Goal: Information Seeking & Learning: Learn about a topic

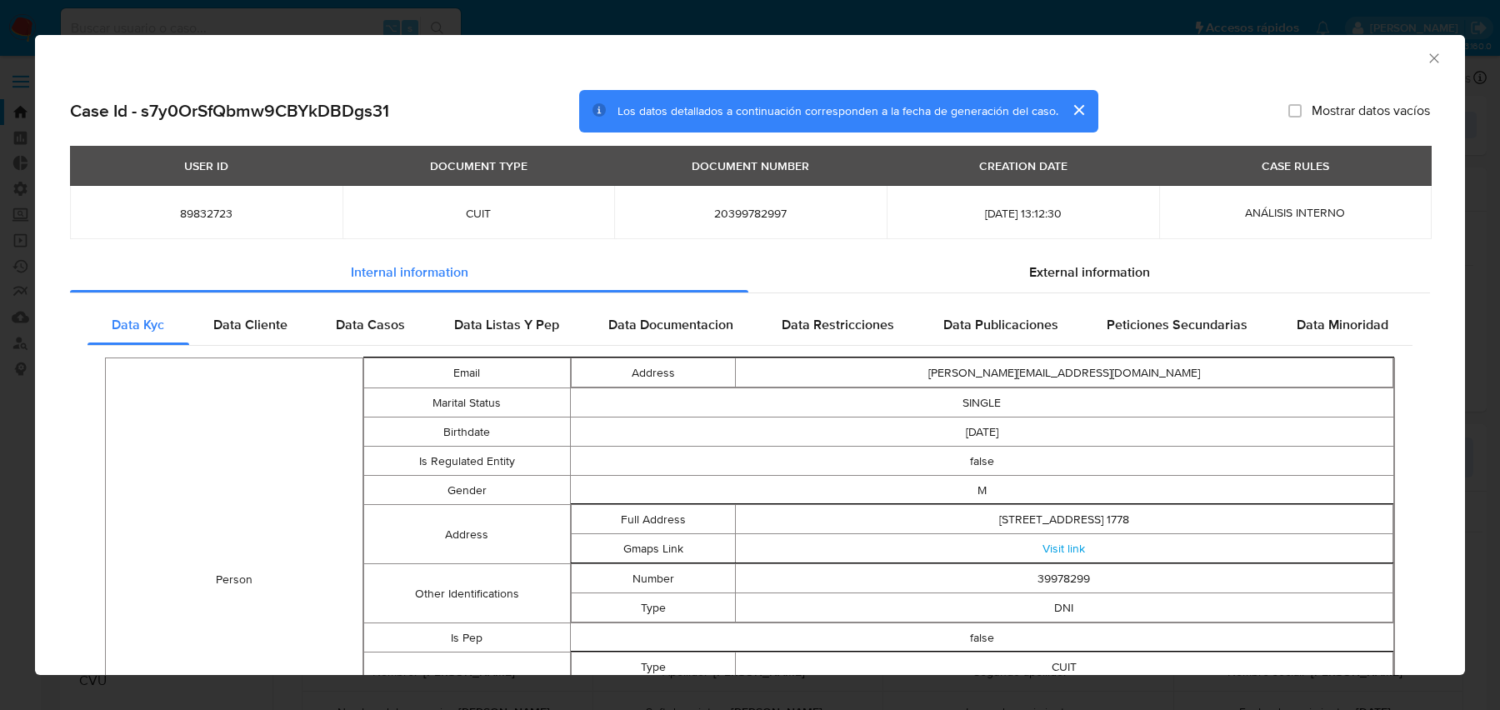
select select "10"
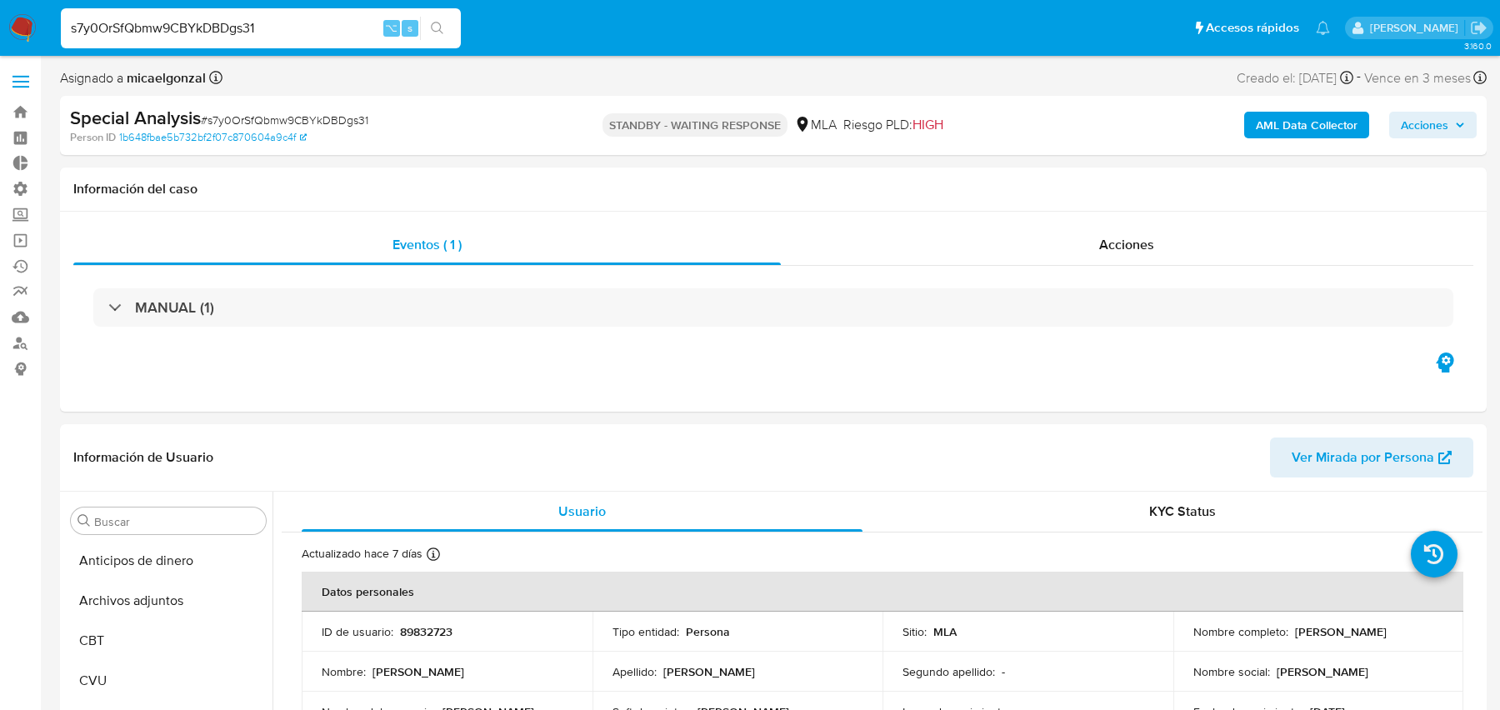
select select "10"
click at [435, 635] on p "89832723" at bounding box center [426, 631] width 53 height 15
copy p "89832723"
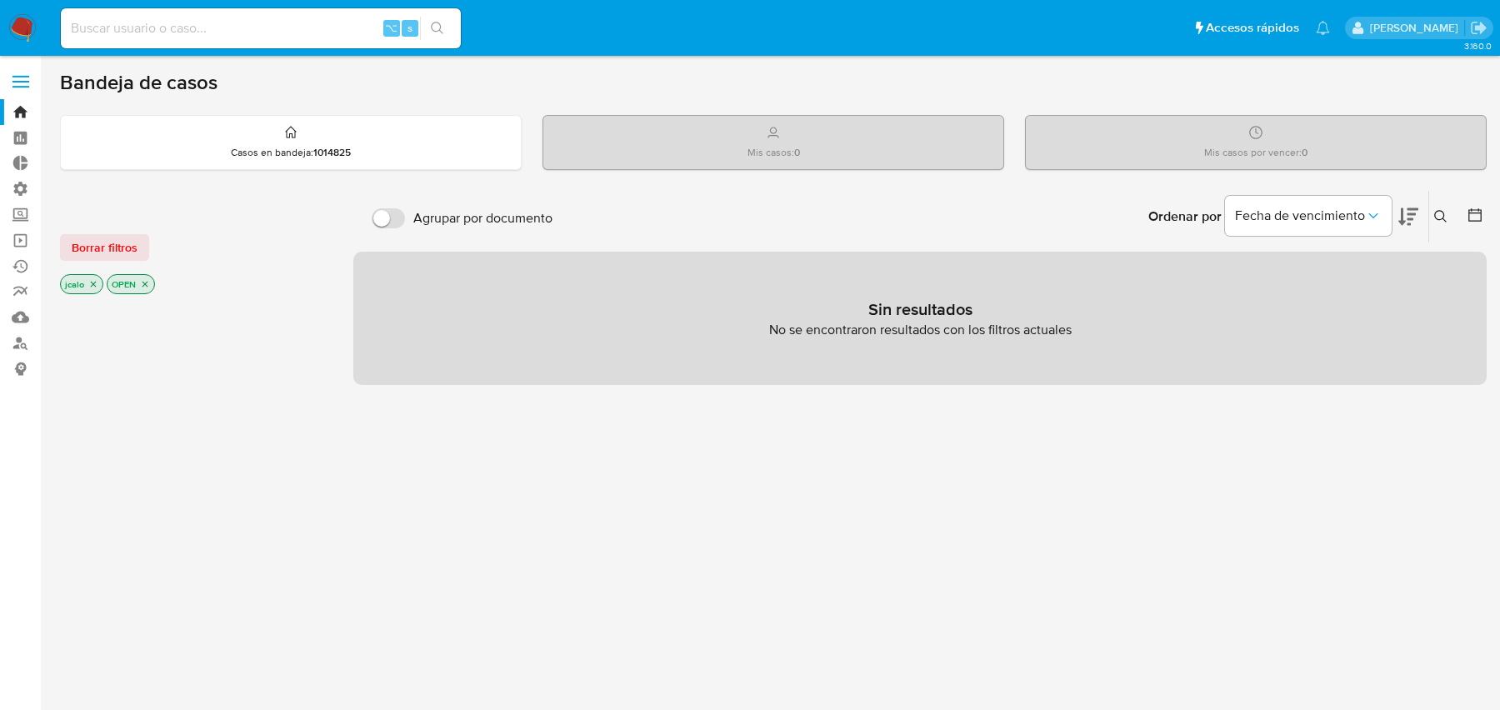
click at [96, 283] on icon "close-filter" at bounding box center [93, 284] width 10 height 10
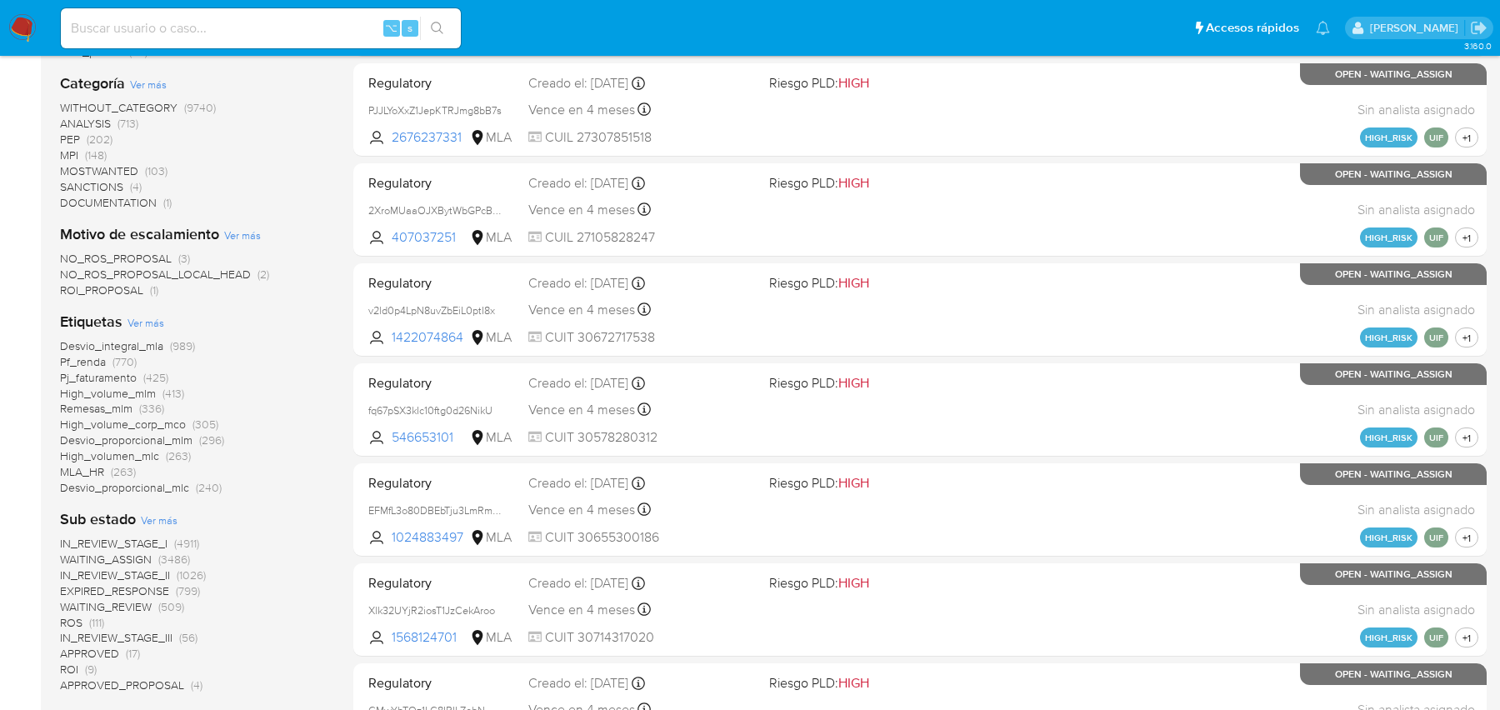
scroll to position [1019, 0]
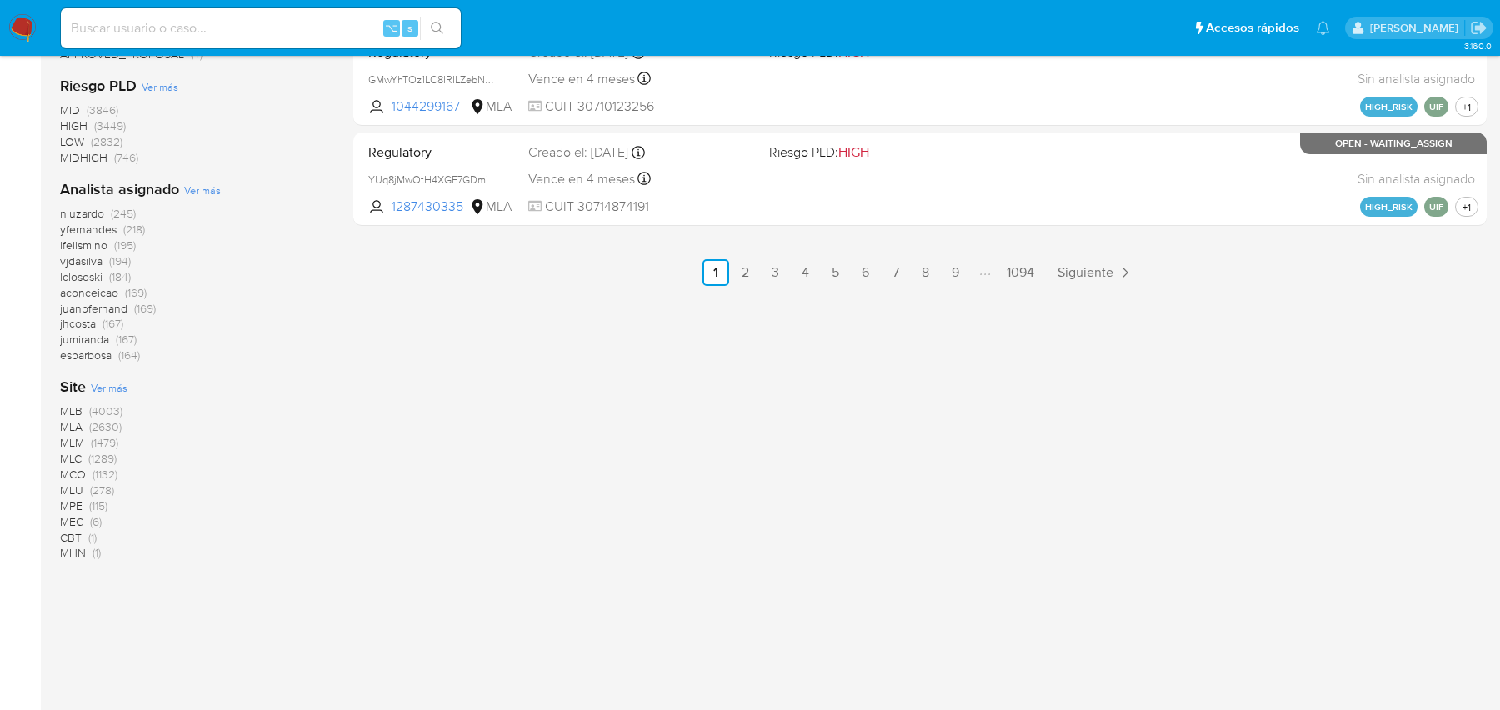
click at [70, 423] on span "MLA" at bounding box center [71, 426] width 23 height 17
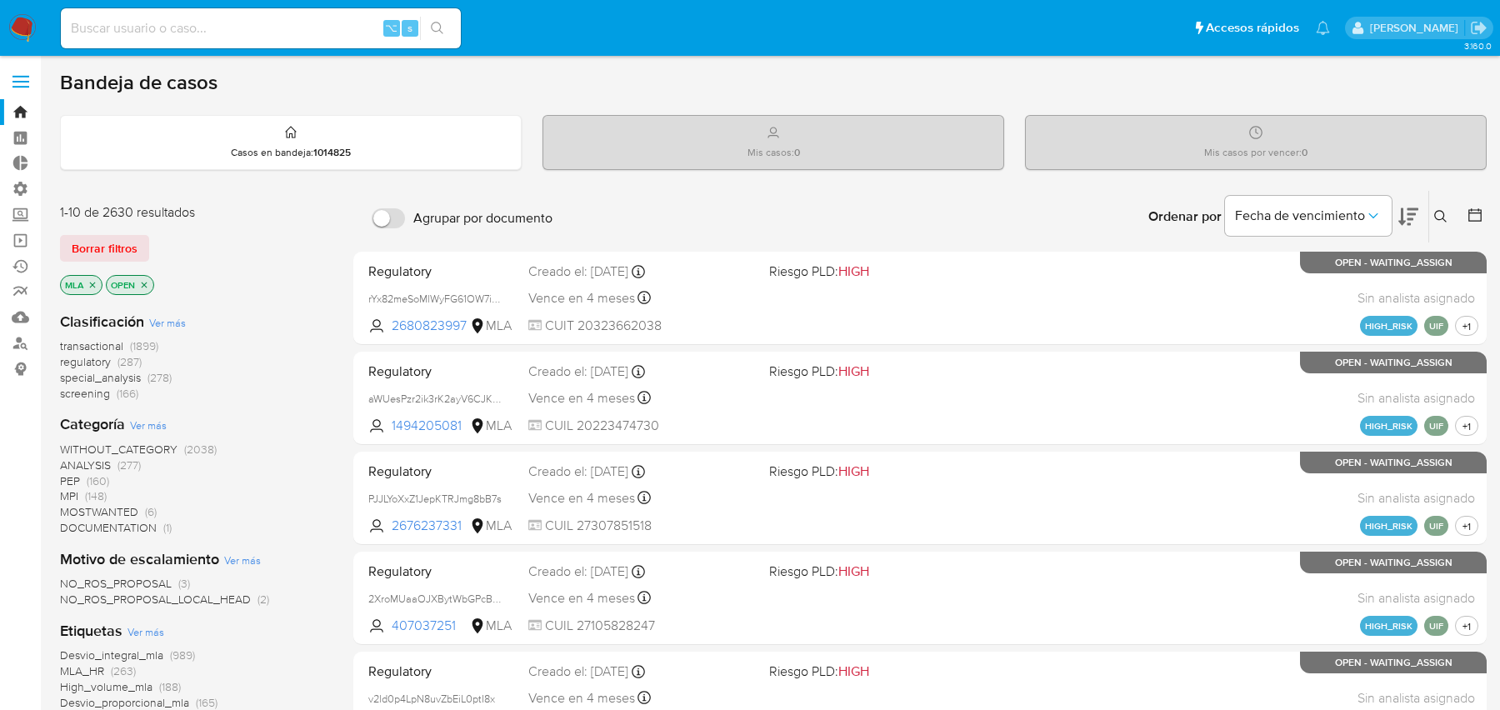
click at [104, 378] on span "special_analysis" at bounding box center [100, 377] width 81 height 17
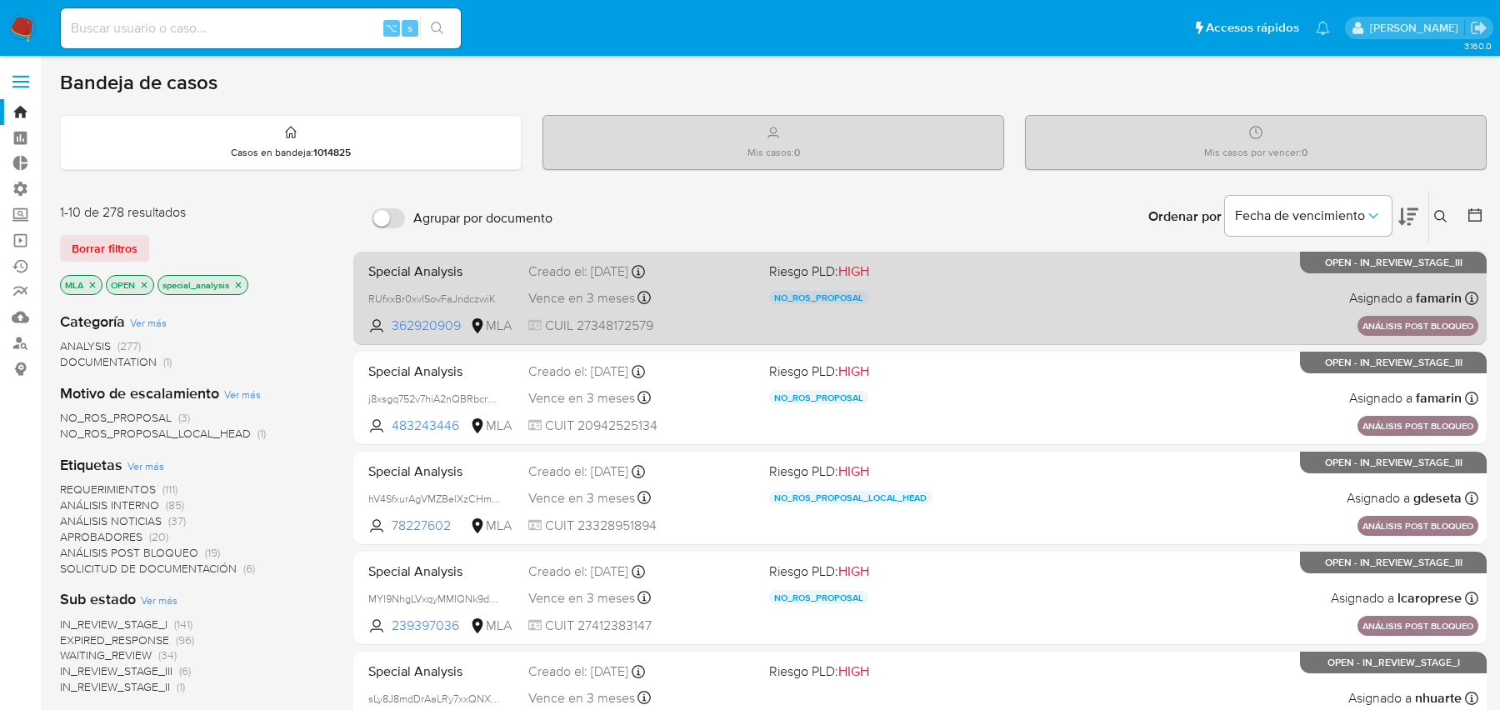
click at [741, 320] on span "CUIL 27348172579" at bounding box center [642, 326] width 228 height 18
click at [435, 324] on span "362920909" at bounding box center [429, 326] width 75 height 18
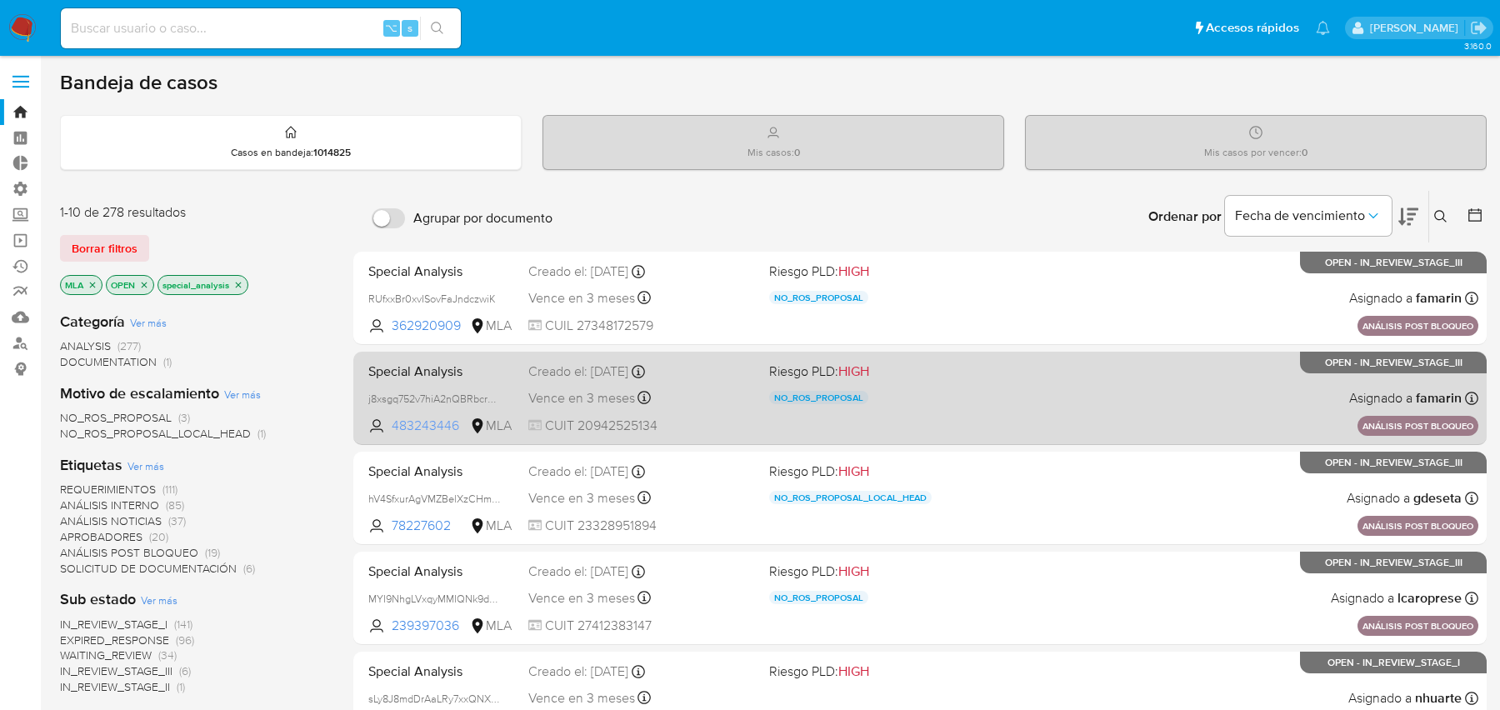
click at [417, 418] on span "483243446" at bounding box center [429, 426] width 75 height 18
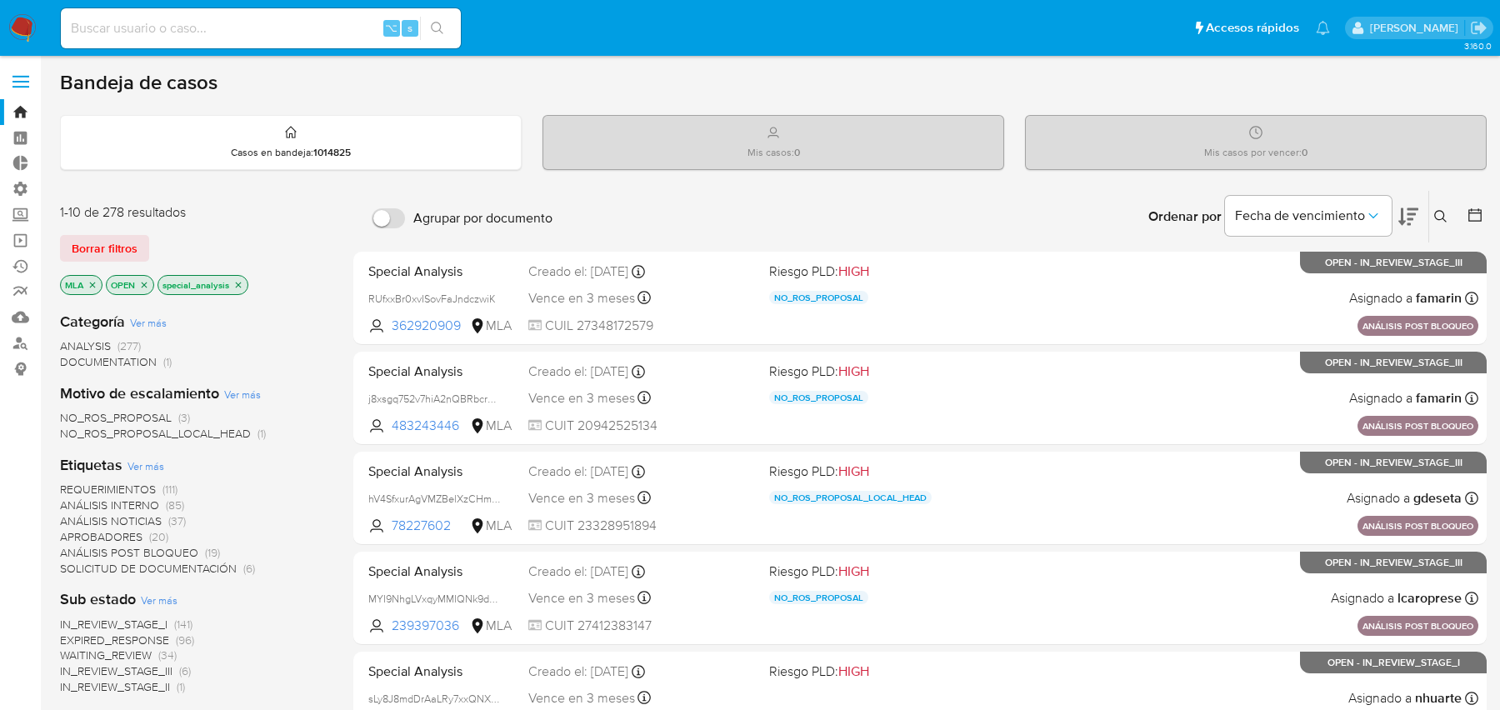
click at [235, 280] on icon "close-filter" at bounding box center [238, 285] width 10 height 10
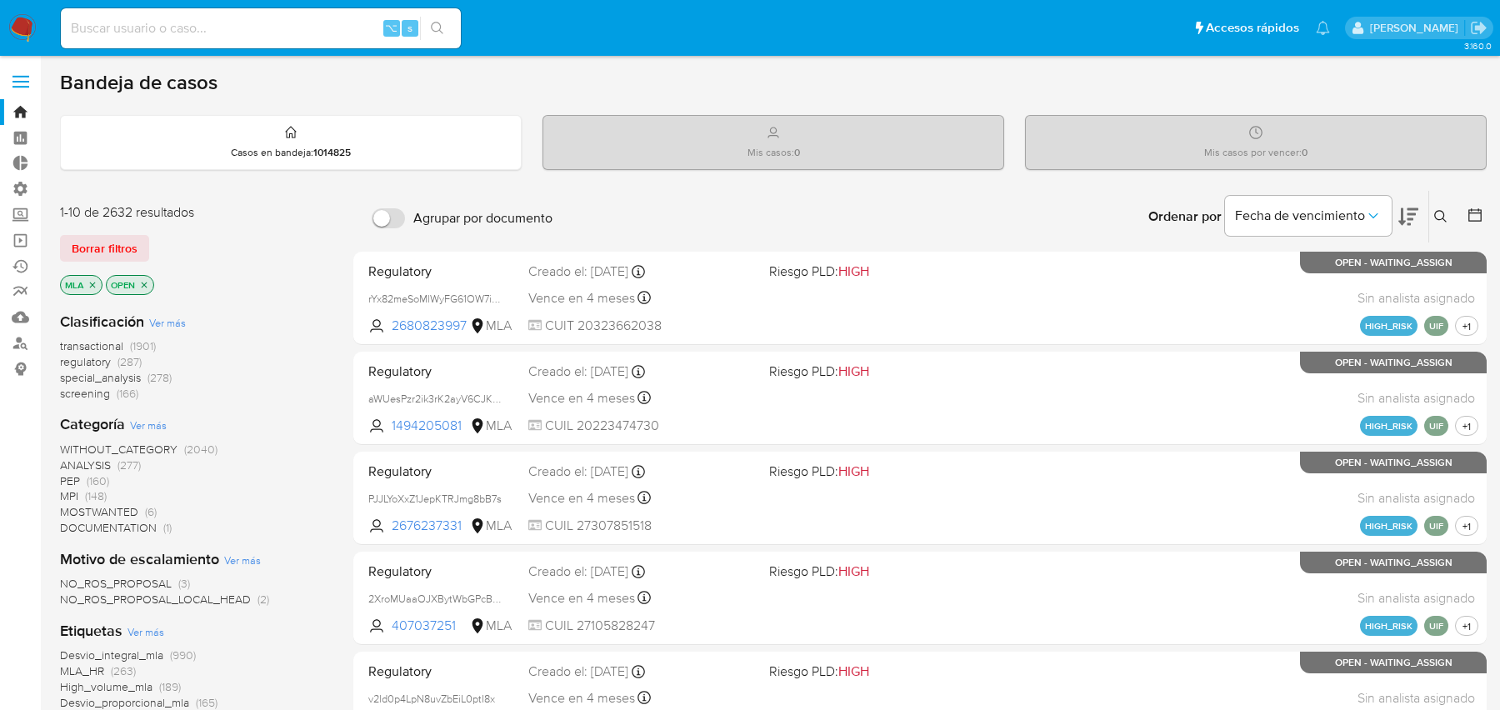
click at [108, 340] on span "transactional" at bounding box center [91, 346] width 63 height 17
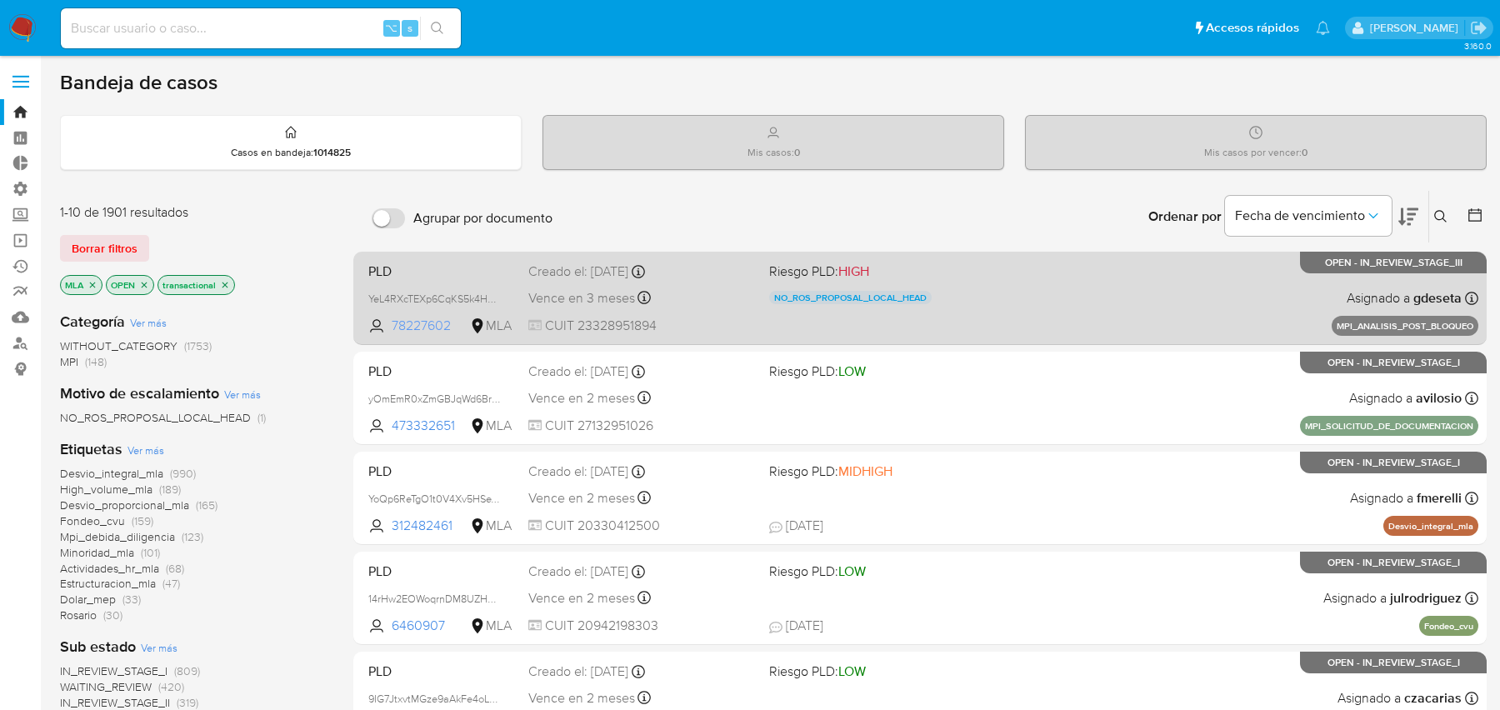
click at [431, 324] on span "78227602" at bounding box center [429, 326] width 75 height 18
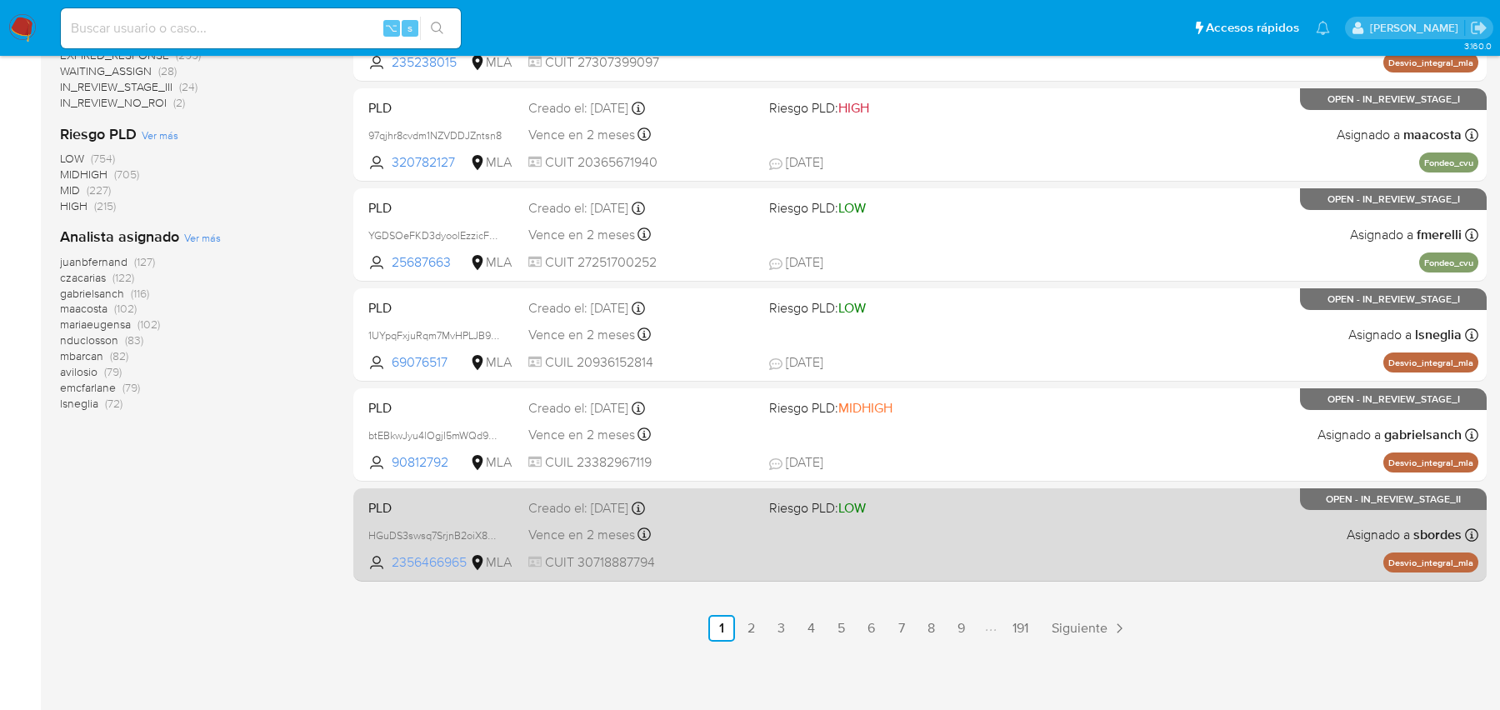
click at [426, 561] on span "2356466965" at bounding box center [429, 562] width 75 height 18
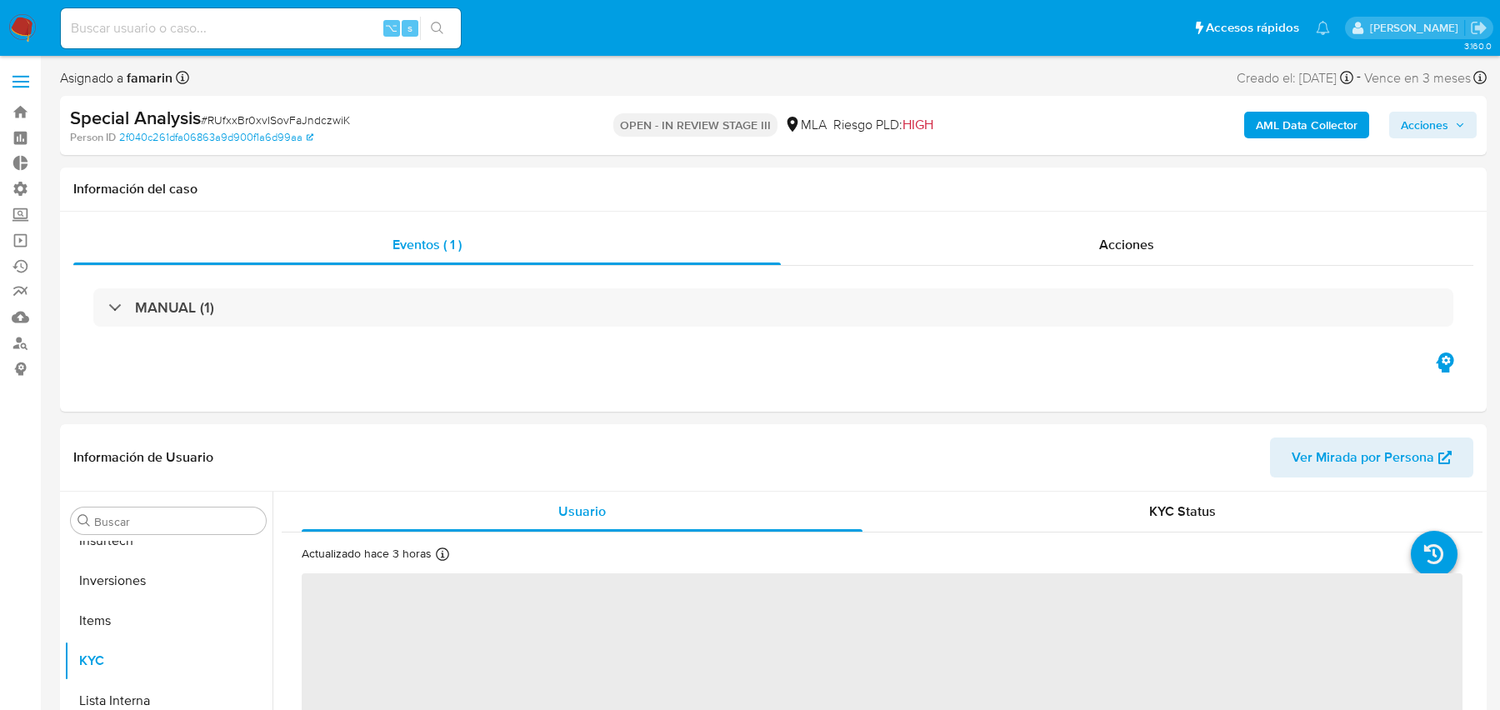
scroll to position [784, 0]
select select "10"
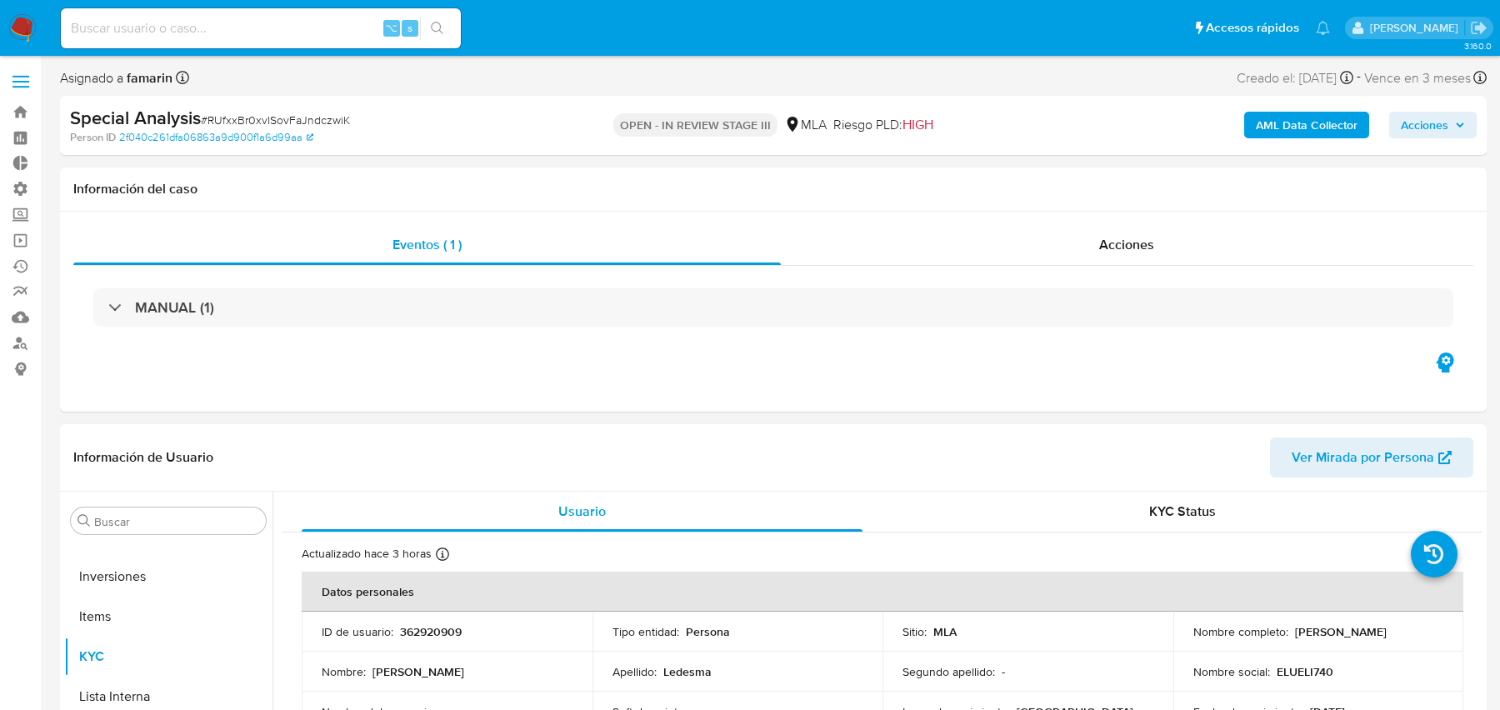
click at [421, 638] on p "362920909" at bounding box center [431, 631] width 62 height 15
copy p "362920909"
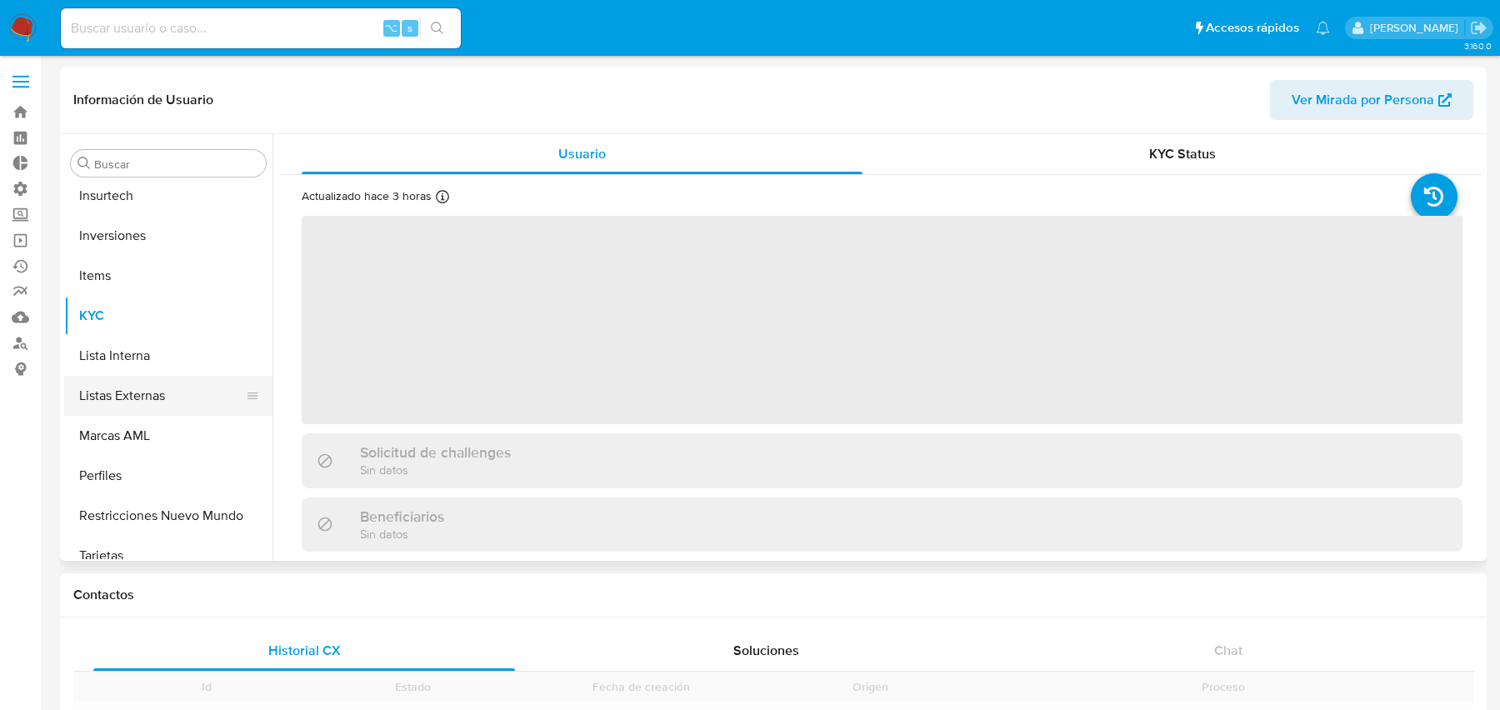
scroll to position [783, 0]
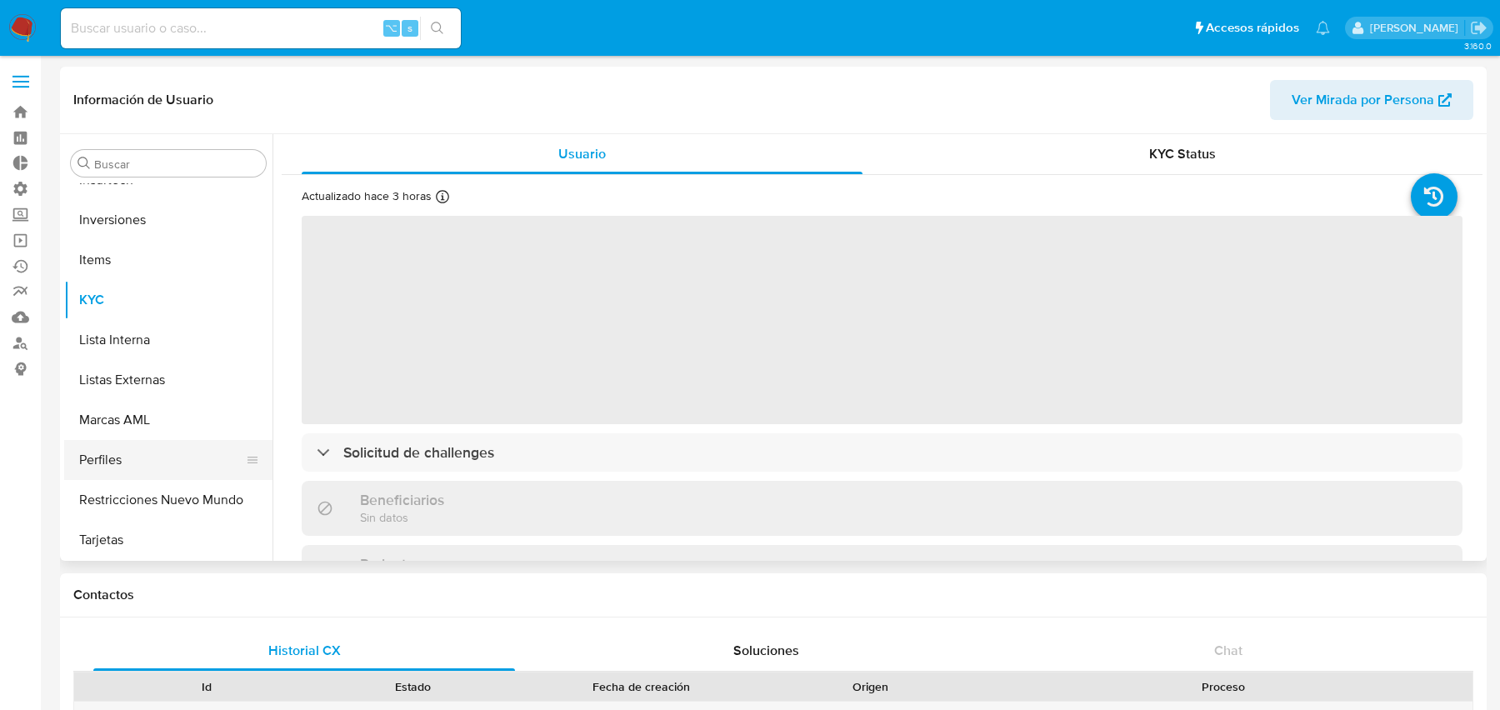
select select "10"
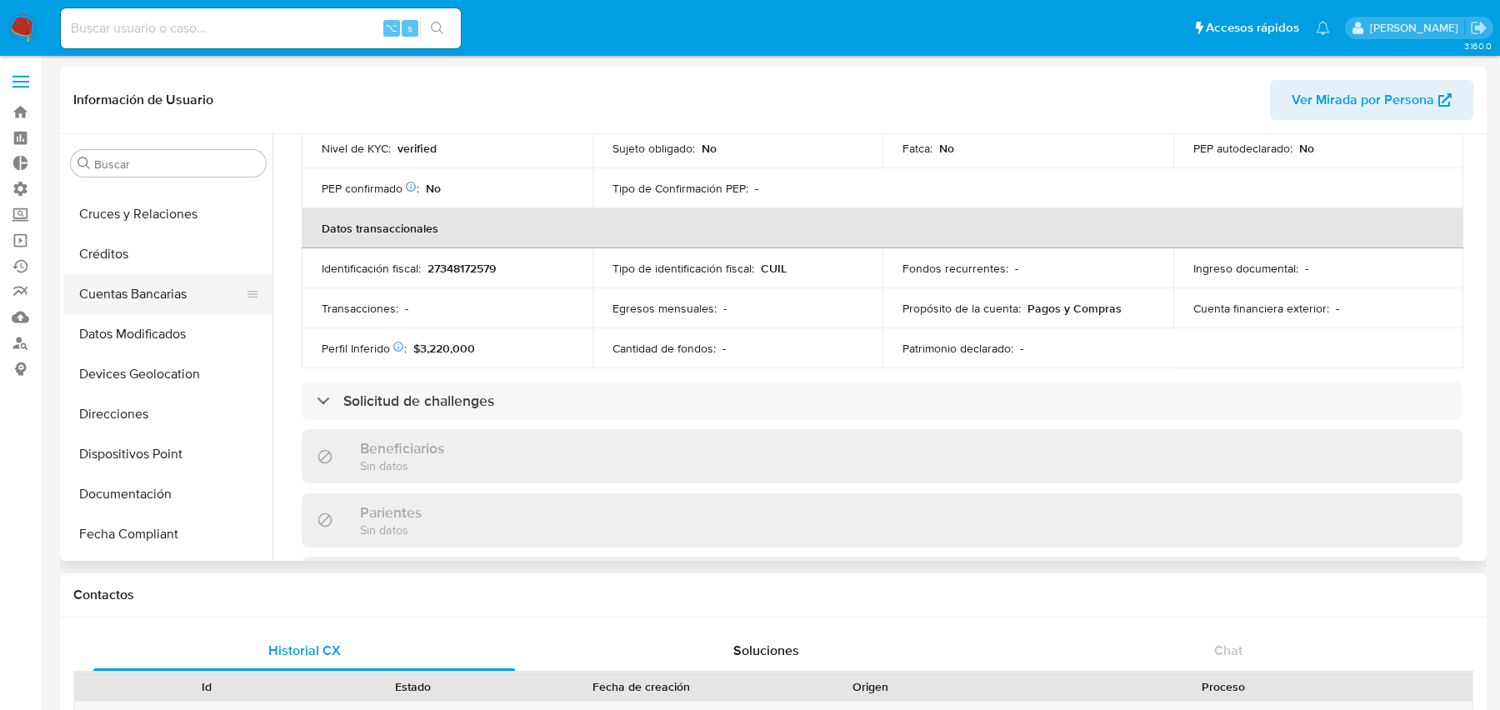
scroll to position [203, 0]
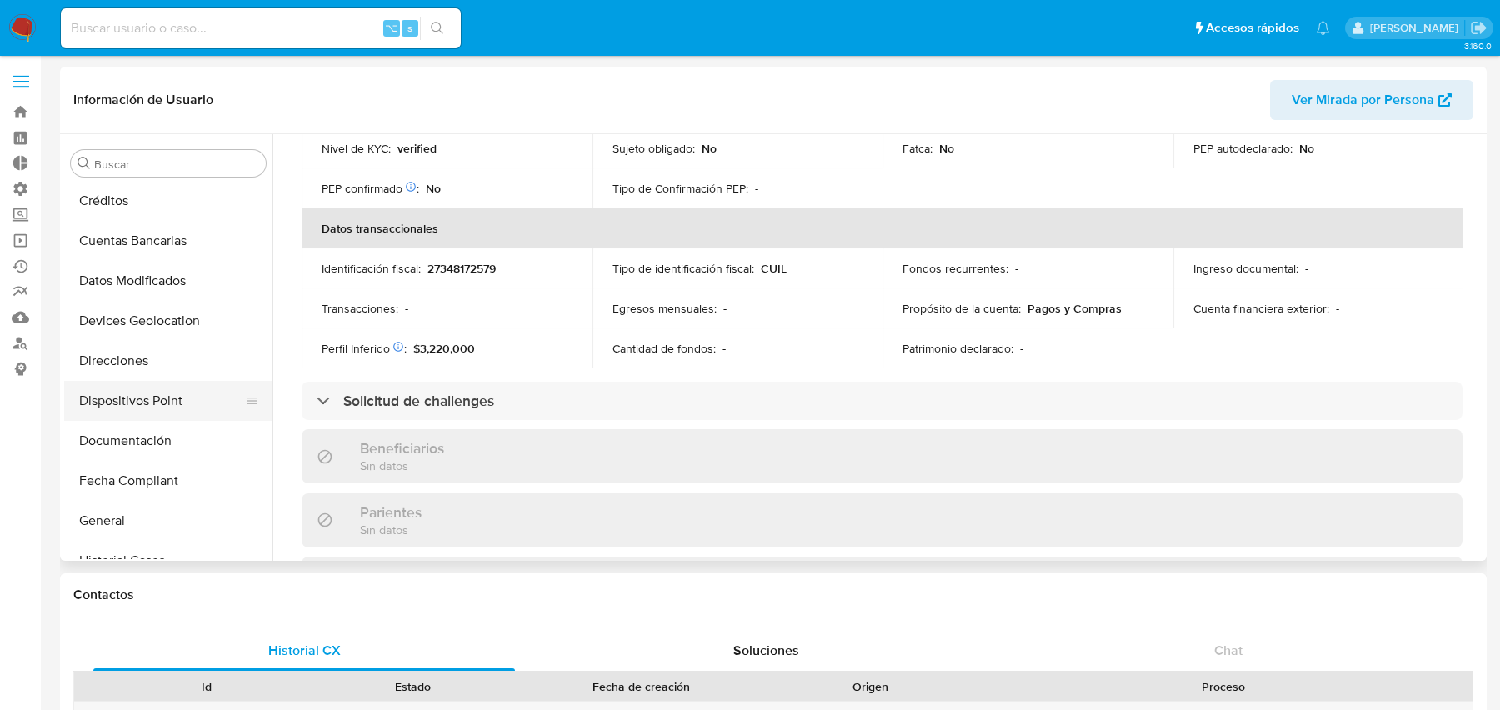
click at [143, 398] on button "Dispositivos Point" at bounding box center [161, 401] width 195 height 40
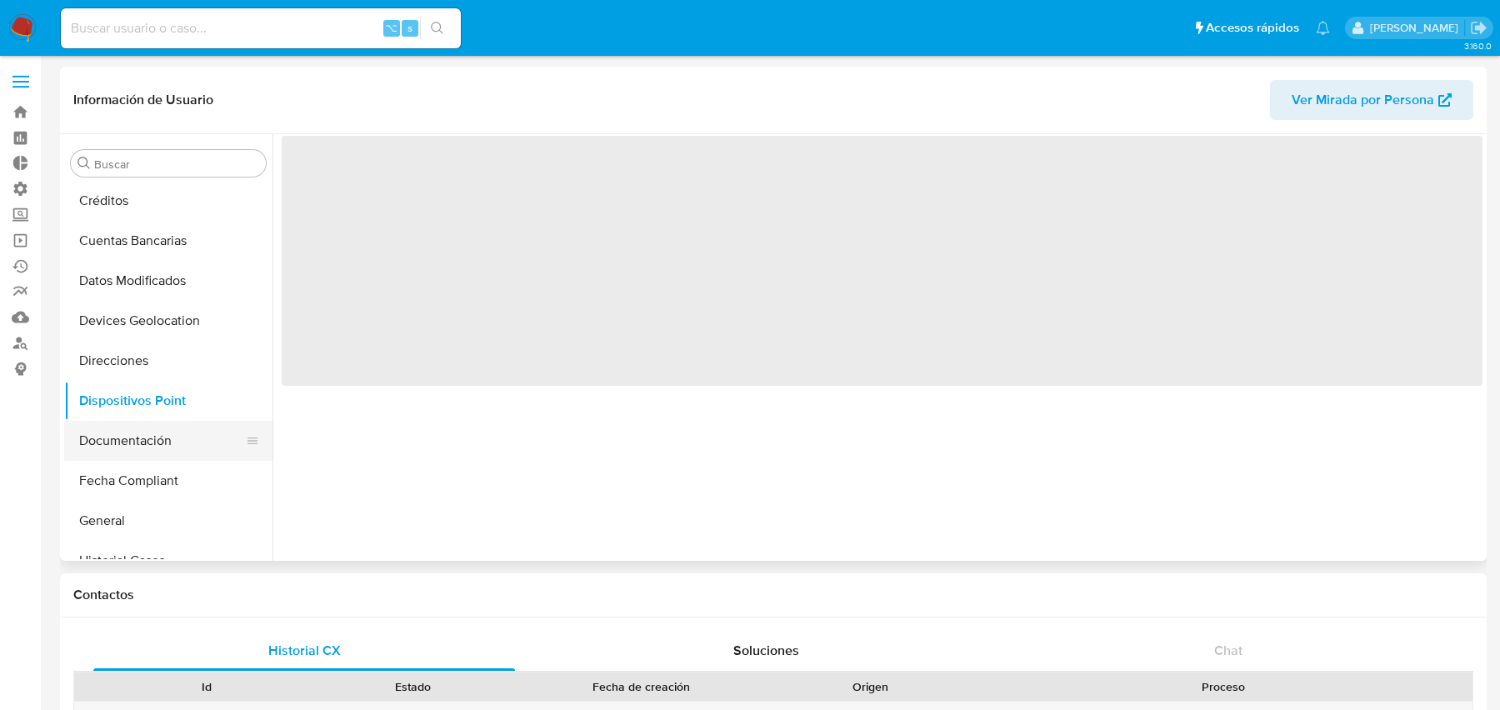
scroll to position [0, 0]
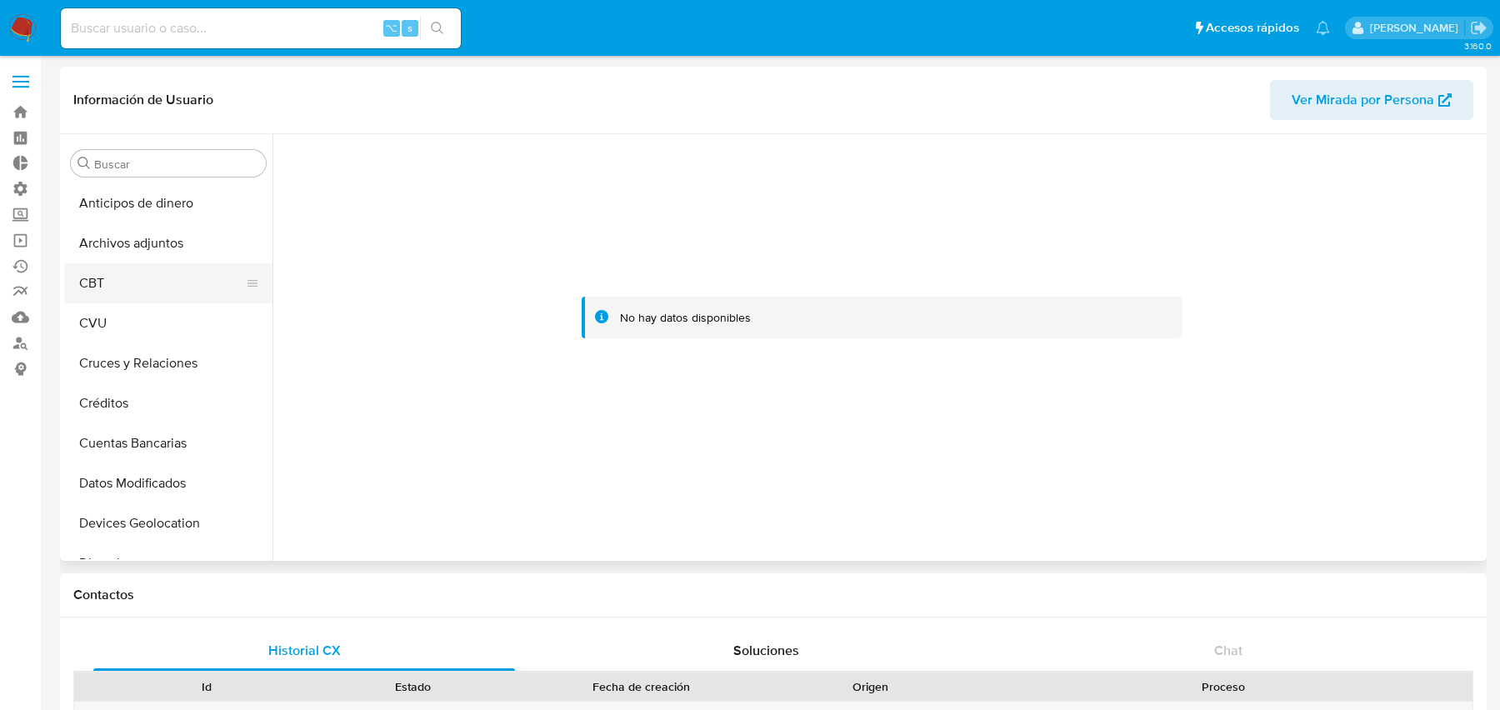
click at [133, 298] on button "CBT" at bounding box center [161, 283] width 195 height 40
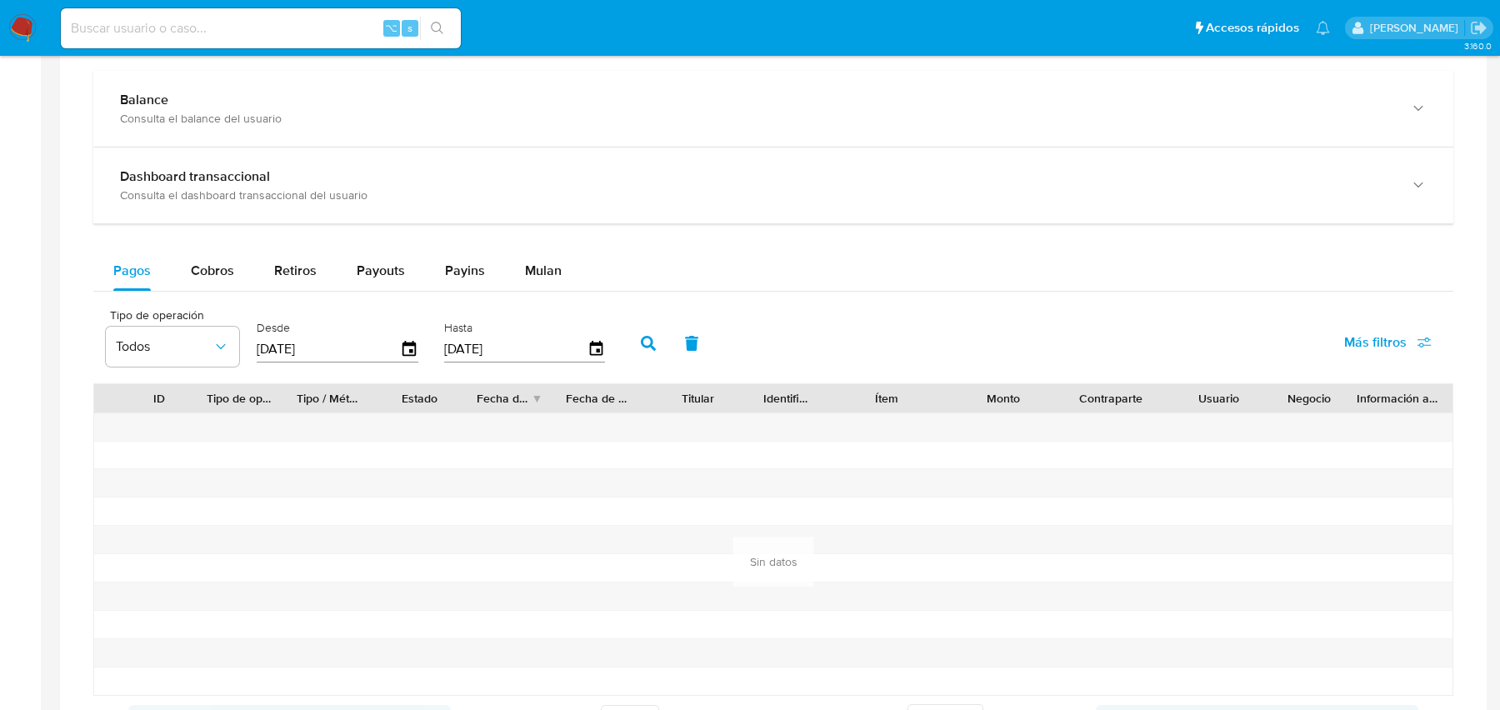
scroll to position [890, 0]
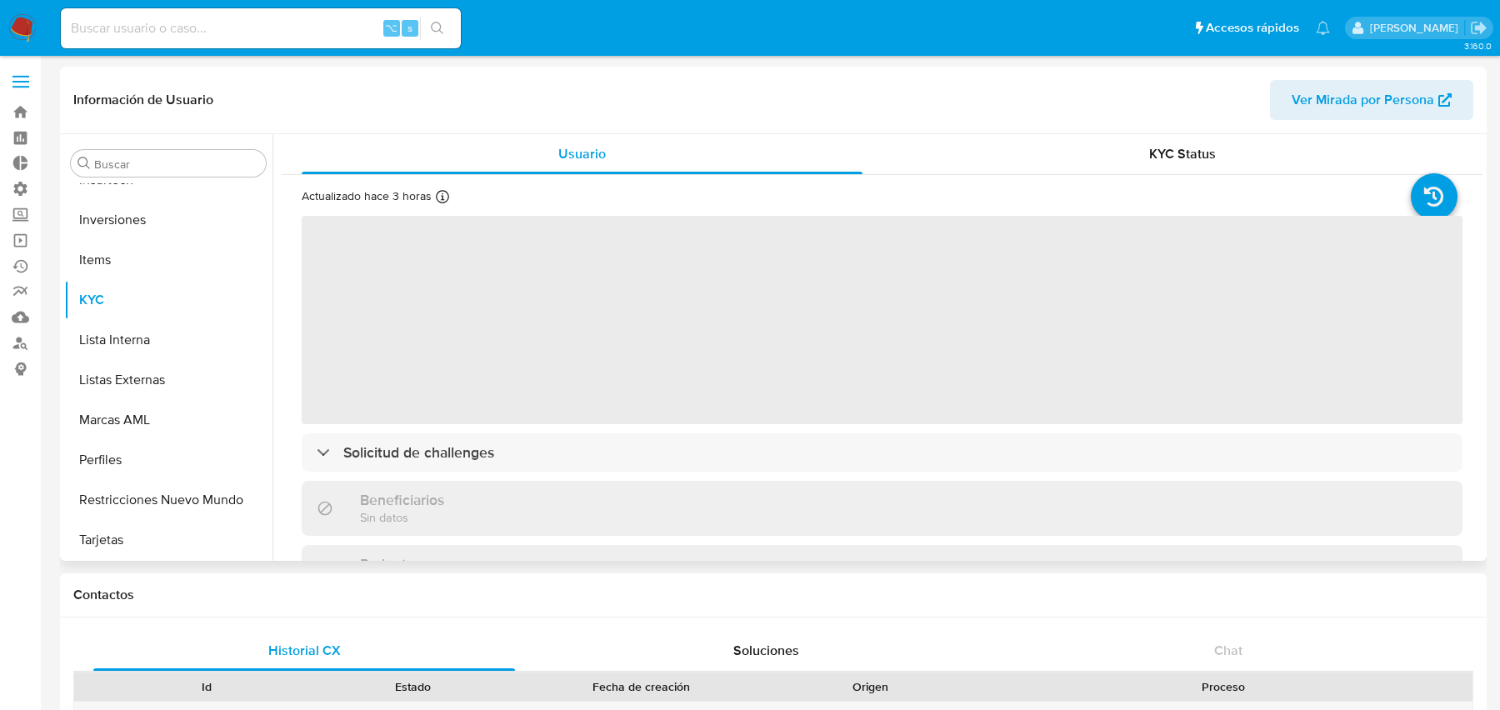
scroll to position [467, 0]
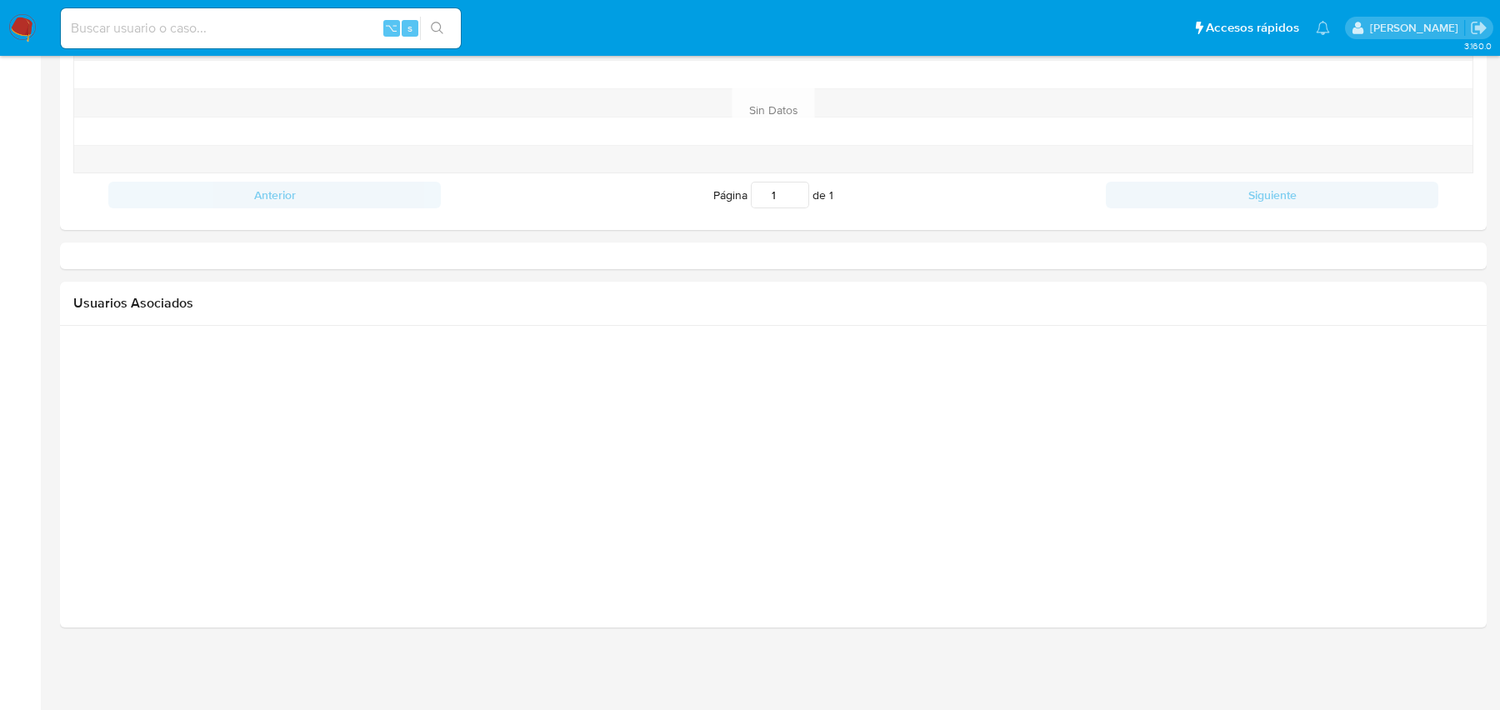
select select "10"
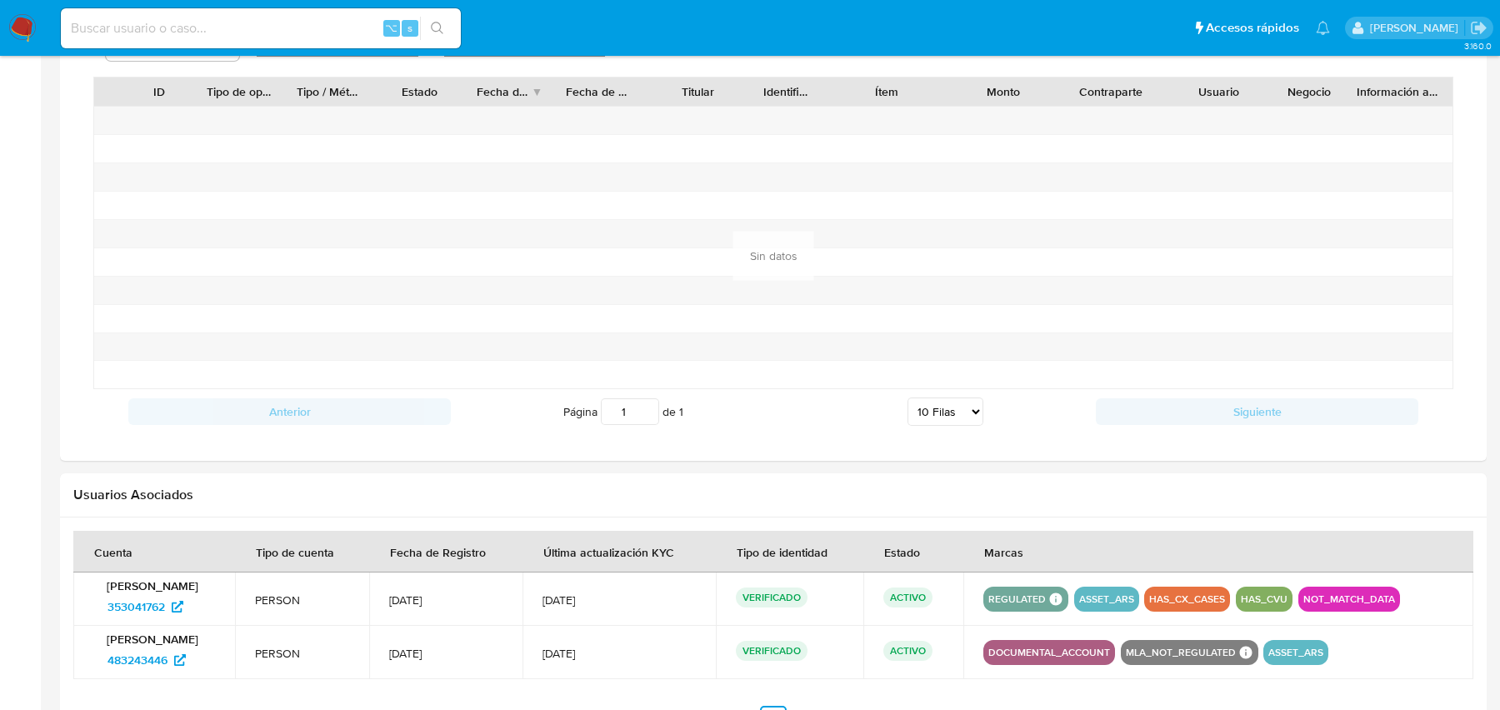
scroll to position [1344, 0]
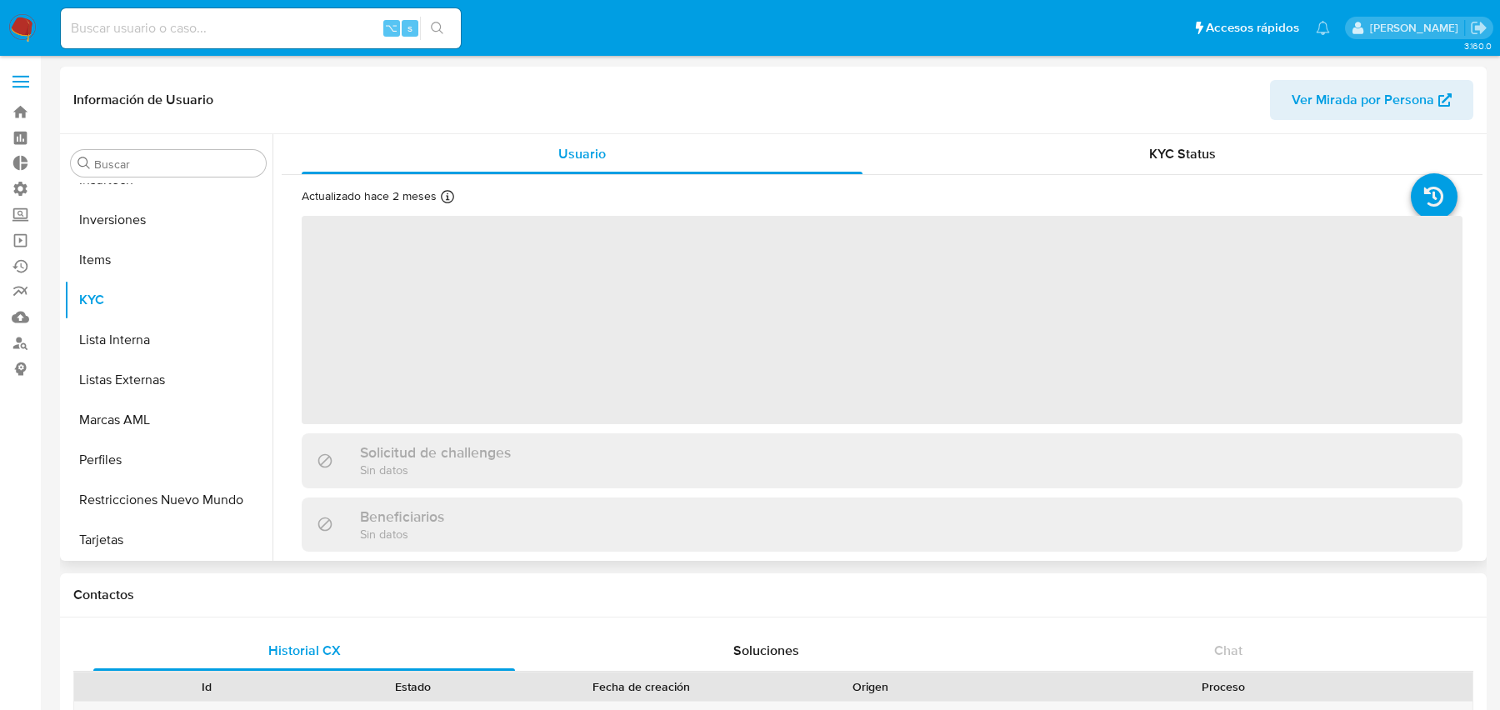
scroll to position [498, 0]
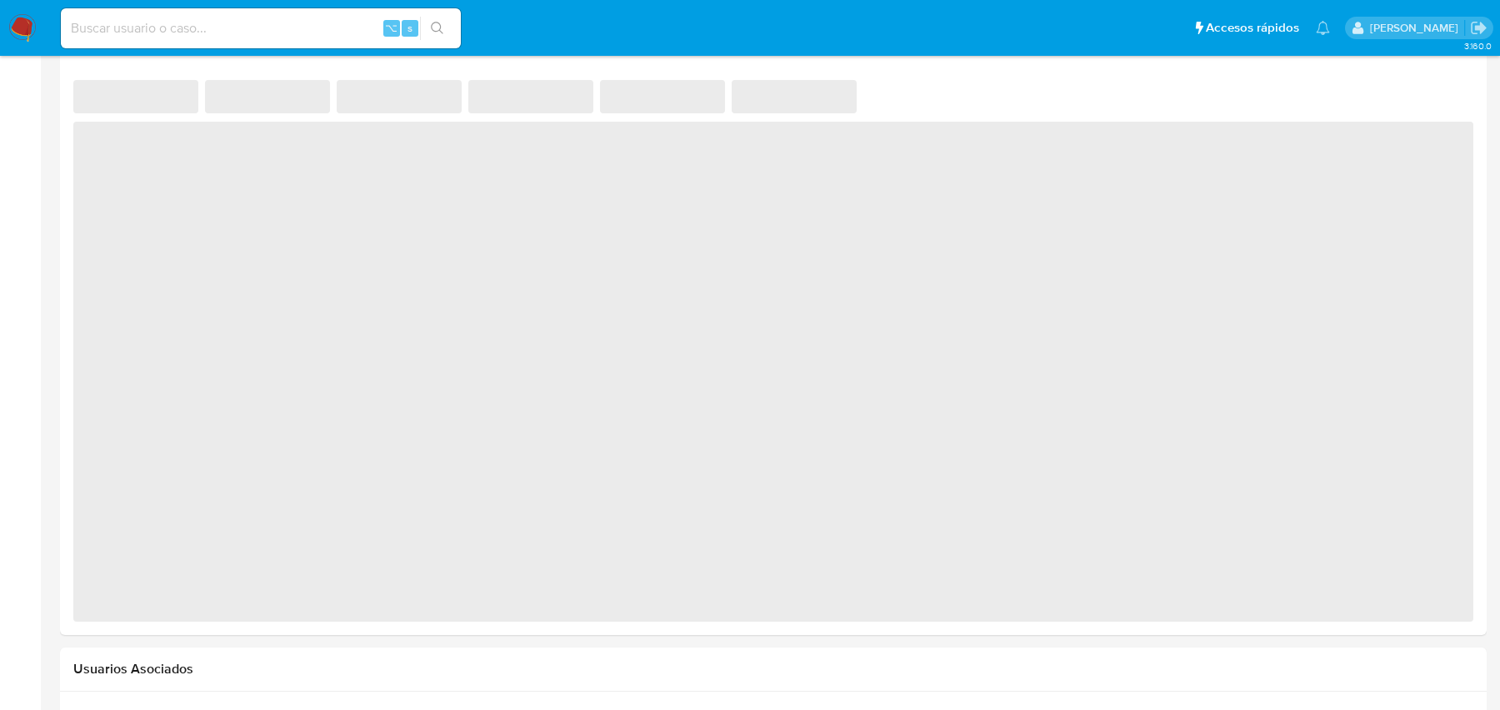
select select "10"
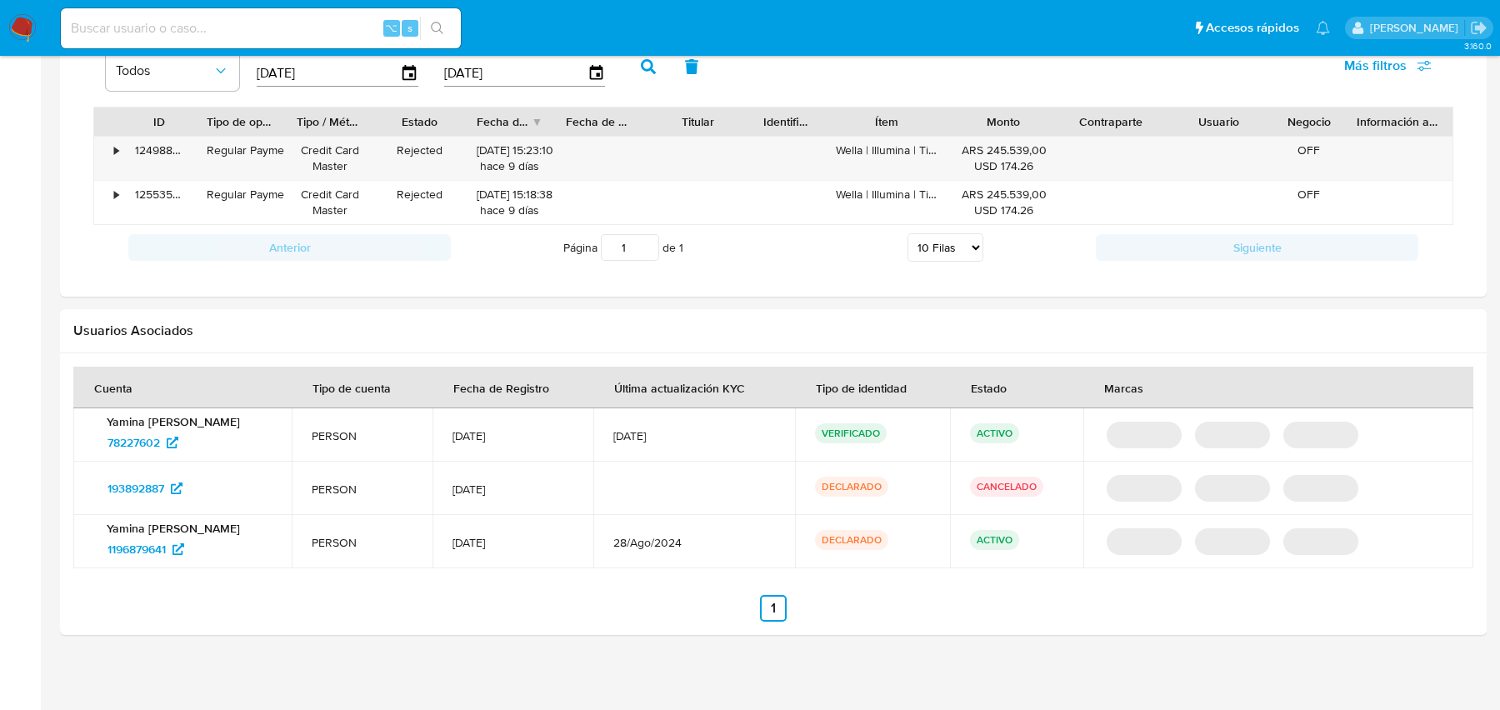
scroll to position [847, 0]
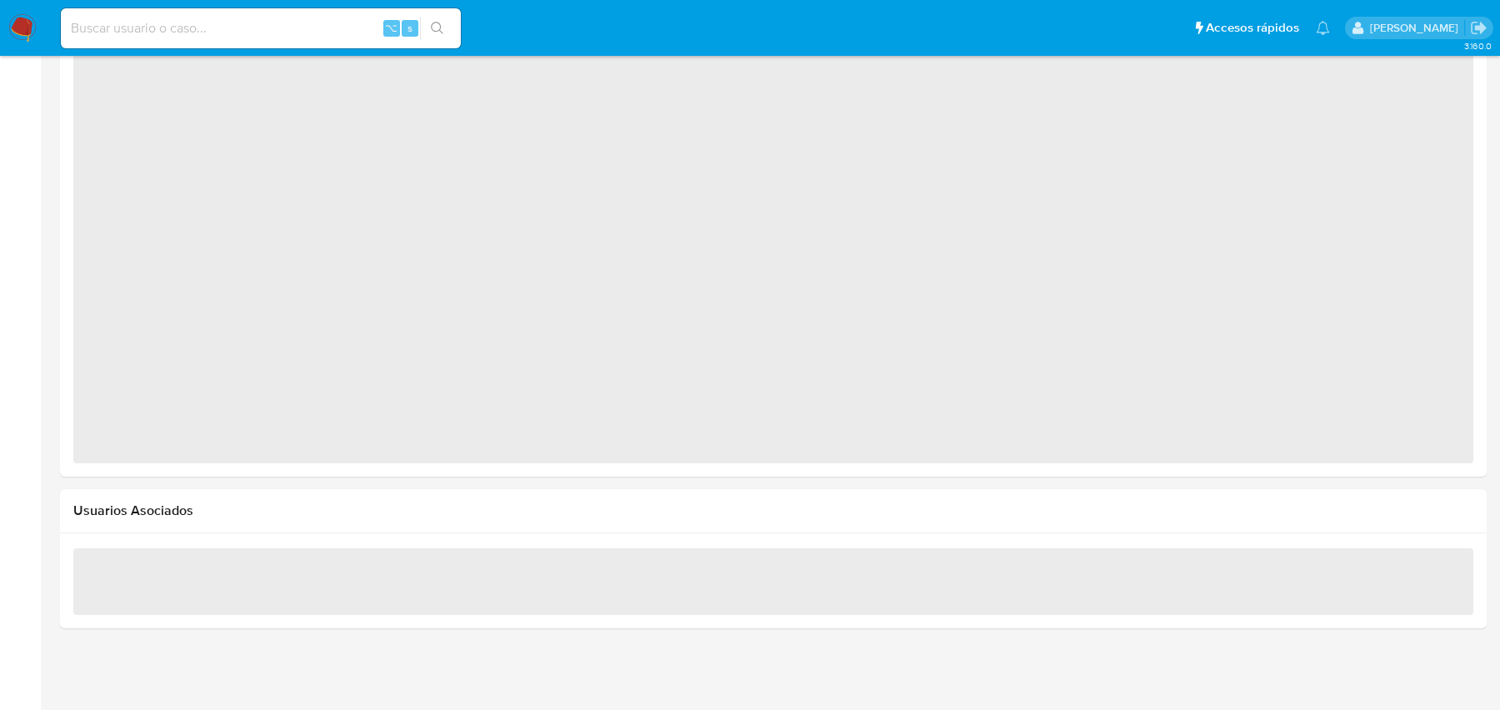
scroll to position [783, 0]
select select "10"
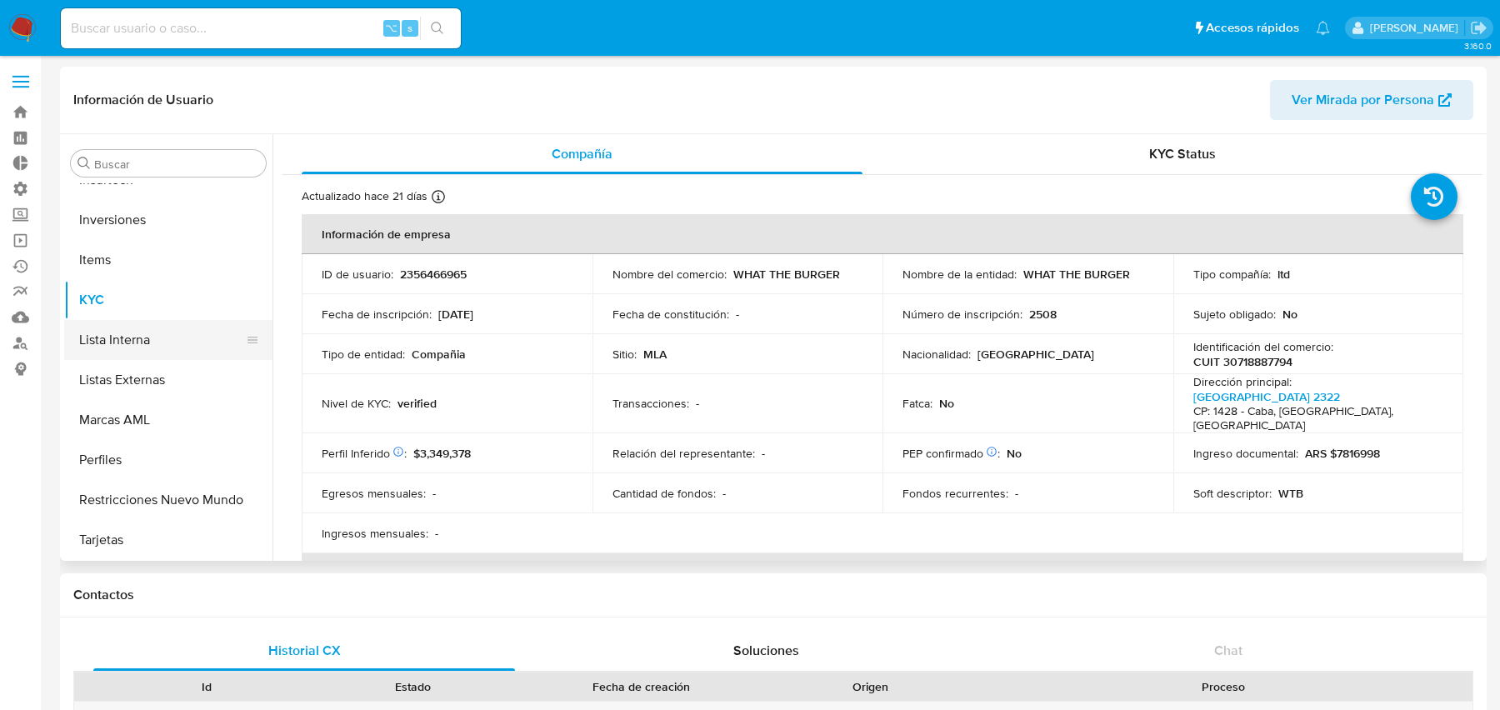
scroll to position [392, 0]
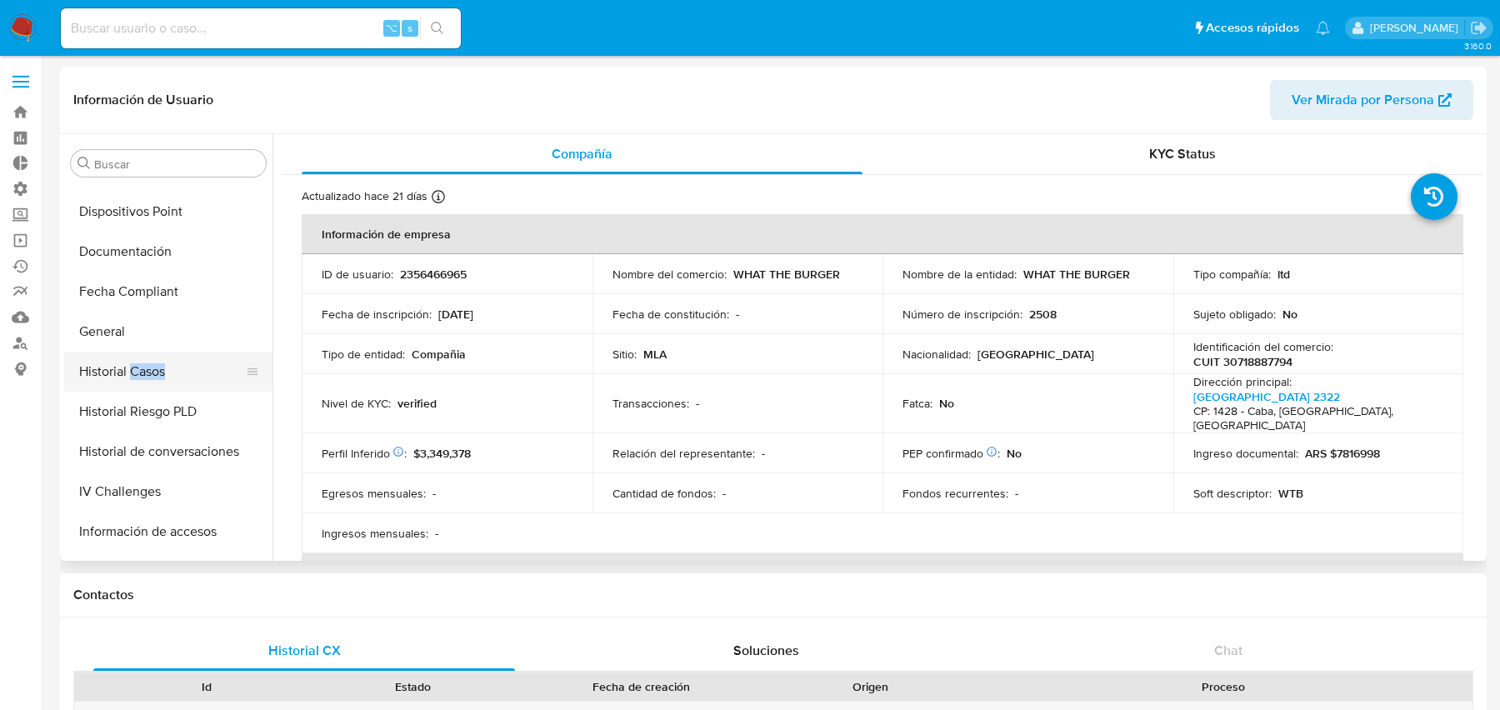
click at [158, 358] on button "Historial Casos" at bounding box center [161, 372] width 195 height 40
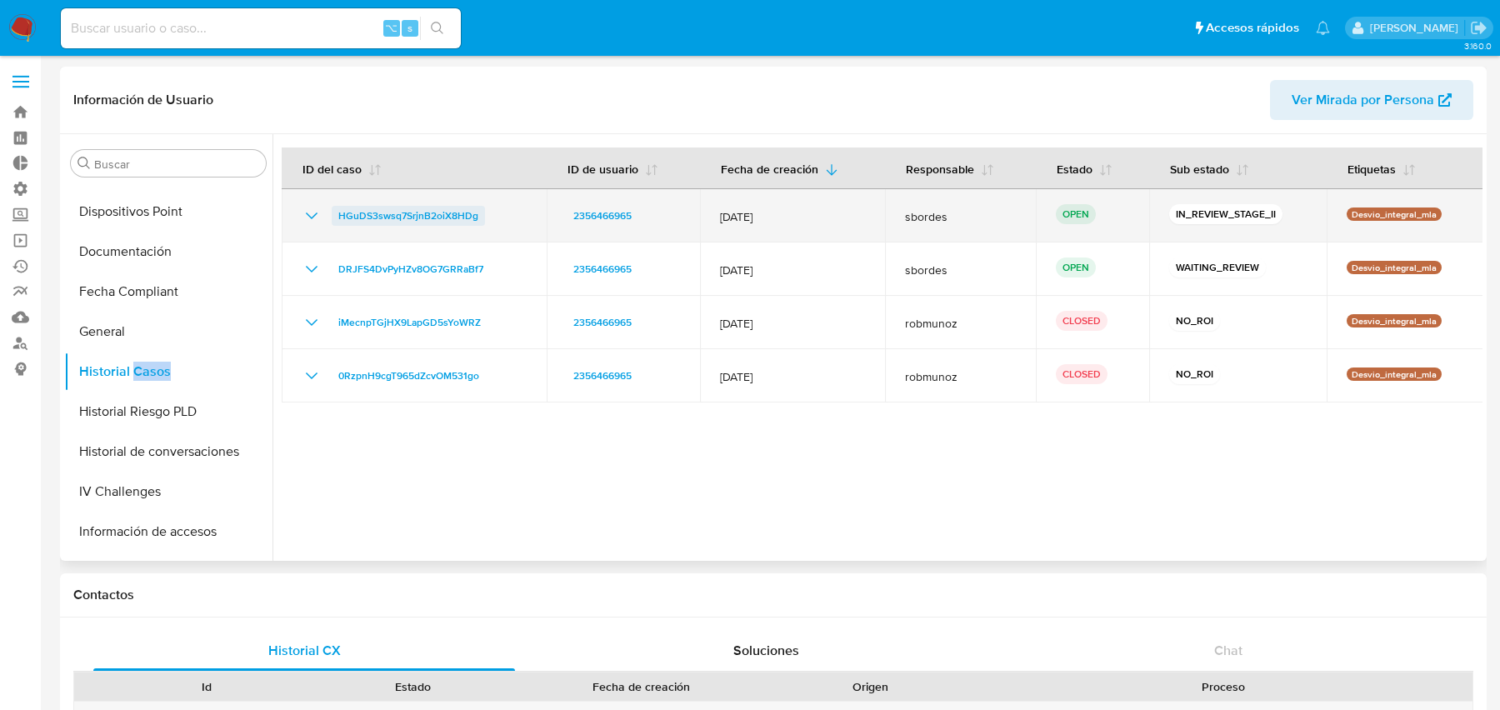
click at [414, 211] on span "HGuDS3swsq7SrjnB2oiX8HDg" at bounding box center [408, 216] width 140 height 20
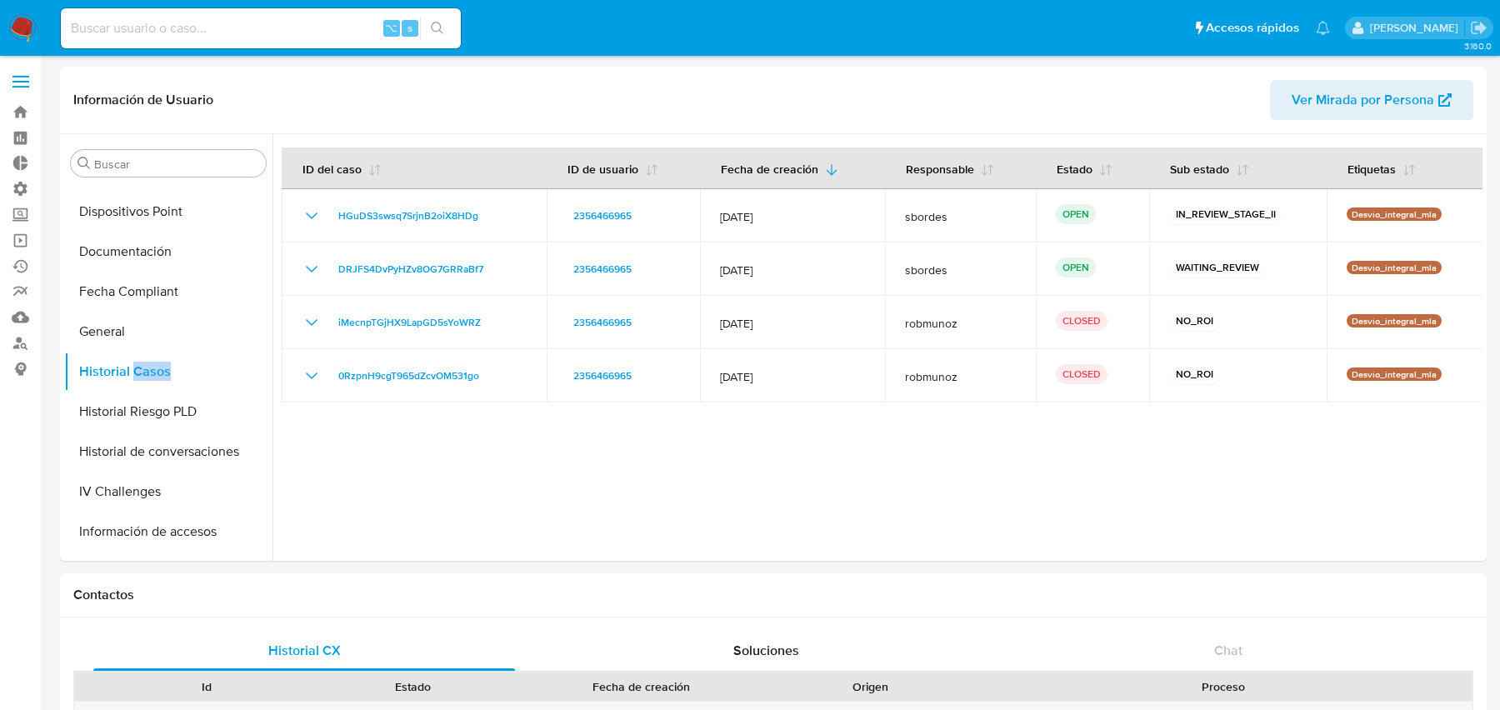
click at [23, 34] on img at bounding box center [22, 28] width 28 height 28
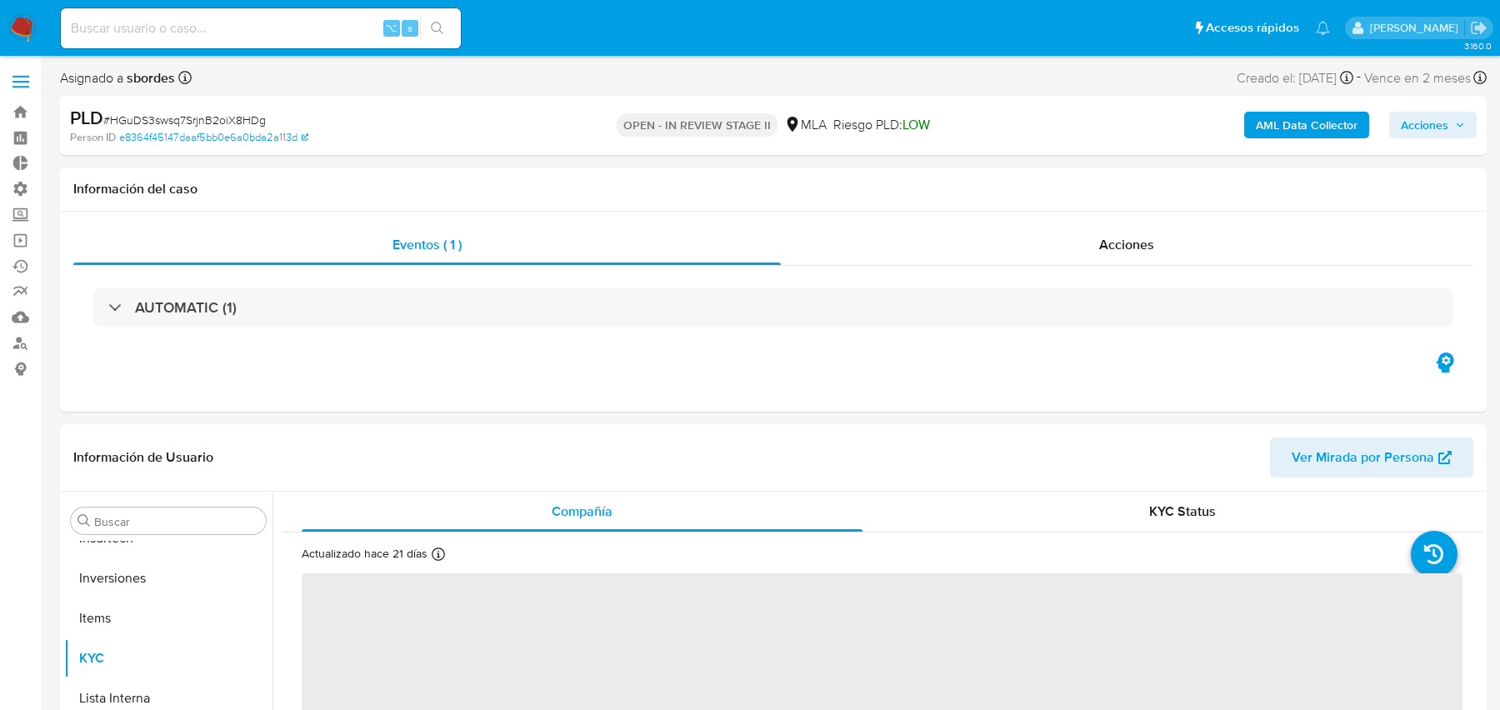
scroll to position [784, 0]
select select "10"
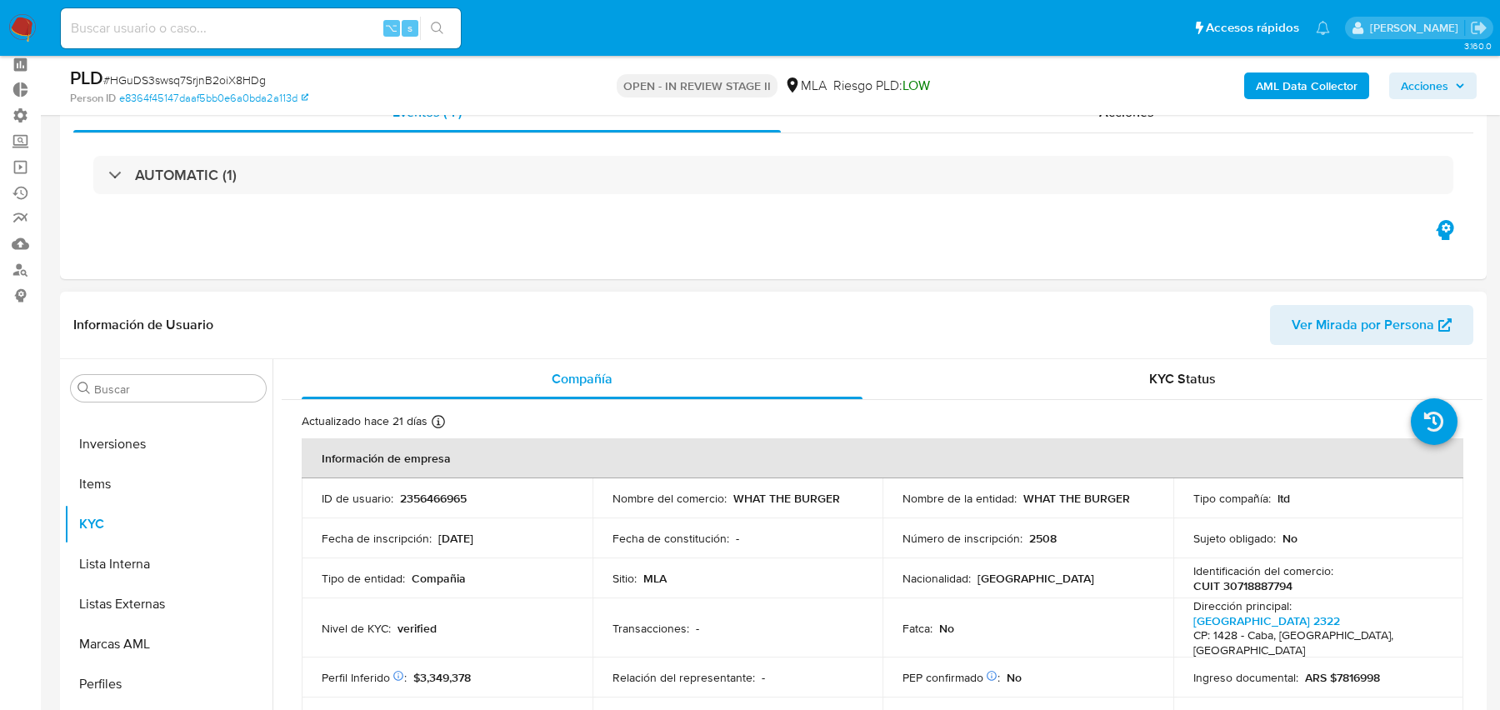
scroll to position [19, 0]
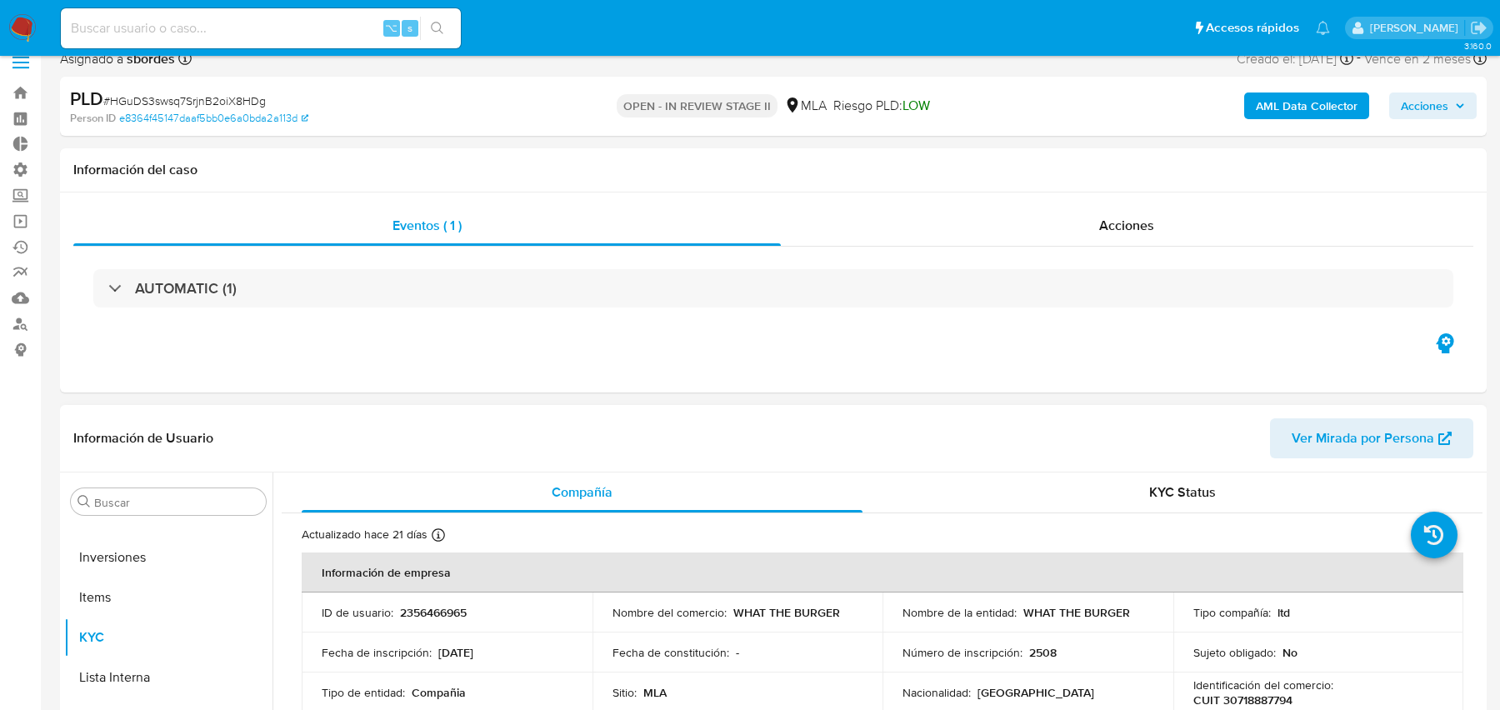
click at [428, 605] on p "2356466965" at bounding box center [433, 612] width 67 height 15
copy p "2356466965"
click at [413, 607] on p "2356466965" at bounding box center [433, 612] width 67 height 15
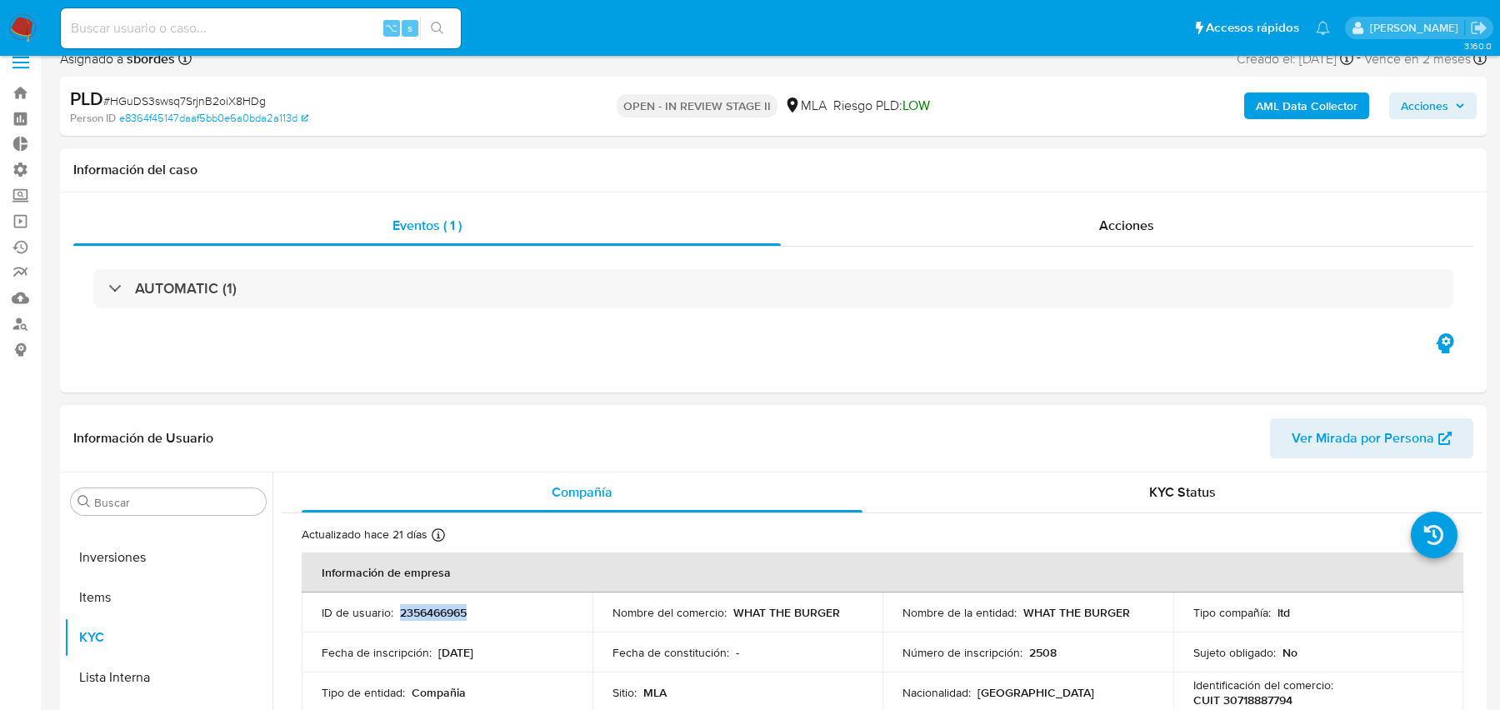
copy p "2356466965"
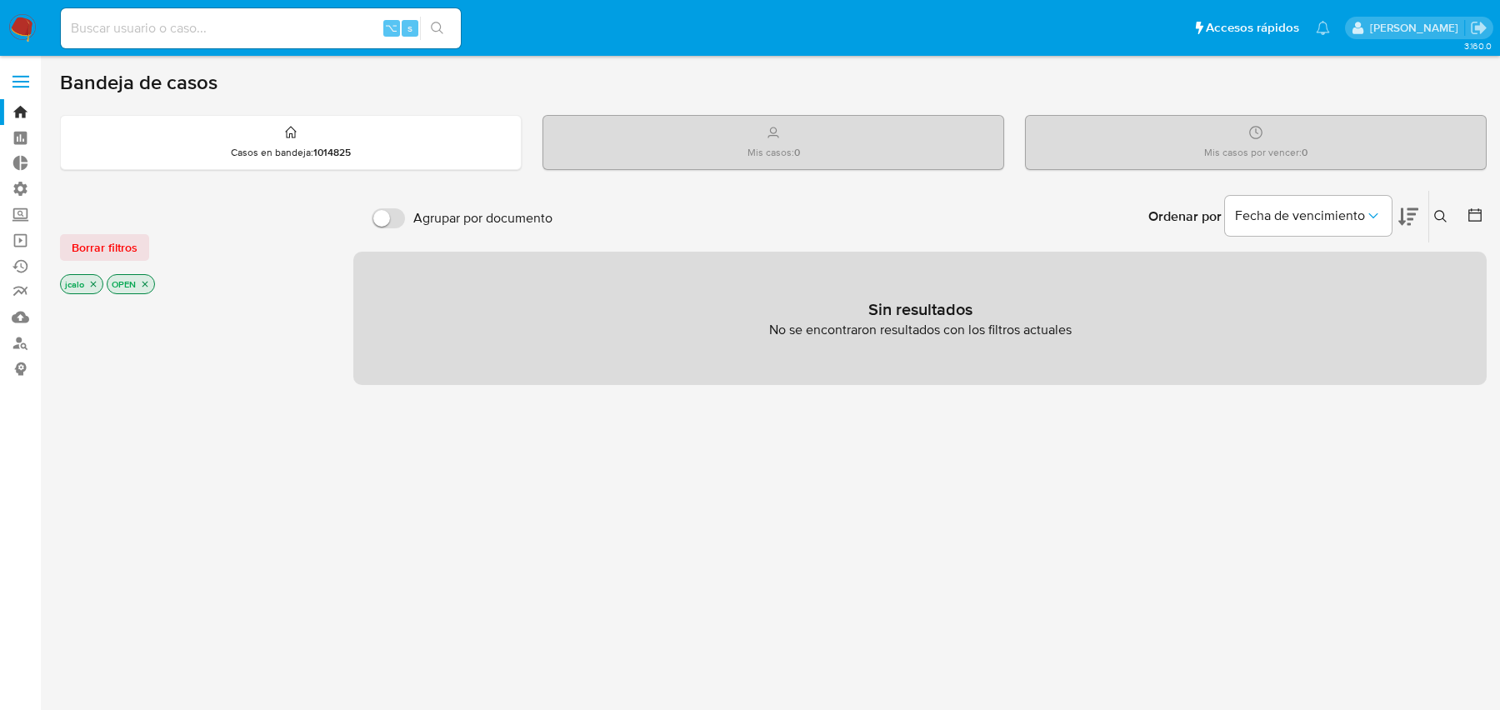
click at [93, 279] on icon "close-filter" at bounding box center [93, 284] width 10 height 10
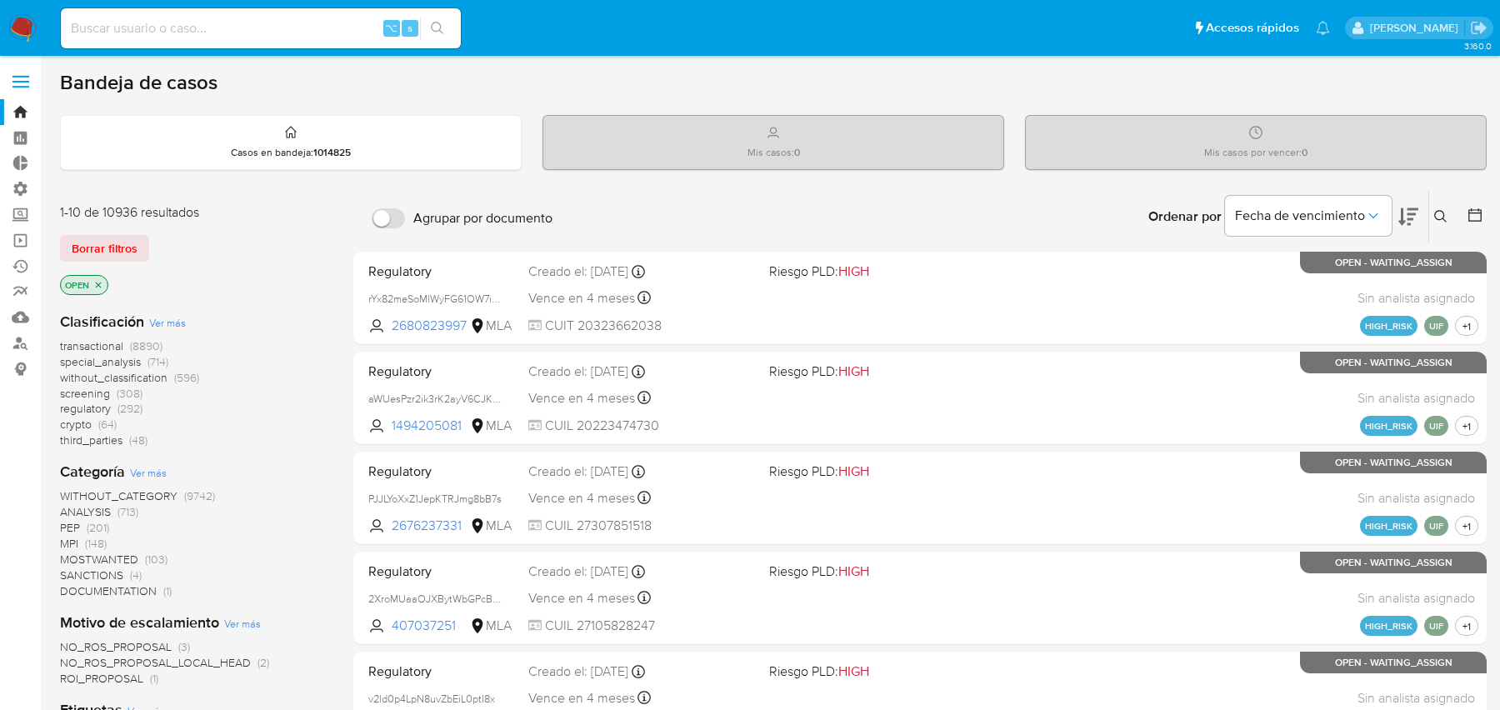
click at [90, 364] on span "special_analysis" at bounding box center [100, 361] width 81 height 17
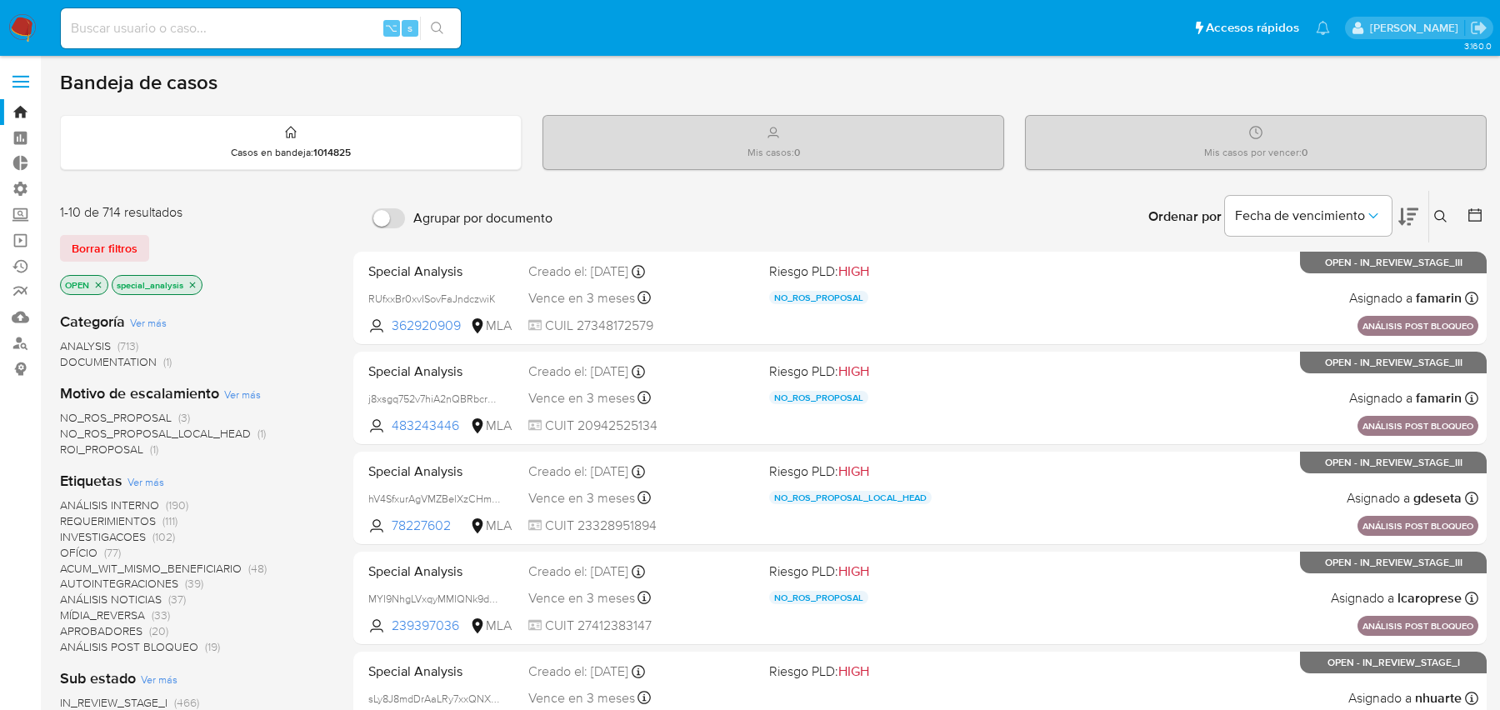
scroll to position [711, 0]
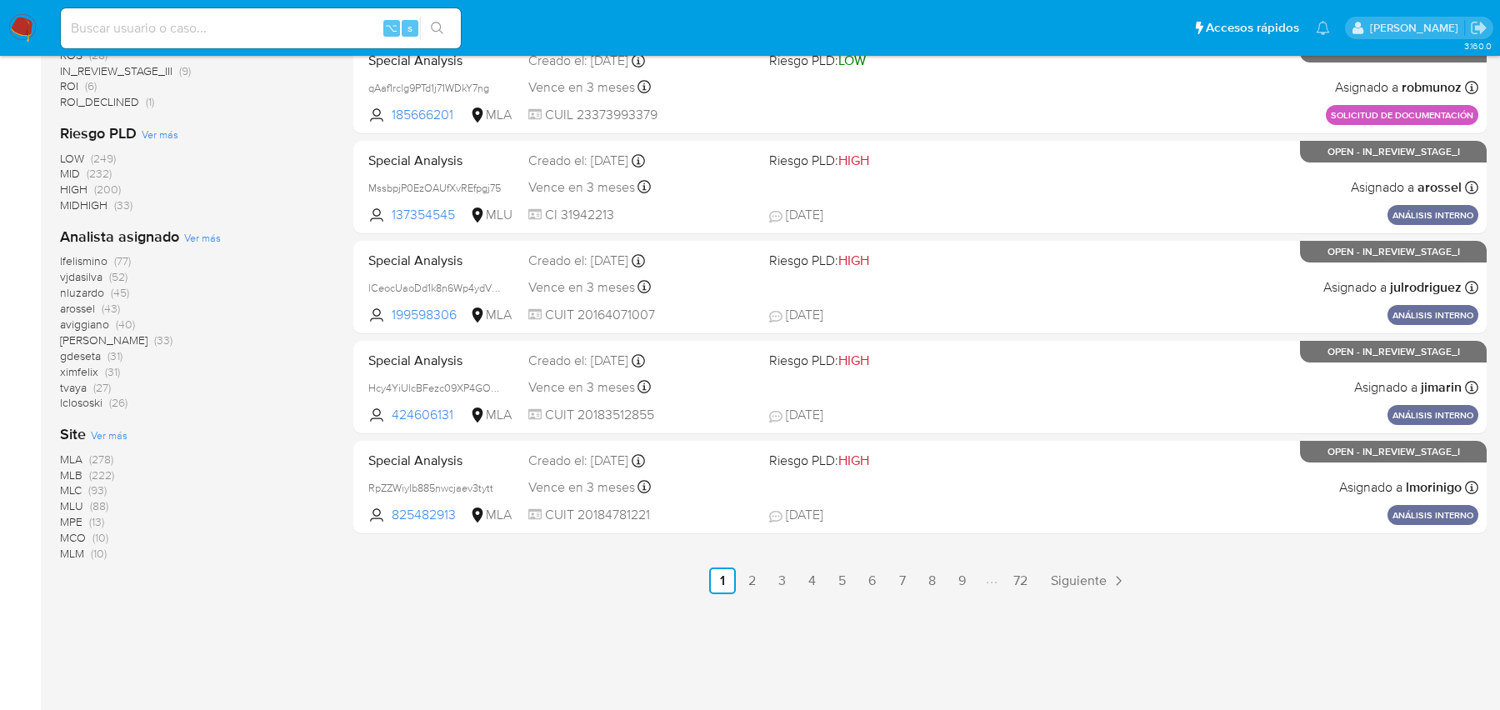
click at [78, 459] on span "MLA" at bounding box center [71, 459] width 23 height 17
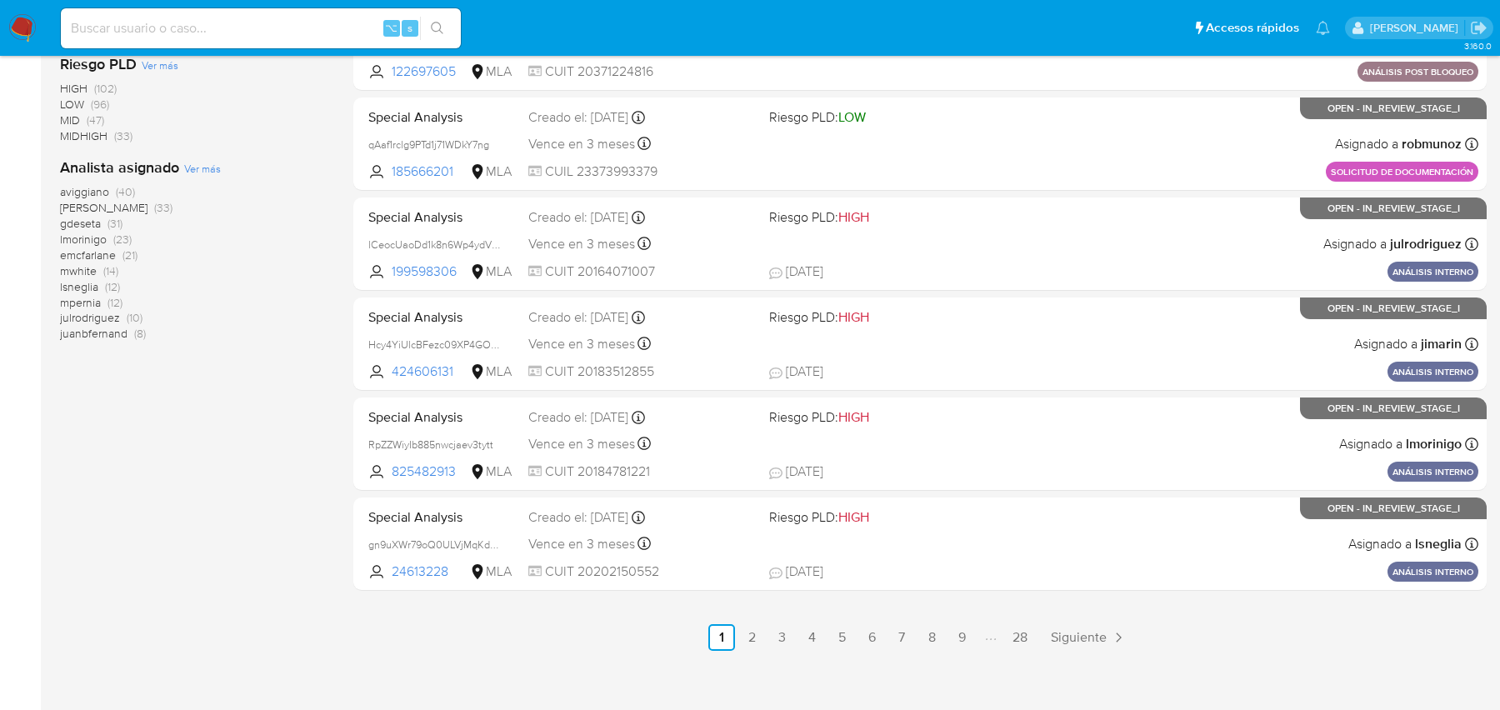
scroll to position [658, 0]
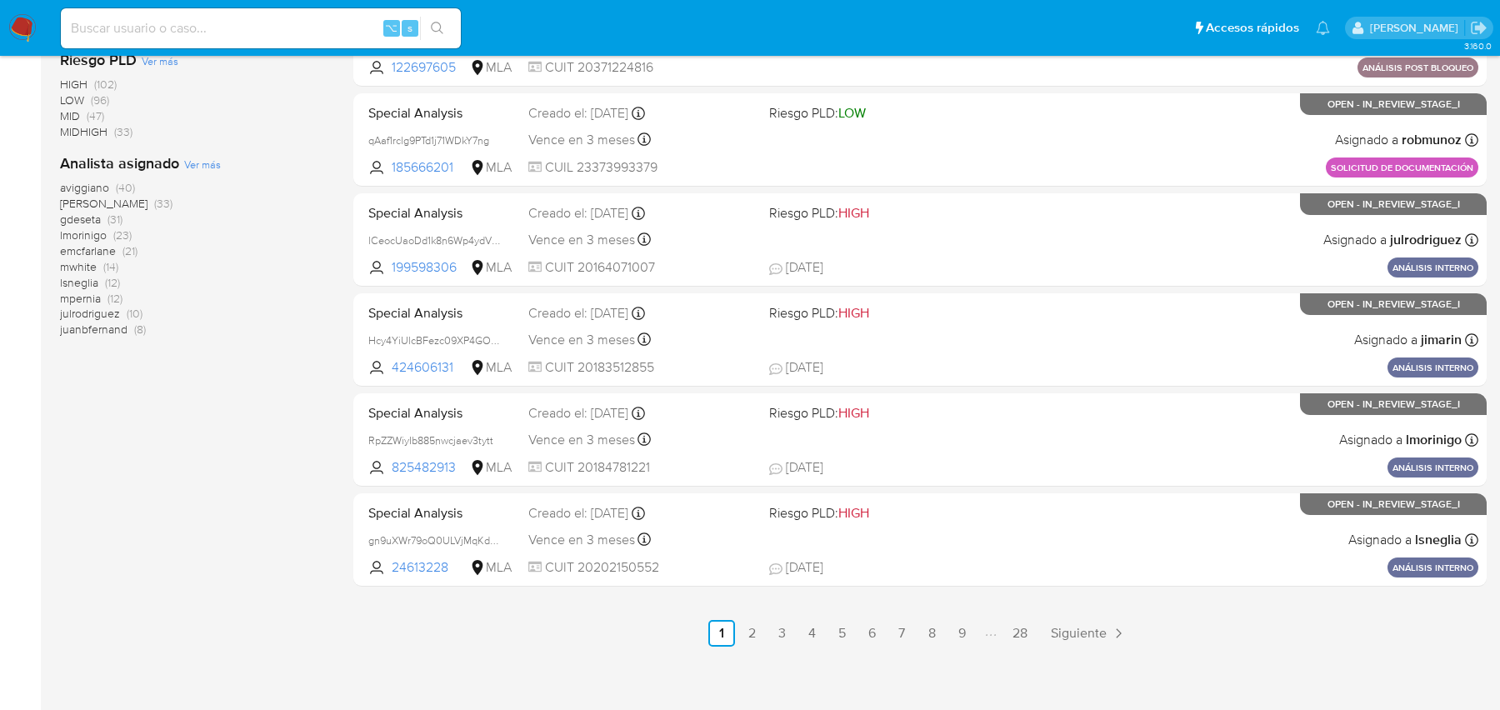
click at [767, 634] on ul "Anterior 1 2 3 4 5 6 7 8 9 28 Siguiente" at bounding box center [919, 633] width 1133 height 27
click at [756, 642] on link "2" at bounding box center [751, 633] width 27 height 27
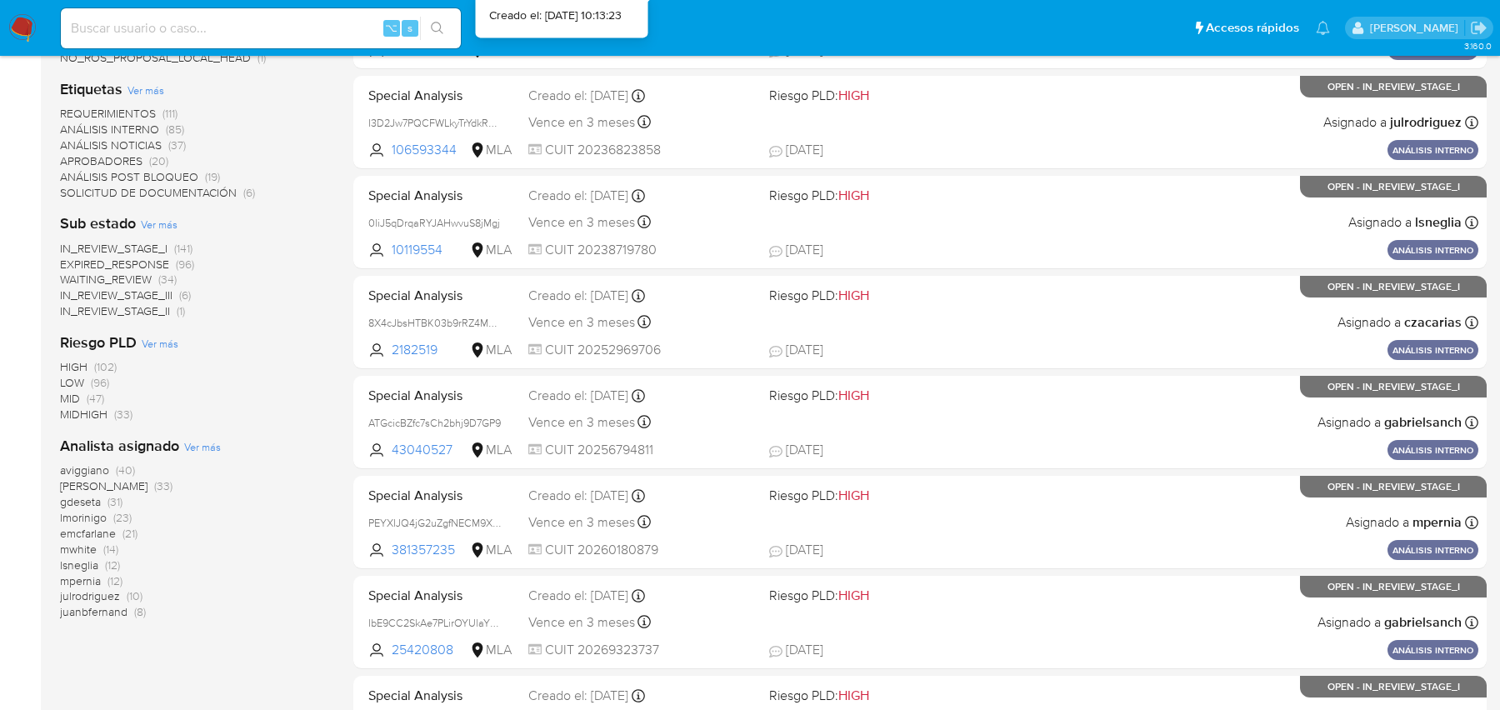
scroll to position [663, 0]
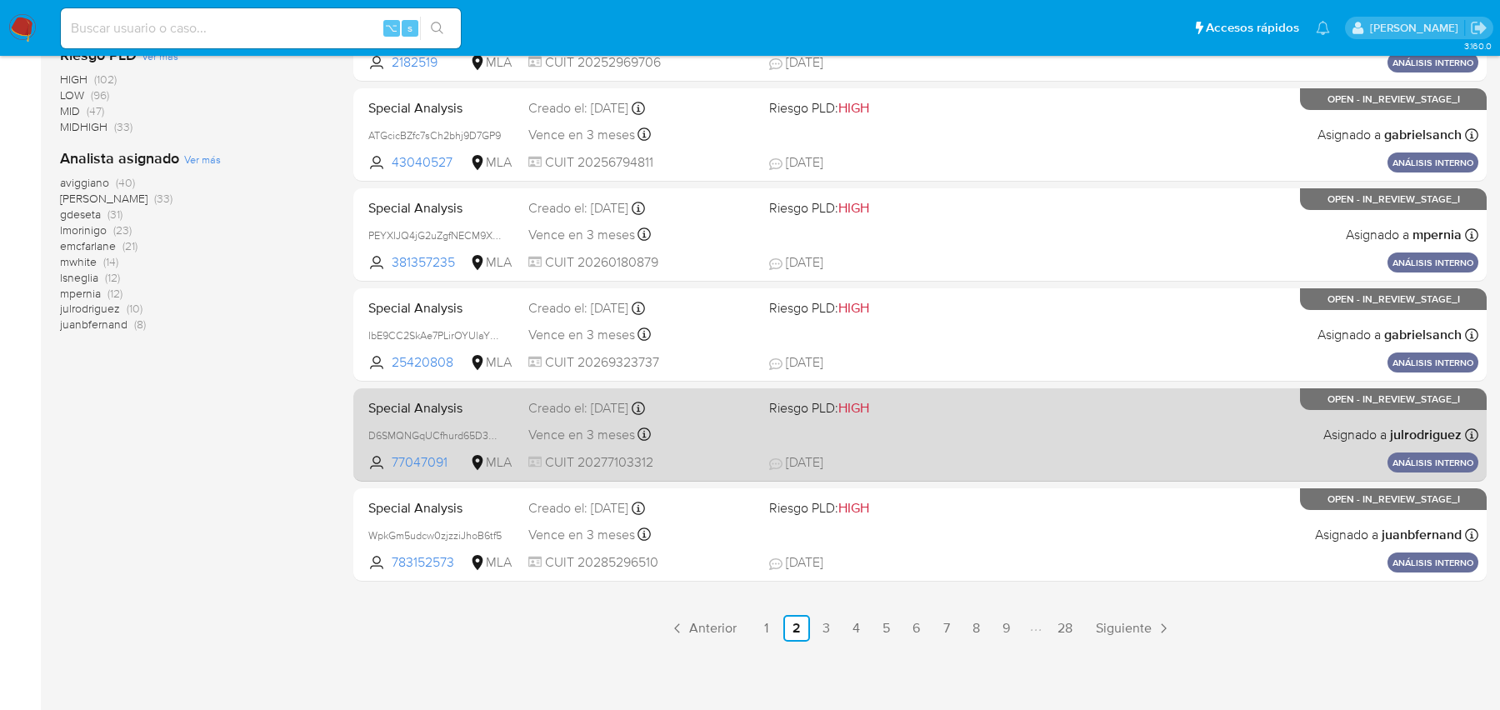
click at [431, 413] on span "Special Analysis" at bounding box center [441, 407] width 147 height 22
click at [433, 467] on span "77047091" at bounding box center [429, 462] width 75 height 18
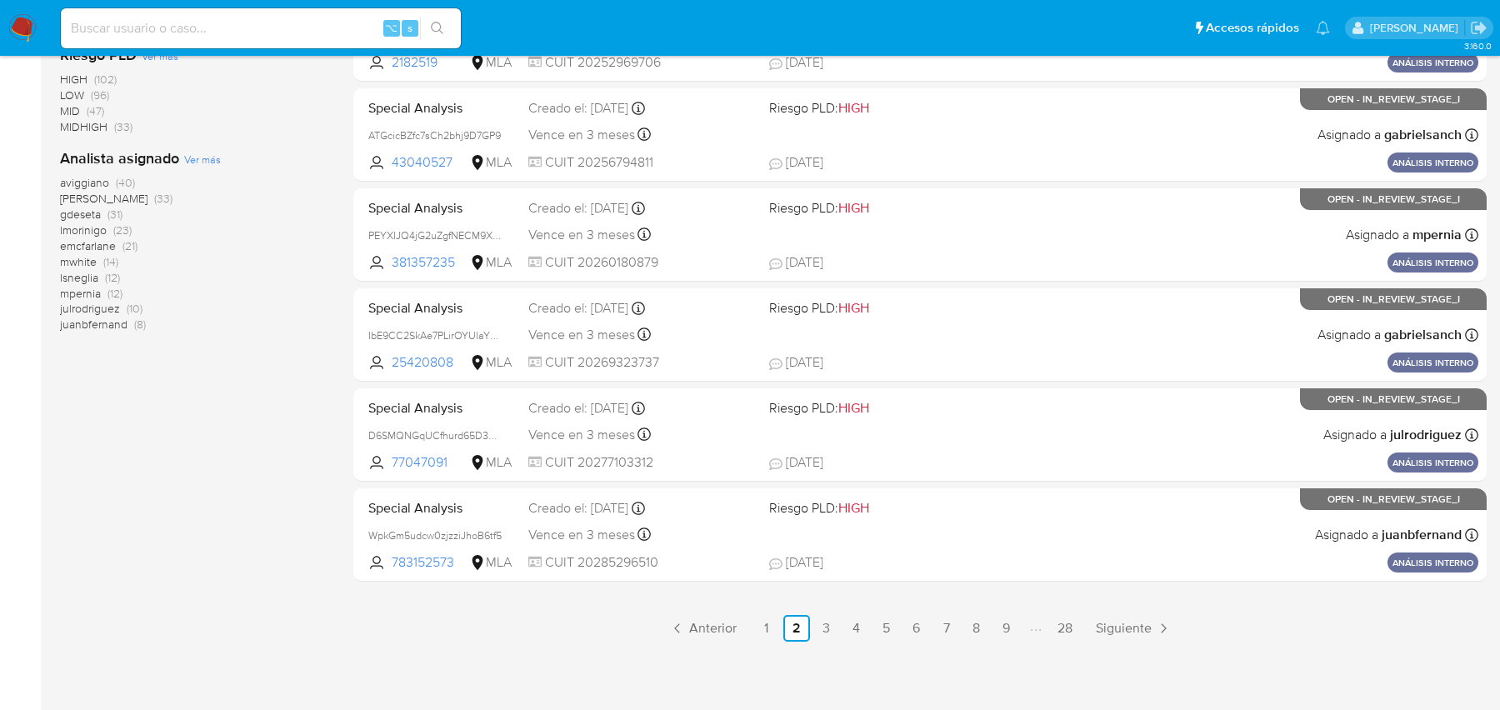
click at [228, 18] on input at bounding box center [261, 29] width 400 height 22
paste input "119254865"
type input "119254865"
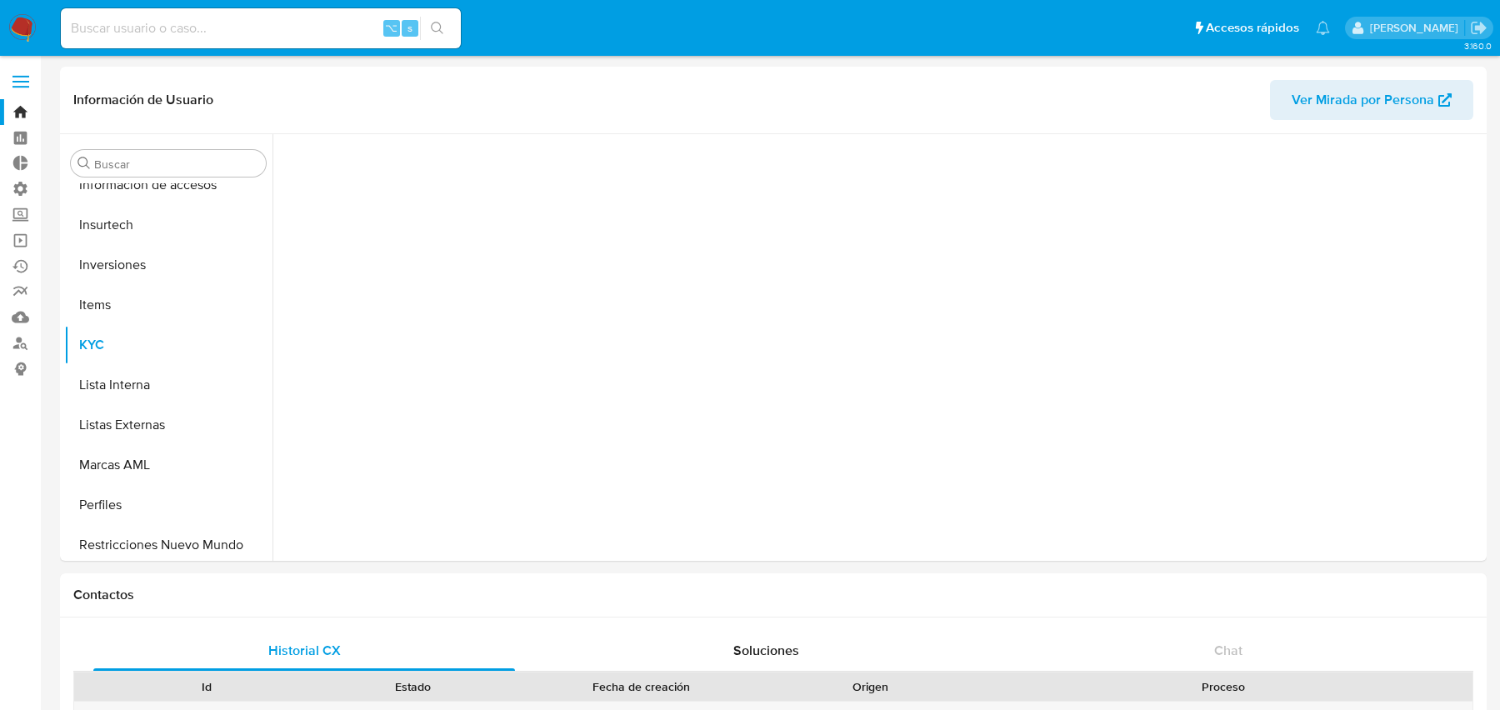
scroll to position [783, 0]
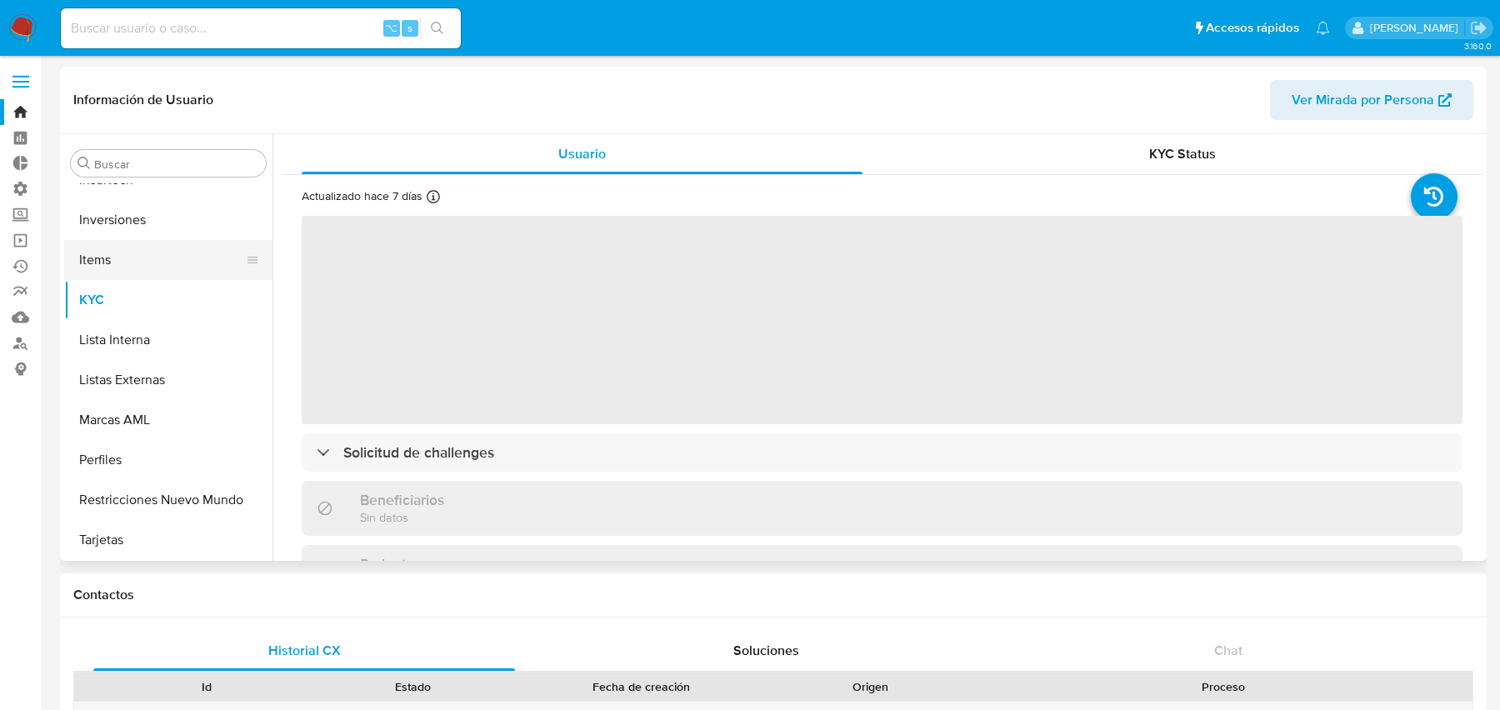
select select "10"
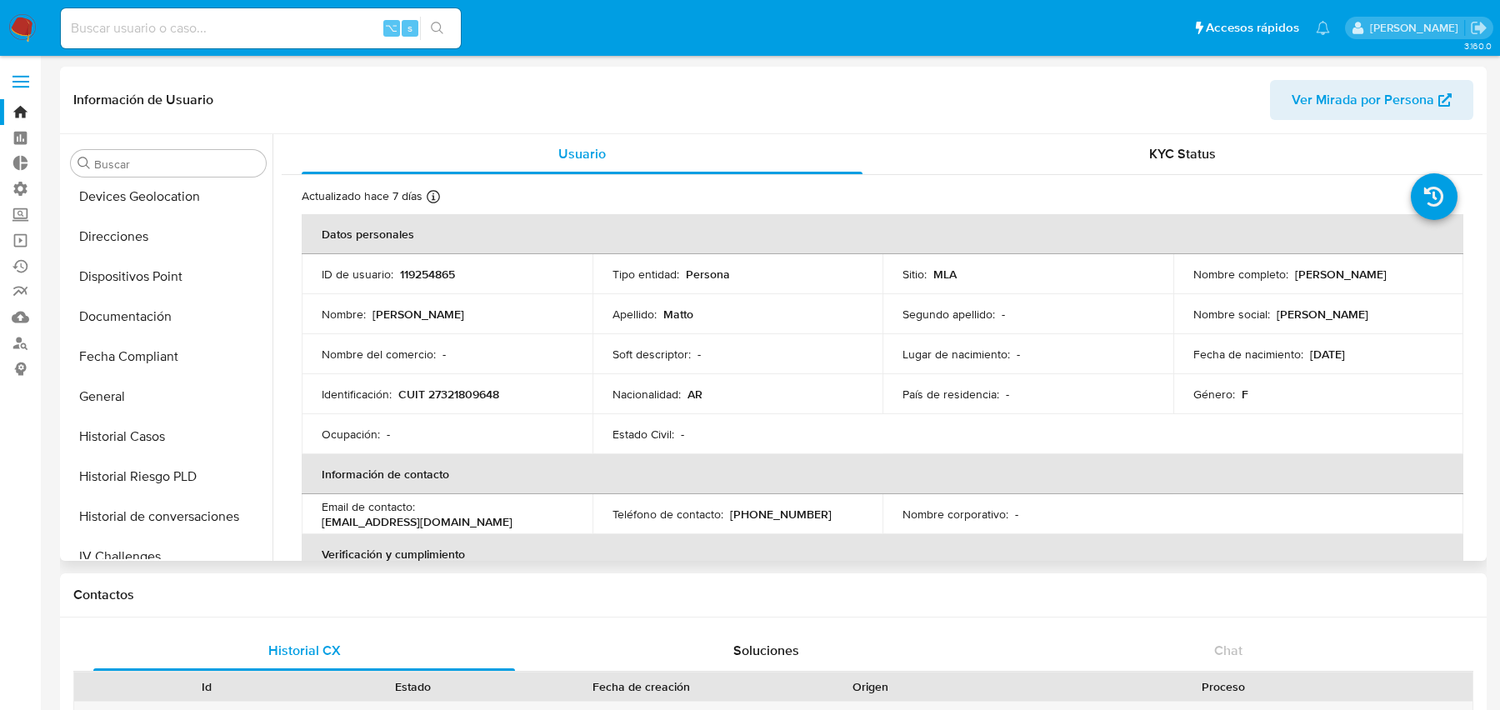
scroll to position [335, 0]
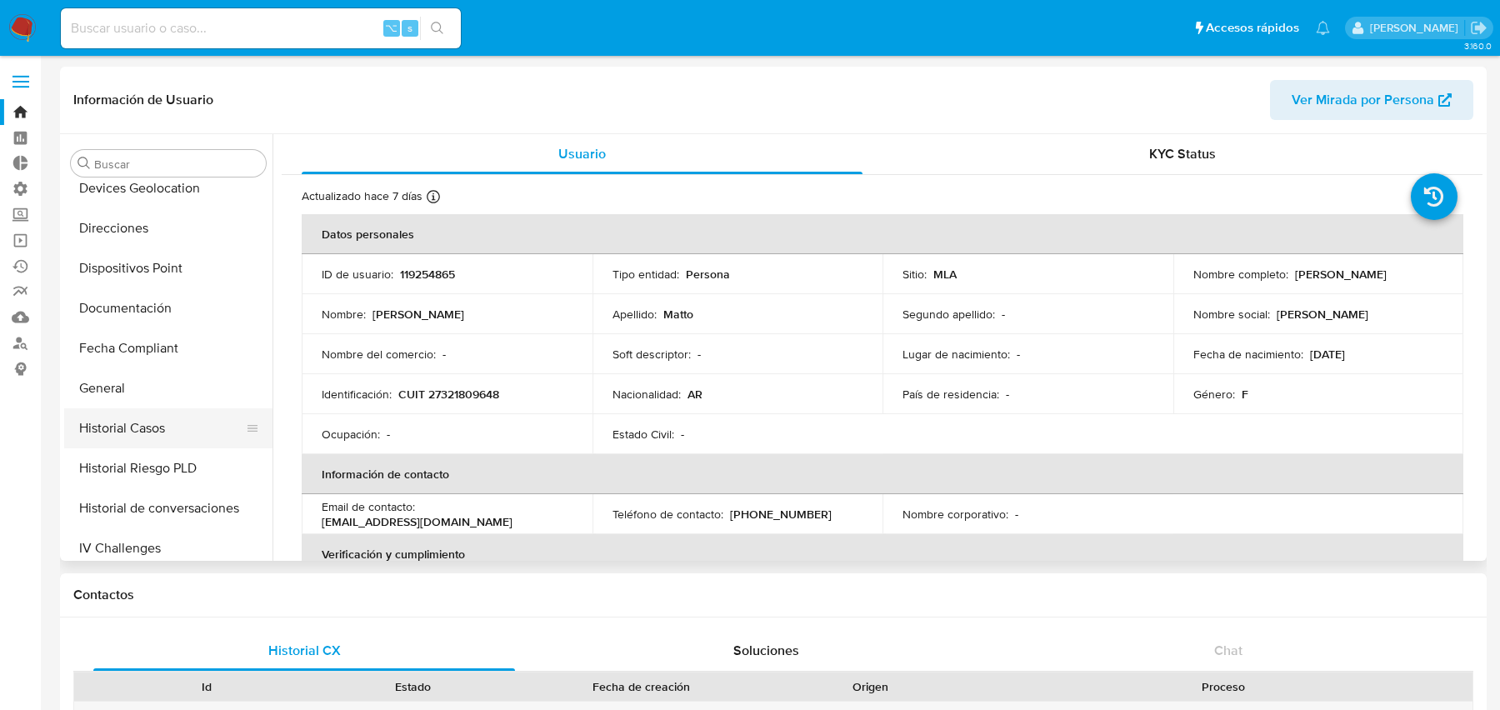
click at [138, 416] on button "Historial Casos" at bounding box center [161, 428] width 195 height 40
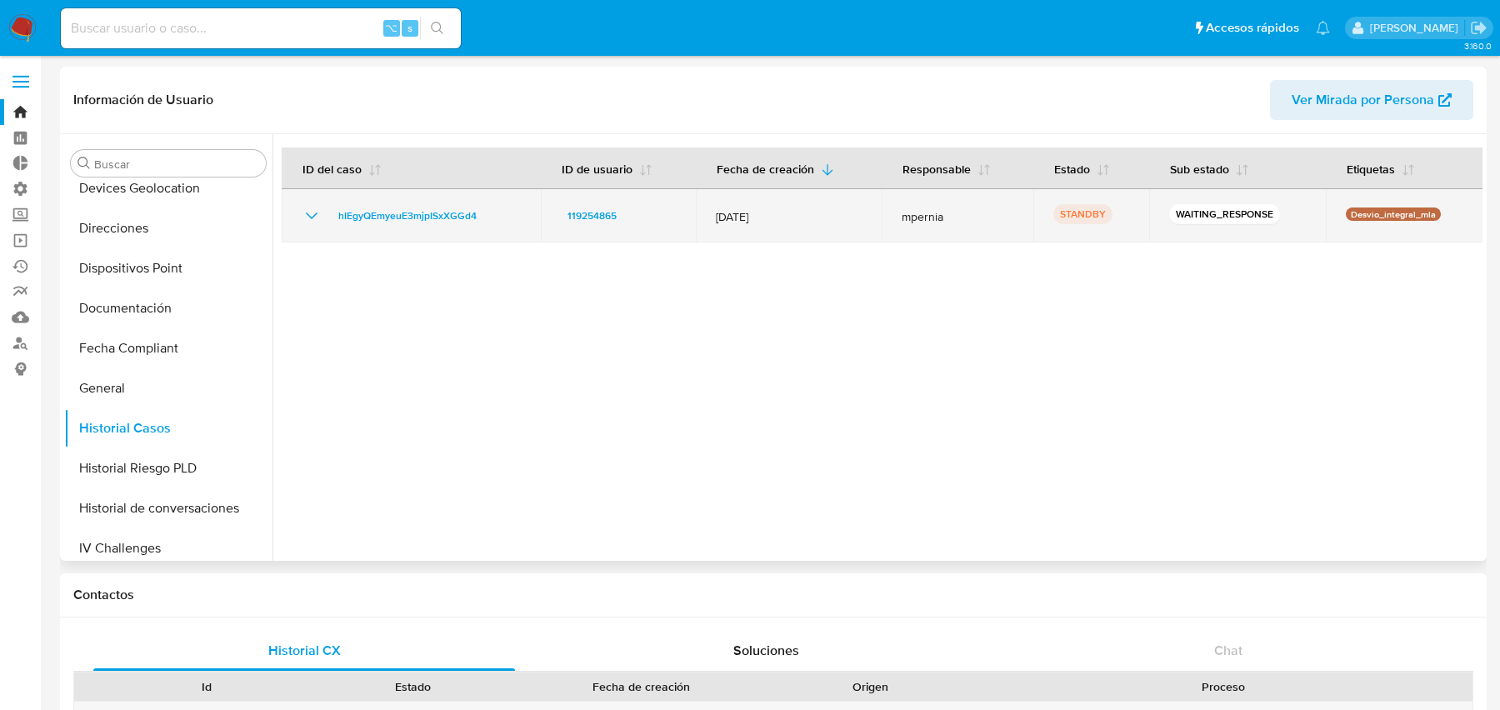
click at [373, 202] on td "hIEgyQEmyeuE3mjpISxXGGd4" at bounding box center [411, 215] width 259 height 53
click at [364, 215] on span "hIEgyQEmyeuE3mjpISxXGGd4" at bounding box center [407, 216] width 138 height 20
drag, startPoint x: 635, startPoint y: 213, endPoint x: 558, endPoint y: 214, distance: 76.7
click at [561, 214] on div "119254865" at bounding box center [618, 216] width 115 height 20
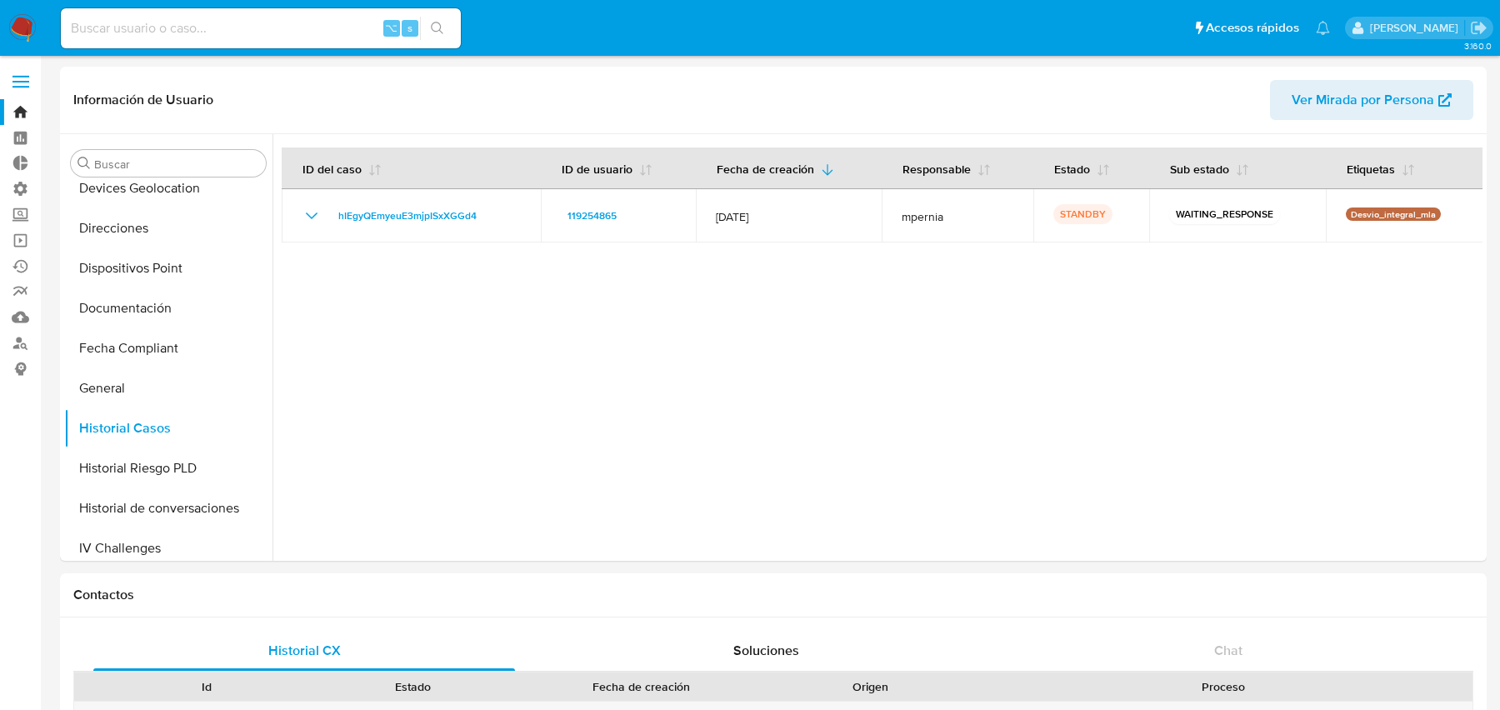
click at [245, 21] on input at bounding box center [261, 29] width 400 height 22
paste input "CUST_MAPPING_ID"
type input "CUST_MAPPING_ID"
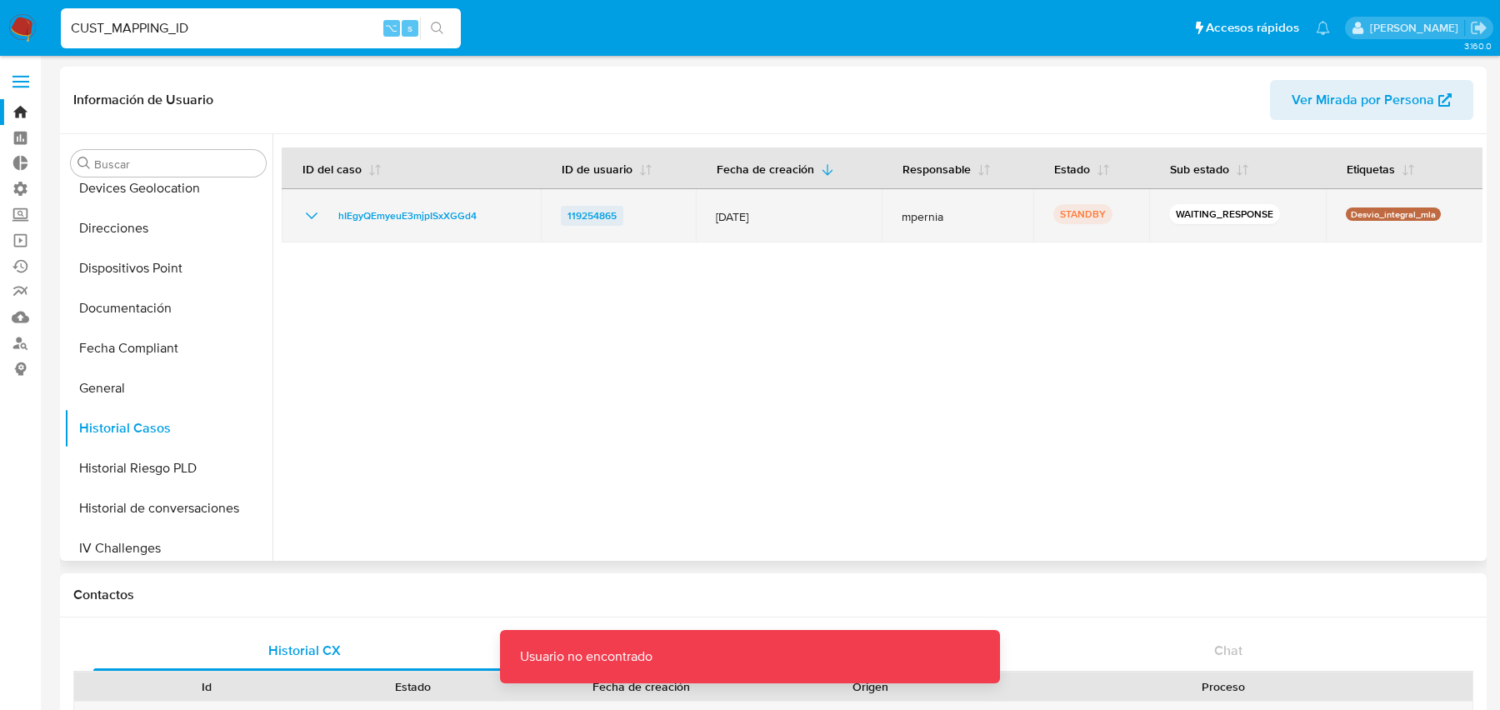
click at [588, 209] on span "119254865" at bounding box center [592, 216] width 49 height 20
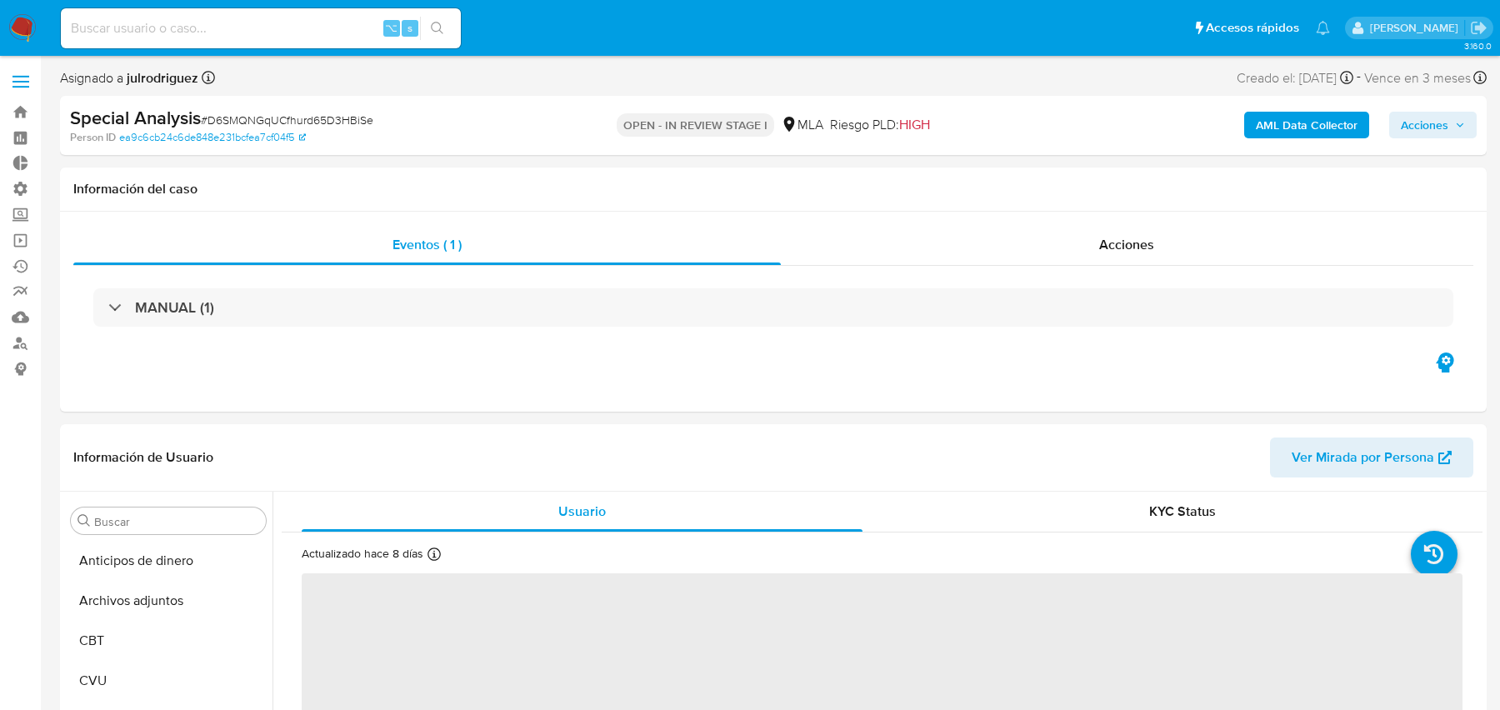
select select "10"
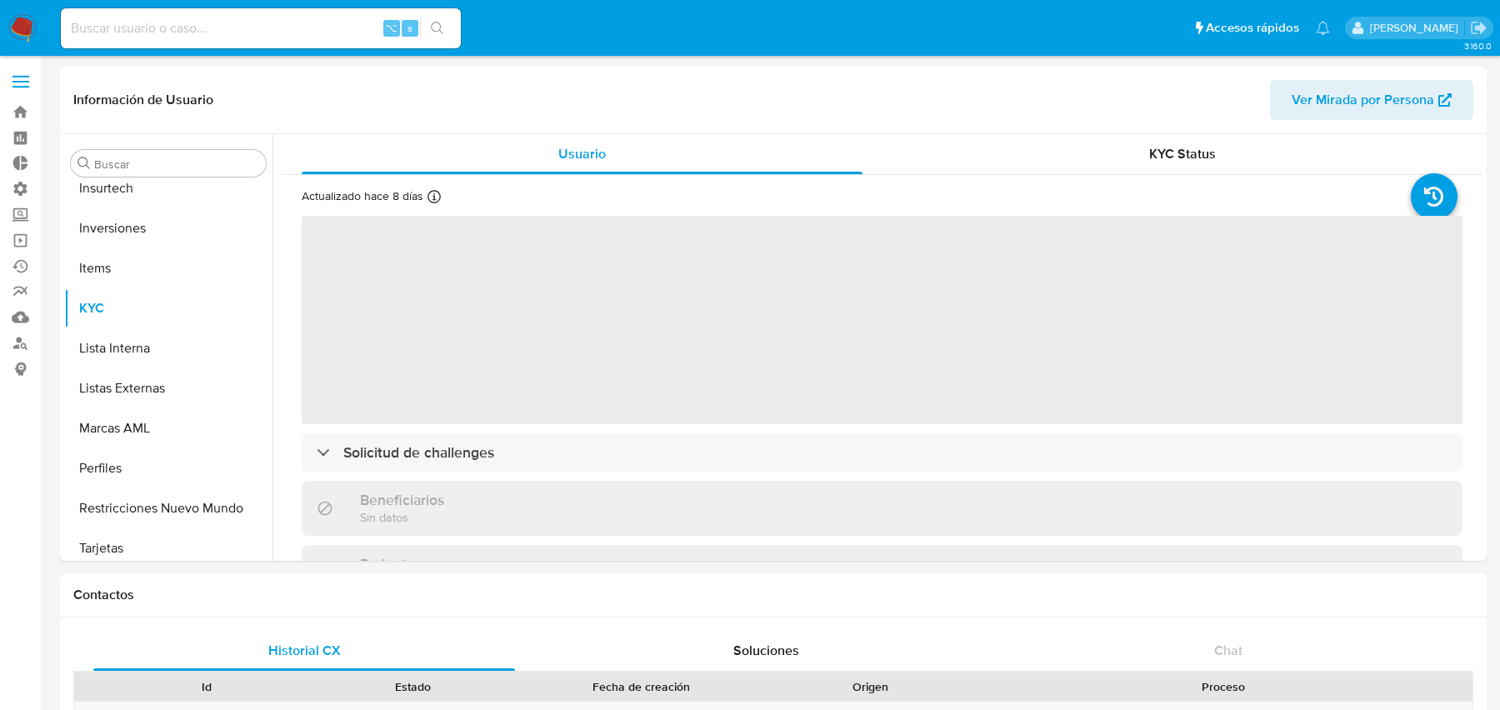
scroll to position [783, 0]
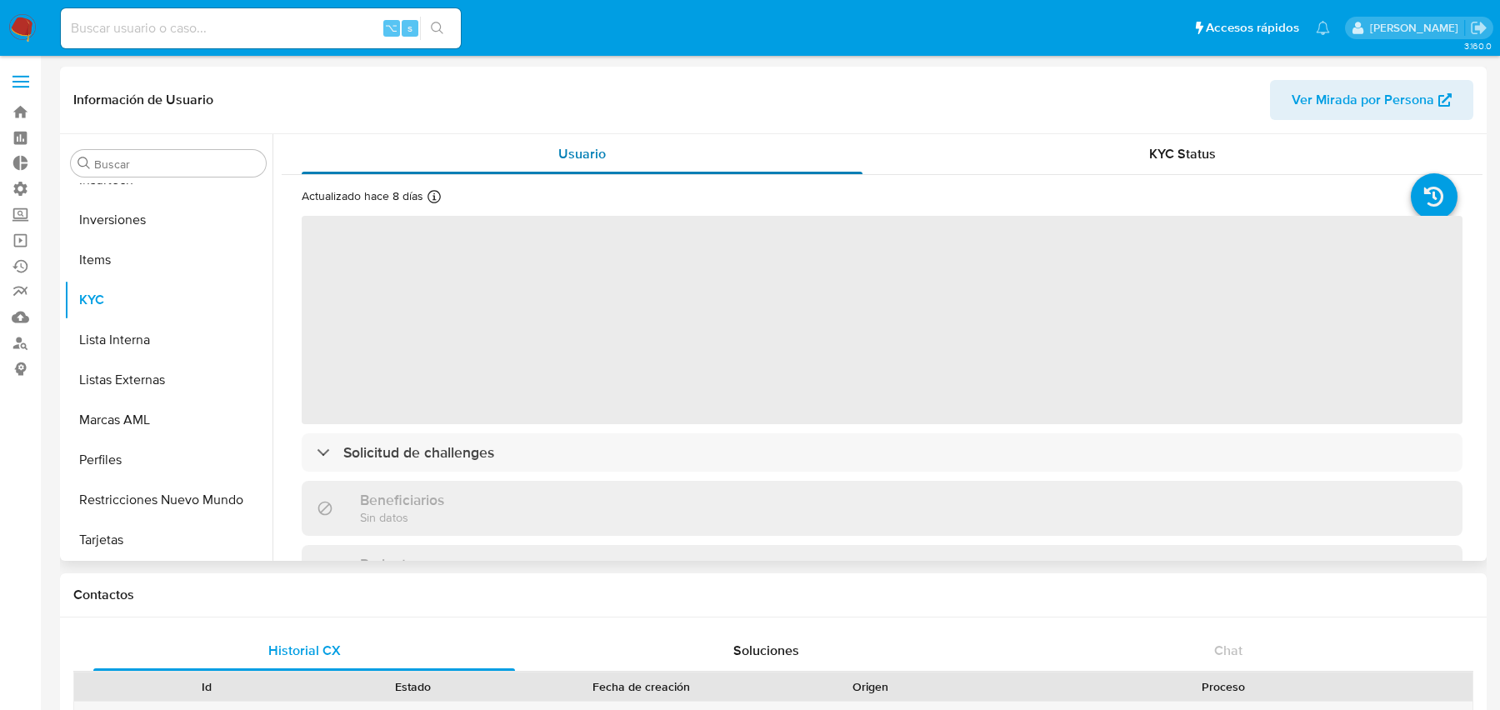
select select "10"
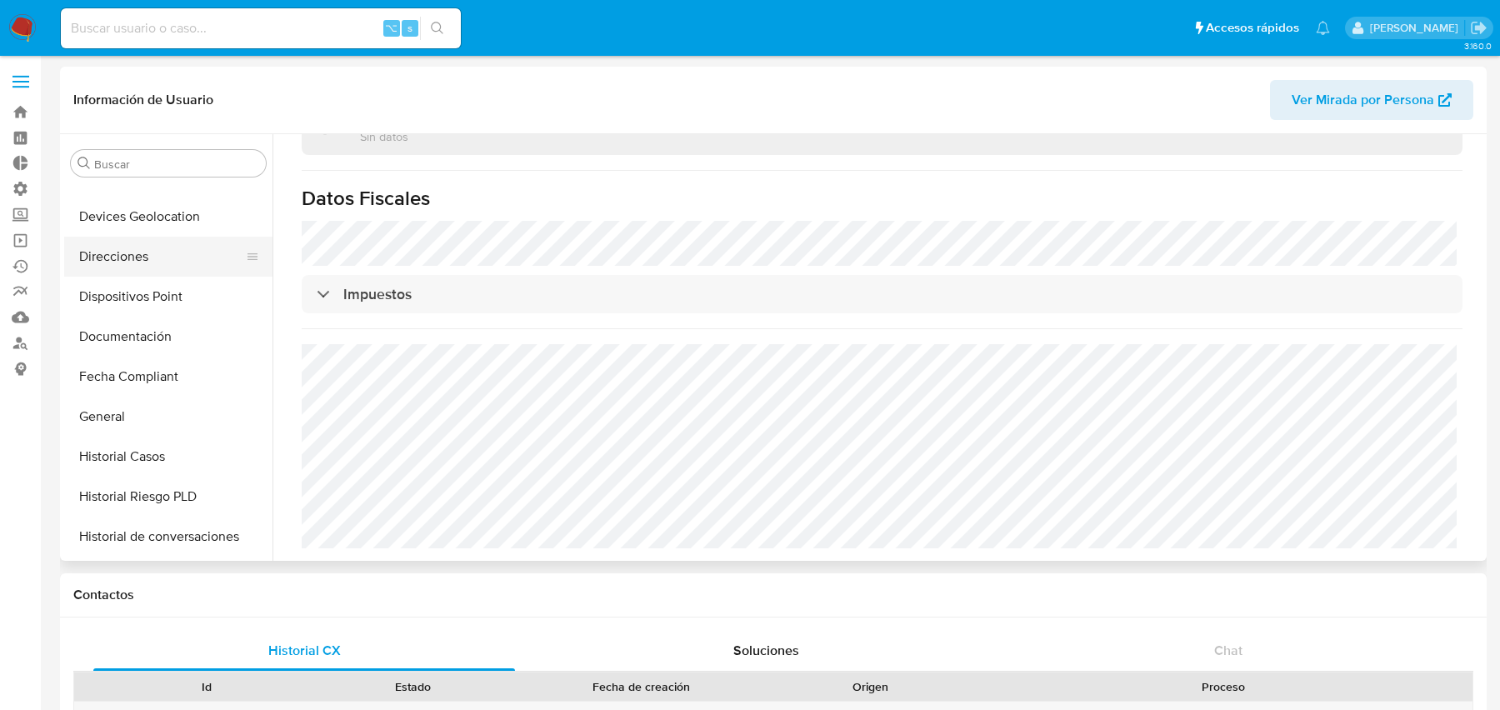
scroll to position [379, 0]
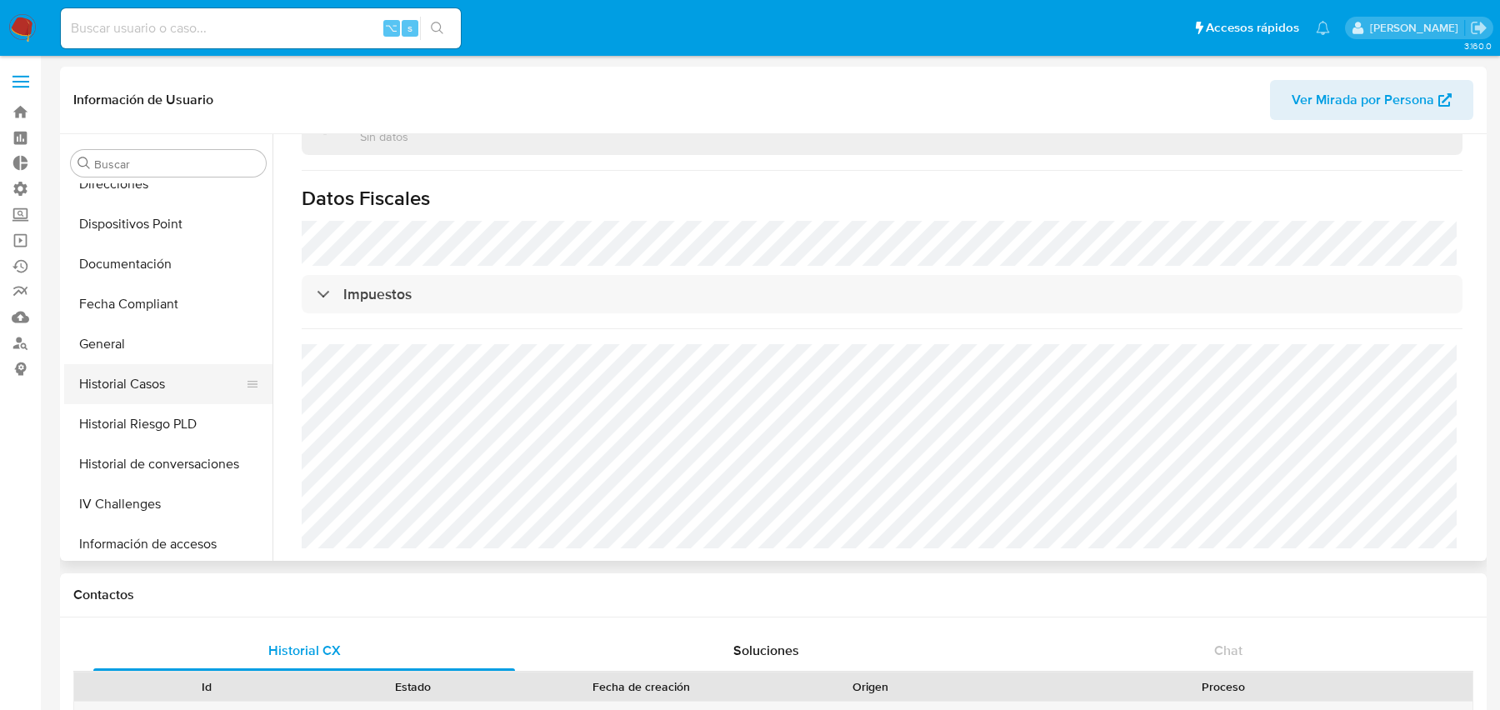
click at [164, 377] on button "Historial Casos" at bounding box center [161, 384] width 195 height 40
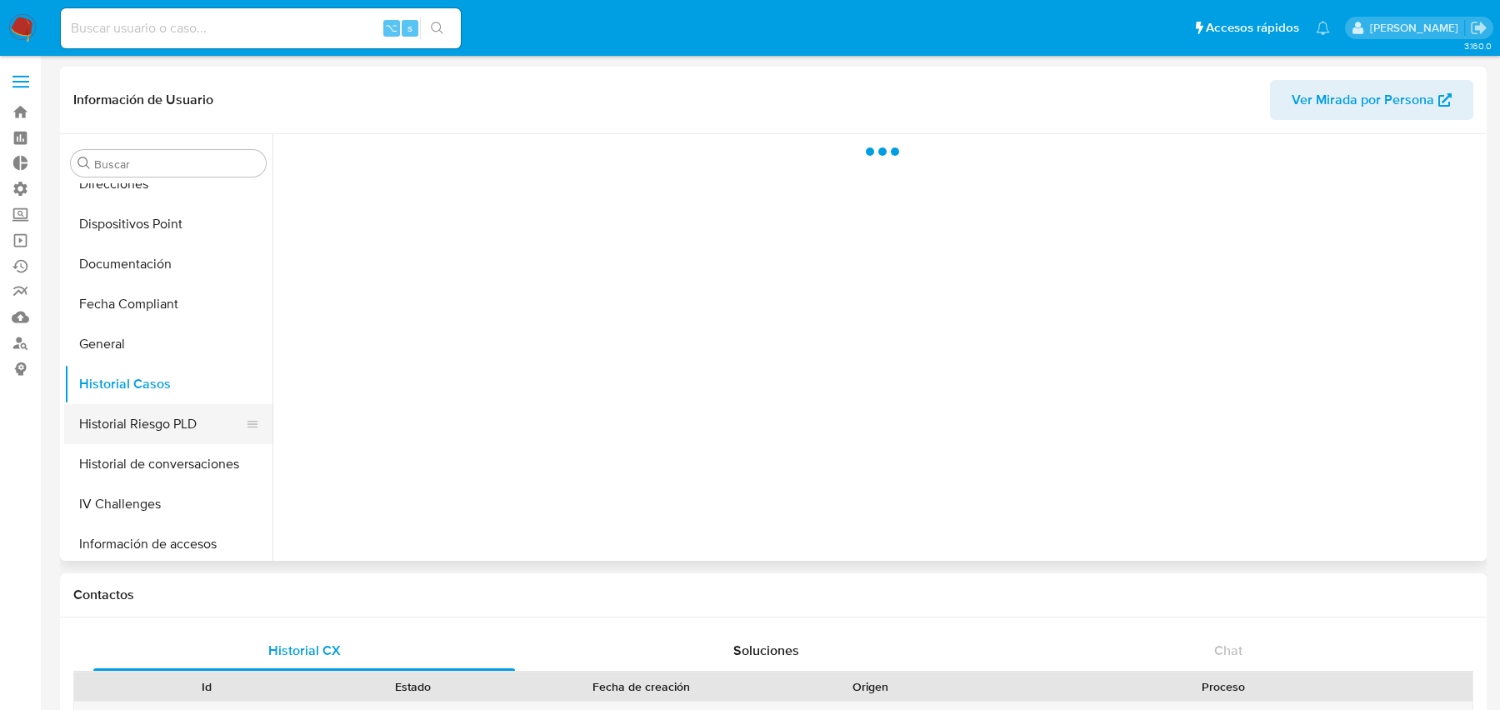
click at [133, 428] on button "Historial Riesgo PLD" at bounding box center [161, 424] width 195 height 40
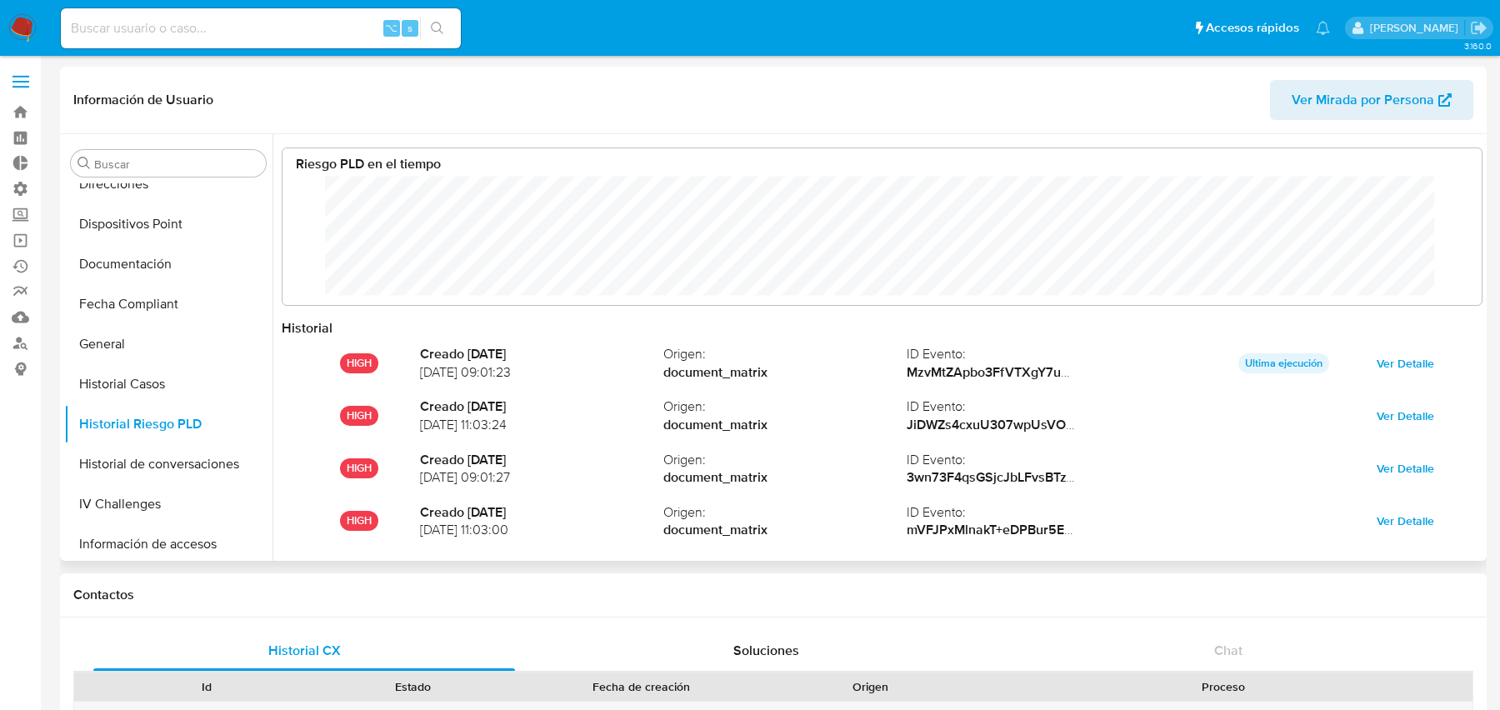
scroll to position [88, 0]
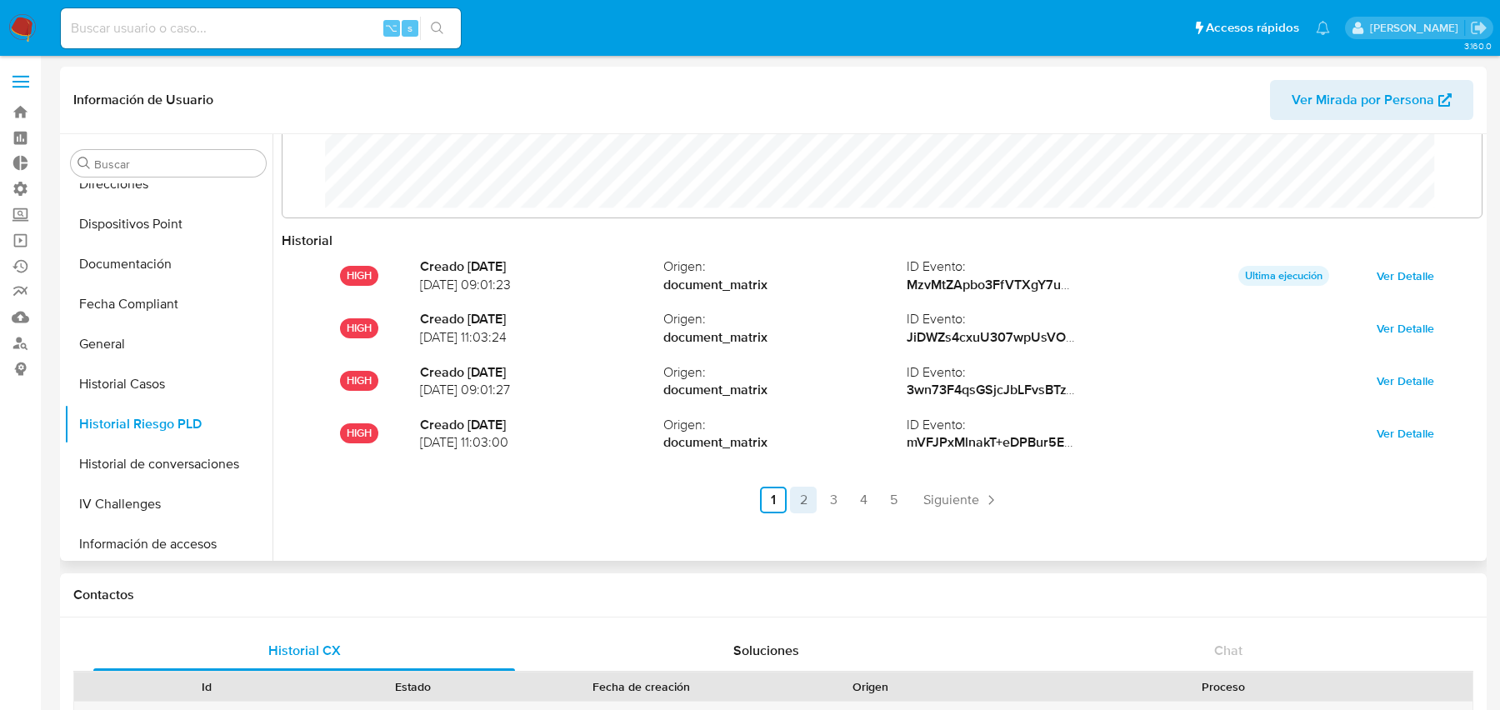
click at [793, 503] on link "2" at bounding box center [803, 500] width 27 height 27
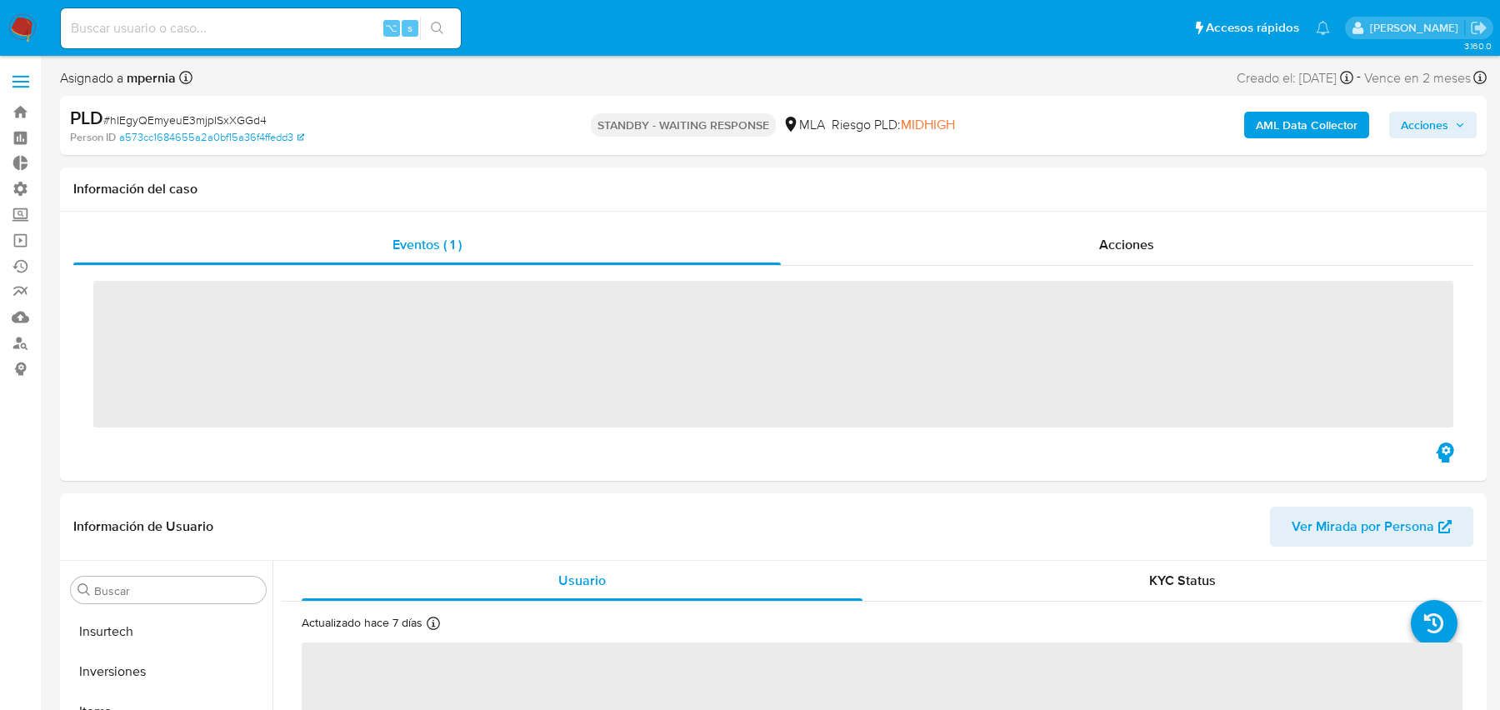
scroll to position [784, 0]
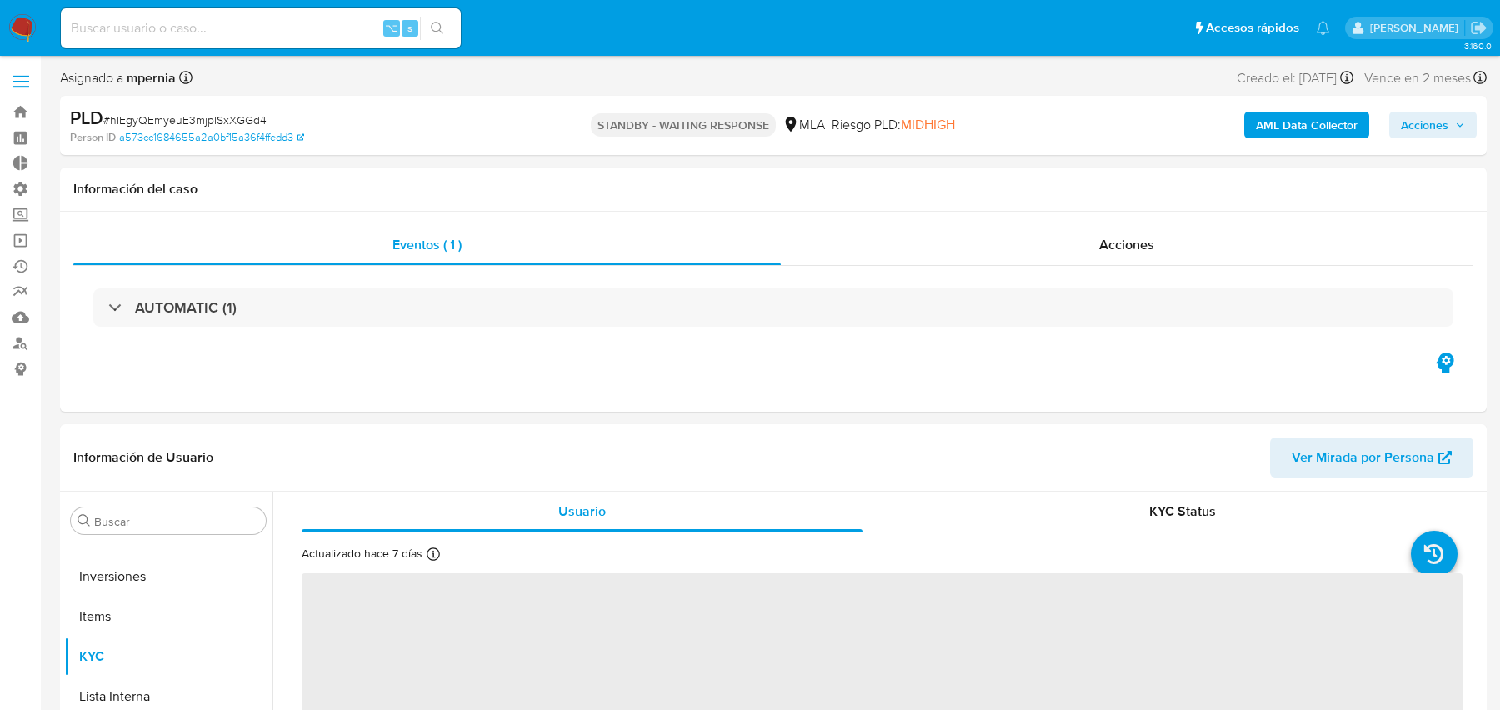
select select "10"
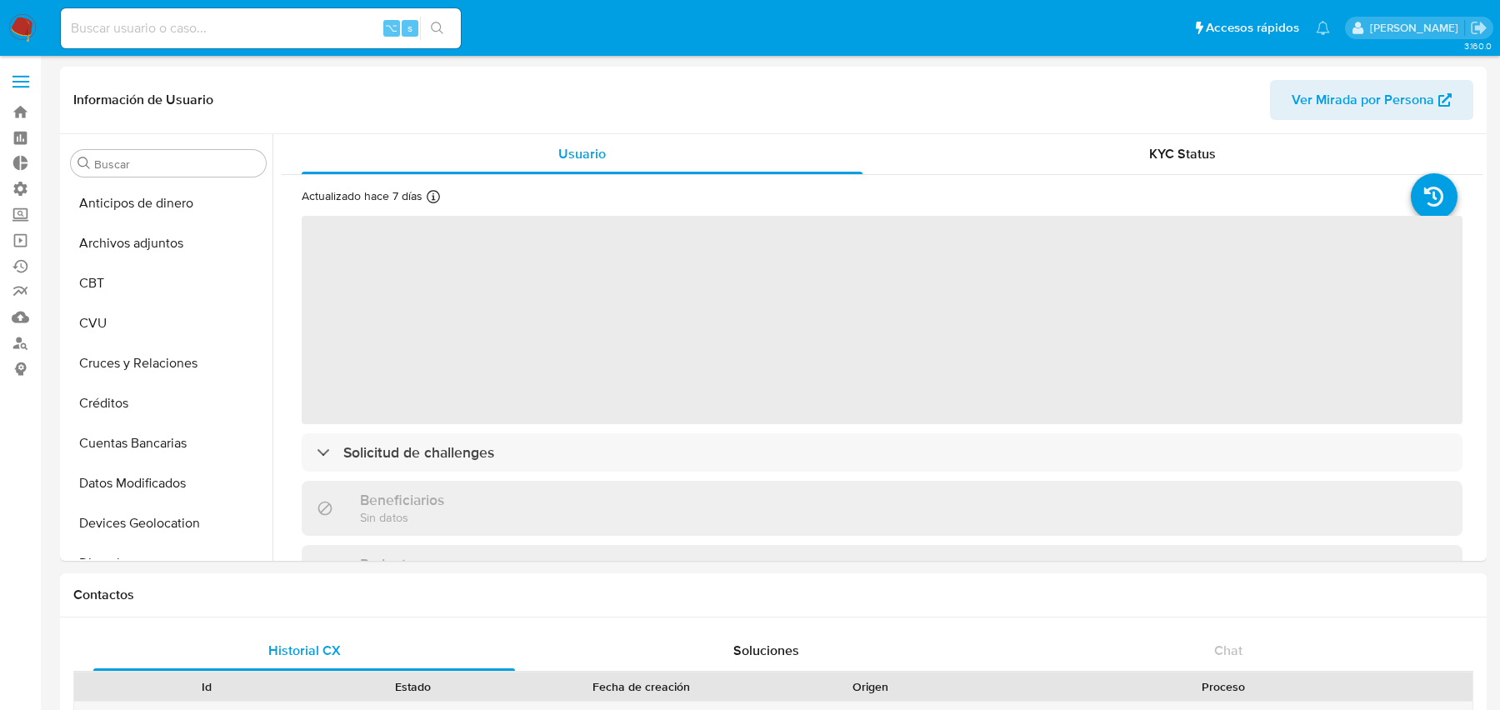
select select "10"
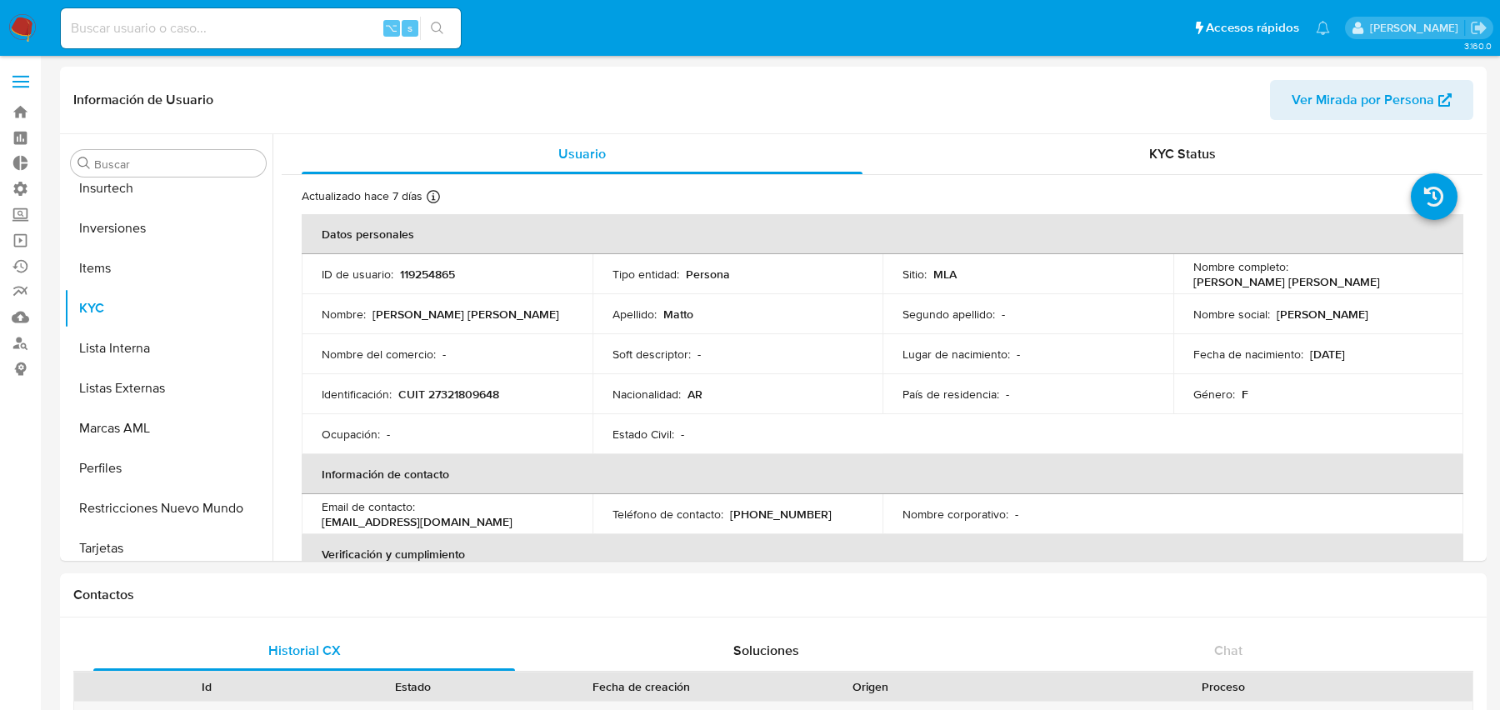
scroll to position [783, 0]
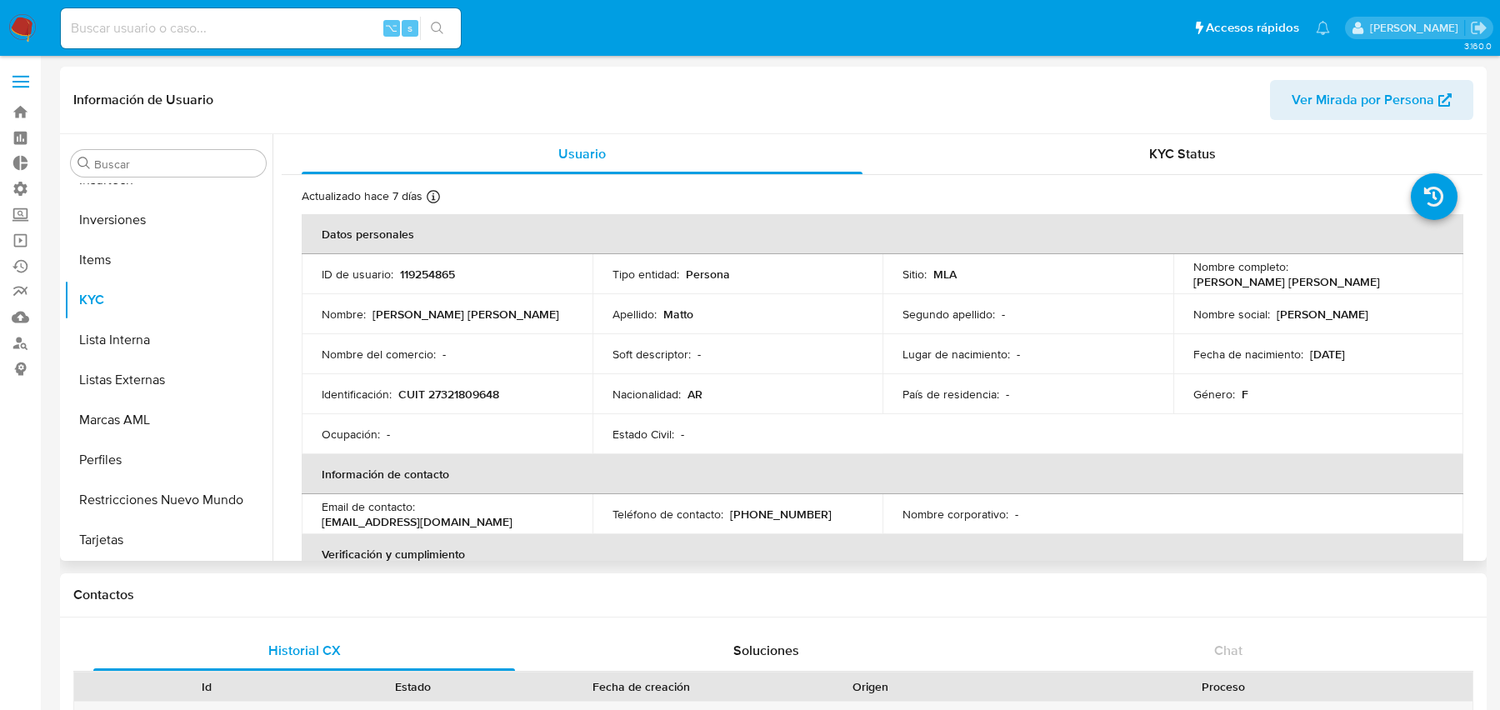
click at [1280, 91] on button "Ver Mirada por Persona" at bounding box center [1371, 100] width 203 height 40
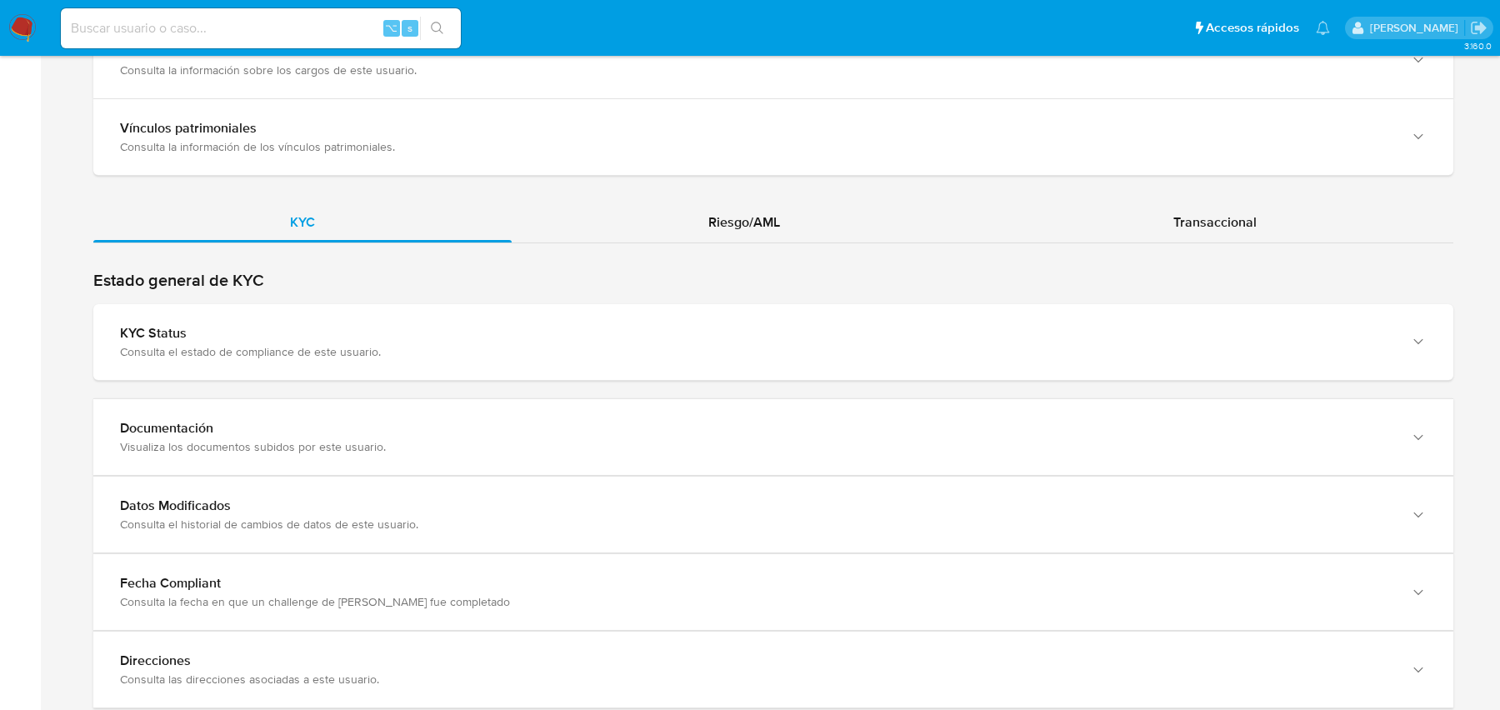
scroll to position [1390, 0]
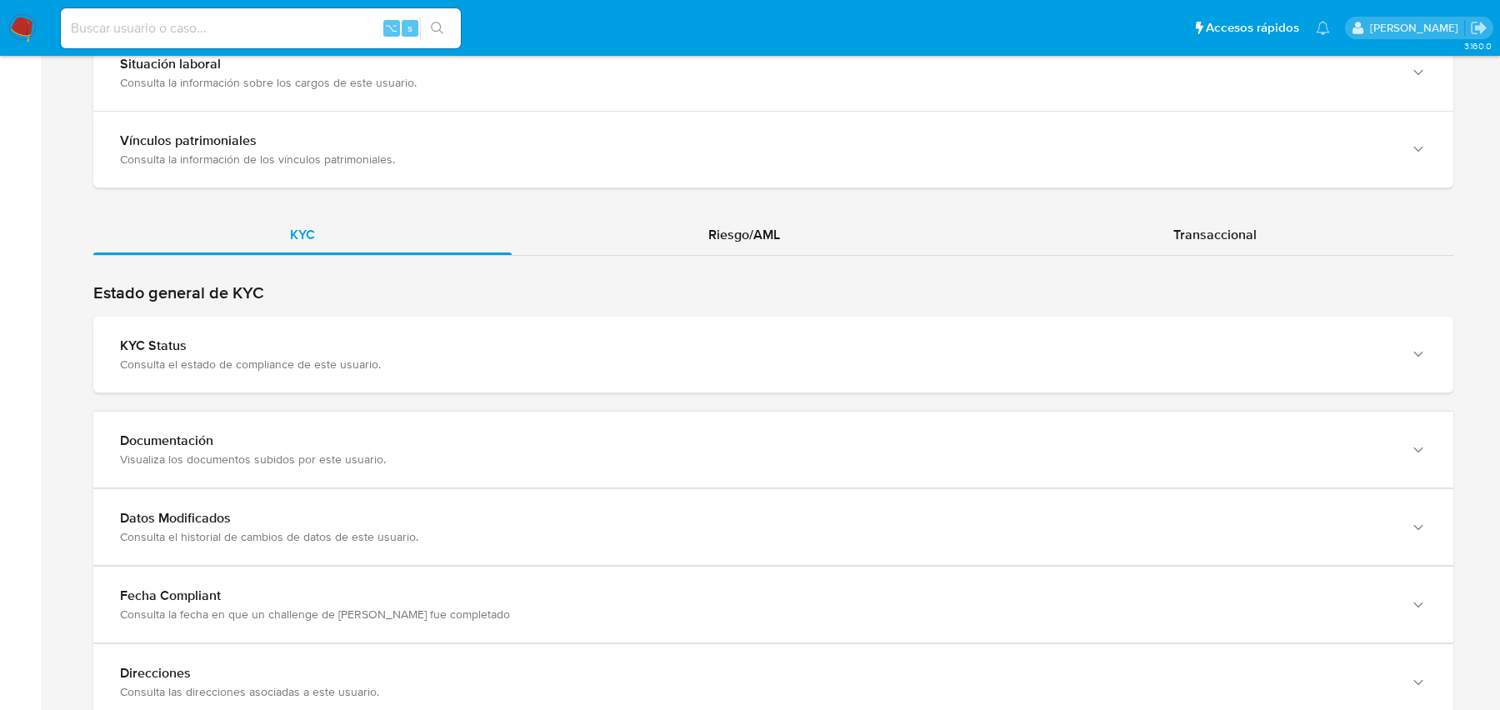
click at [773, 257] on div "KYC Riesgo/AML Transaccional" at bounding box center [773, 468] width 1360 height 507
click at [773, 245] on div "Riesgo/AML" at bounding box center [744, 235] width 465 height 40
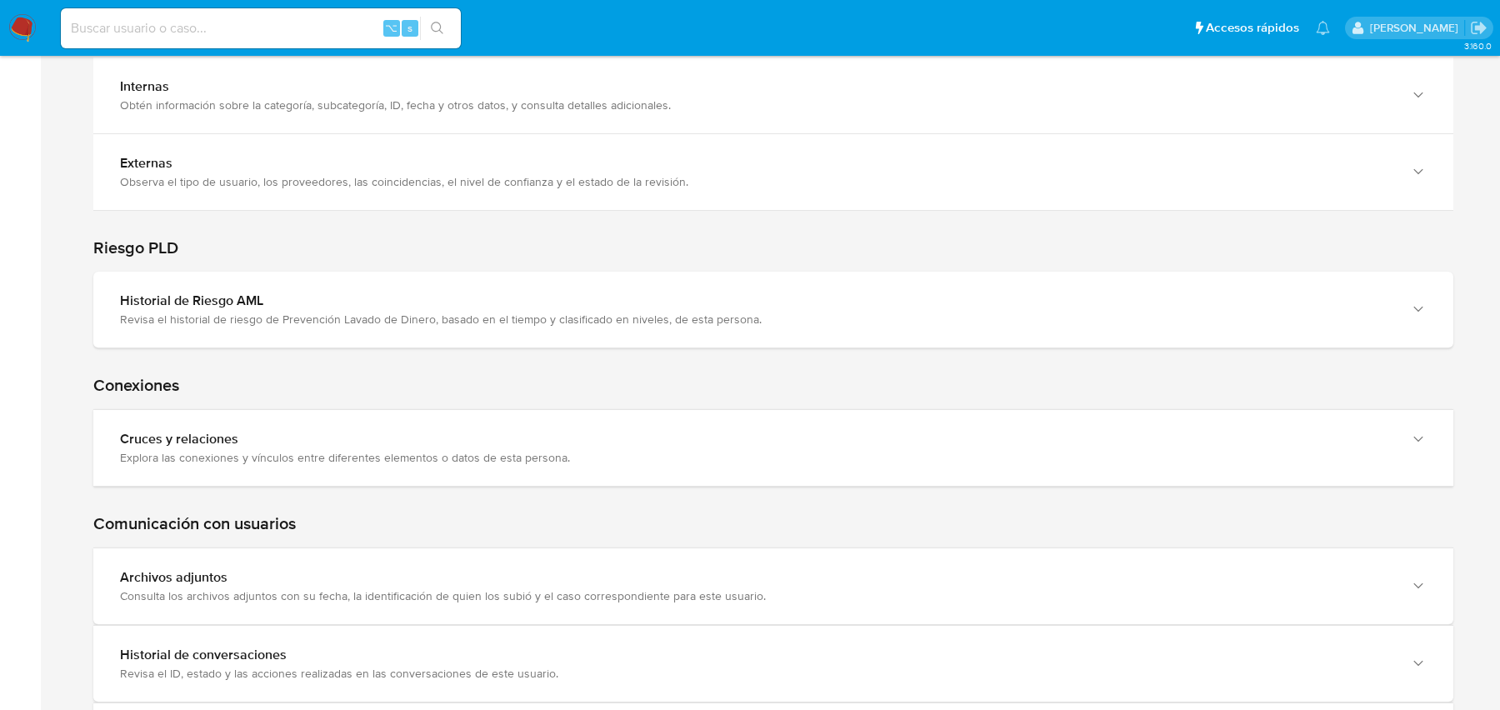
scroll to position [2040, 0]
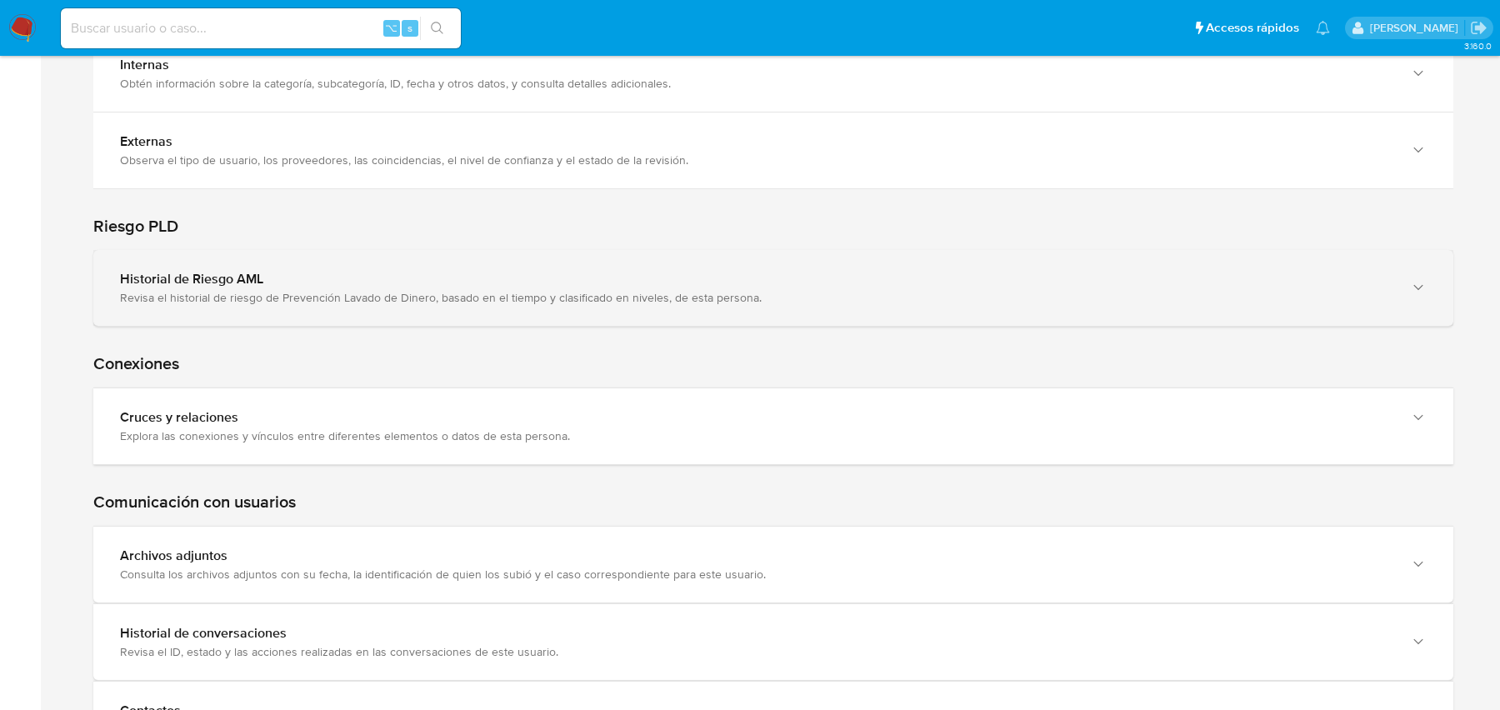
click at [290, 271] on div "Historial de Riesgo AML" at bounding box center [756, 279] width 1273 height 17
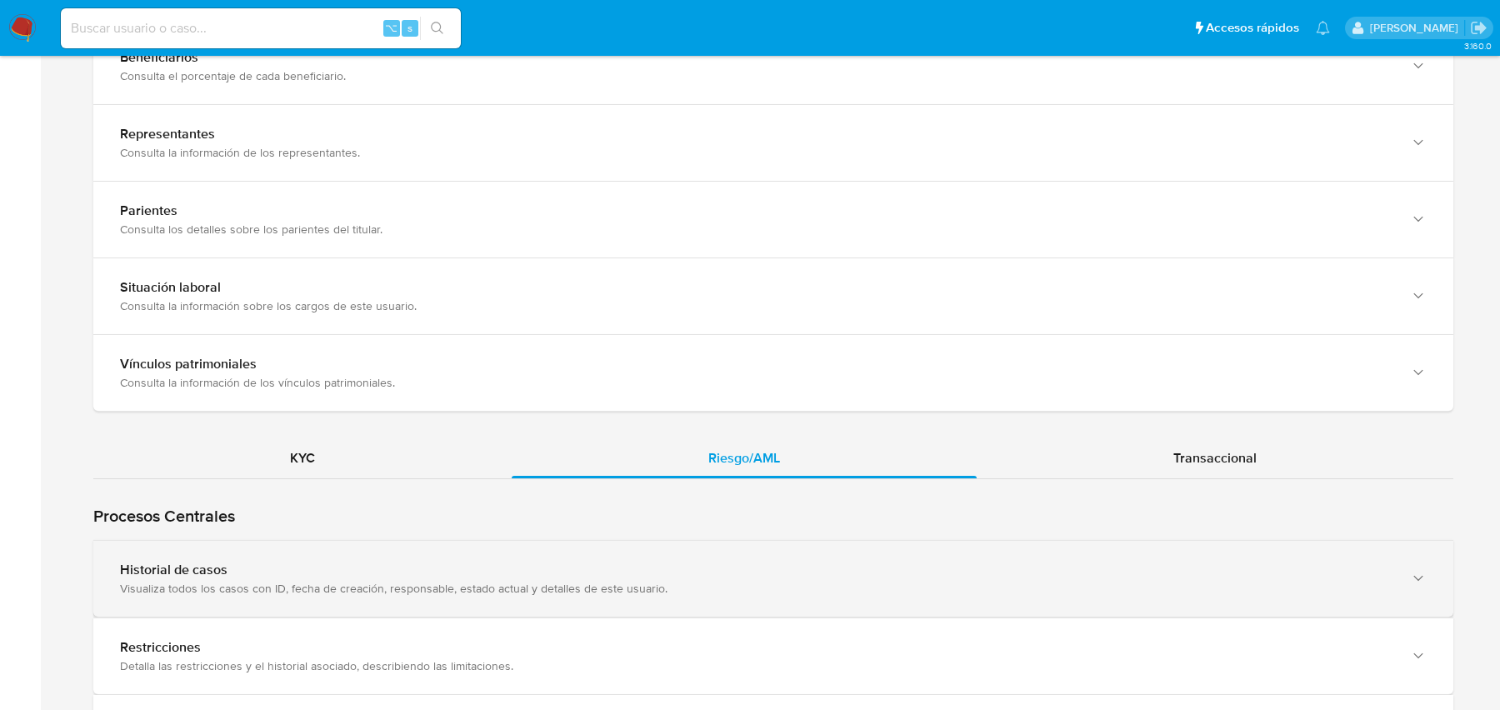
scroll to position [1148, 0]
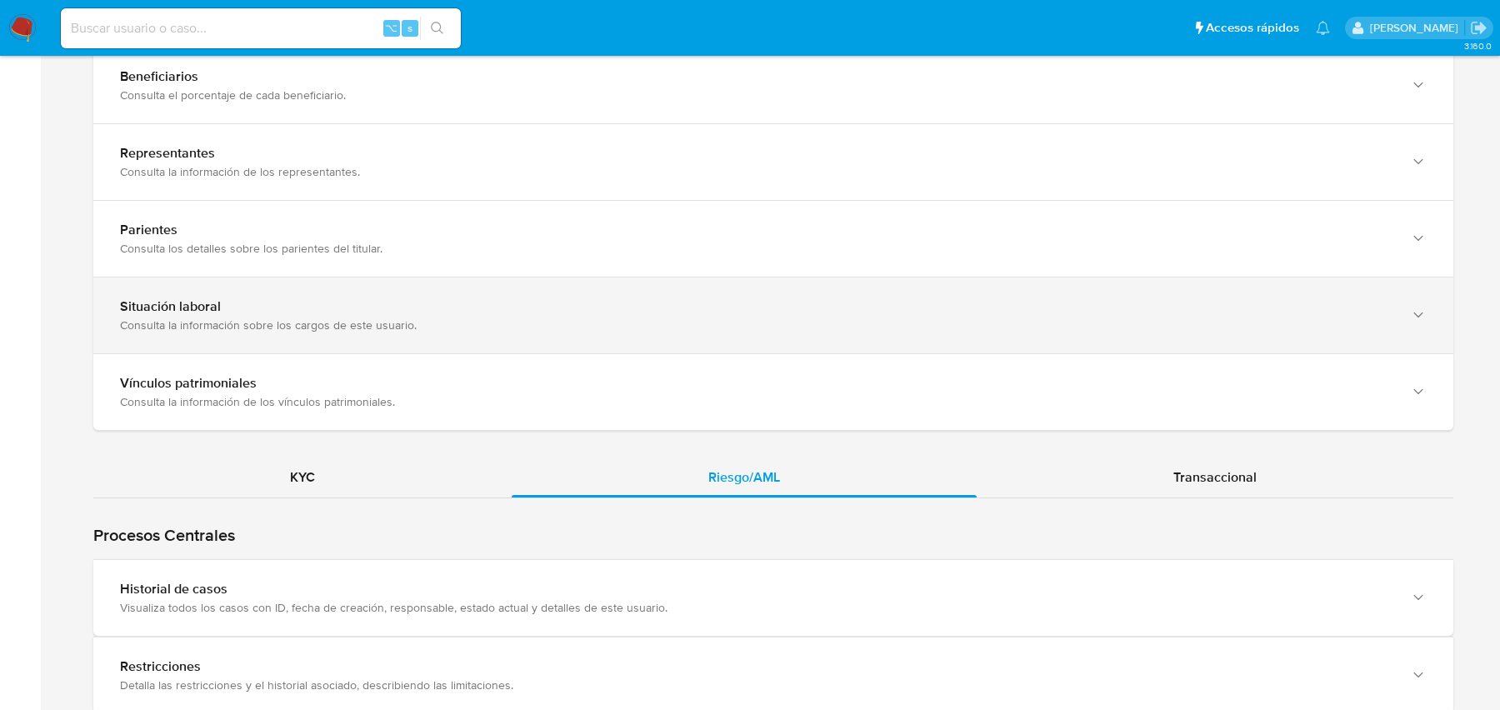
click at [570, 310] on div "Situación laboral" at bounding box center [756, 306] width 1273 height 17
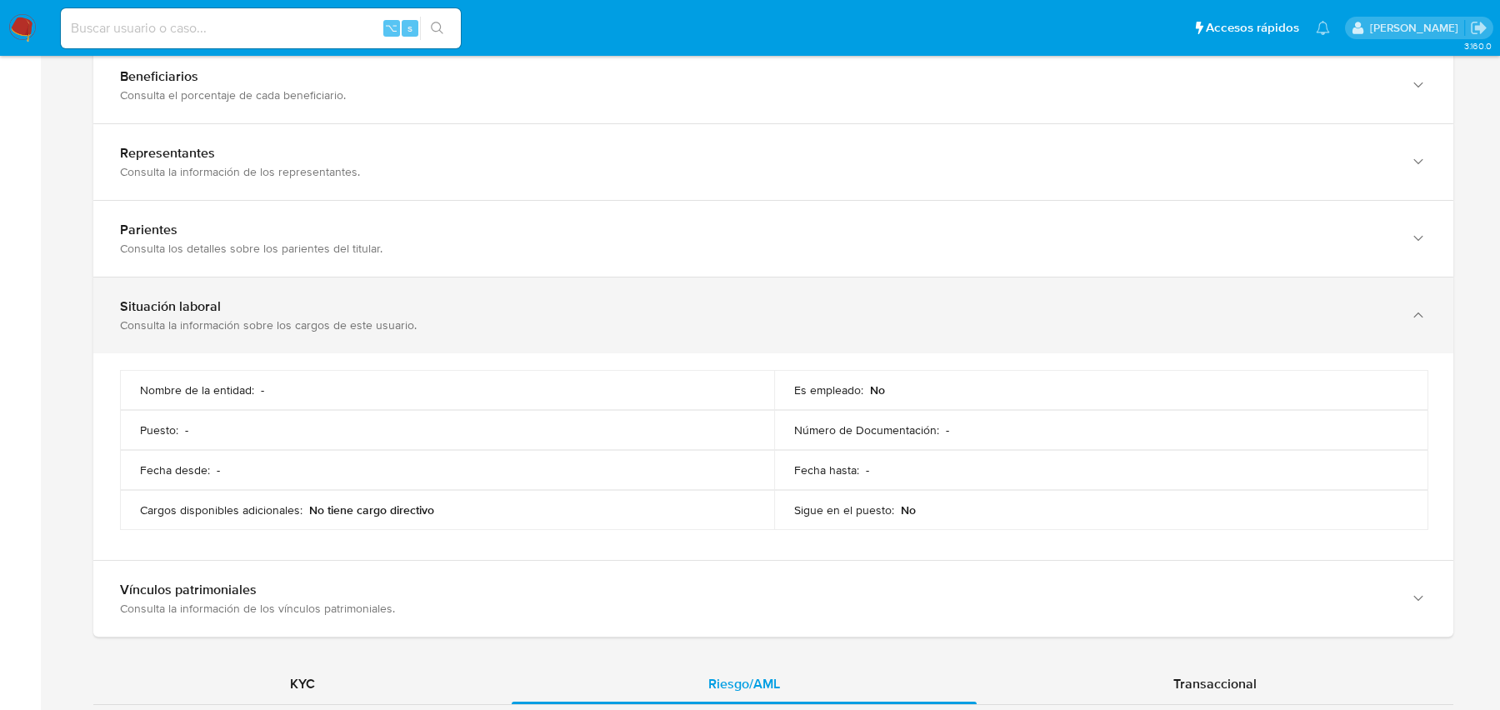
click at [570, 310] on div "Situación laboral" at bounding box center [756, 306] width 1273 height 17
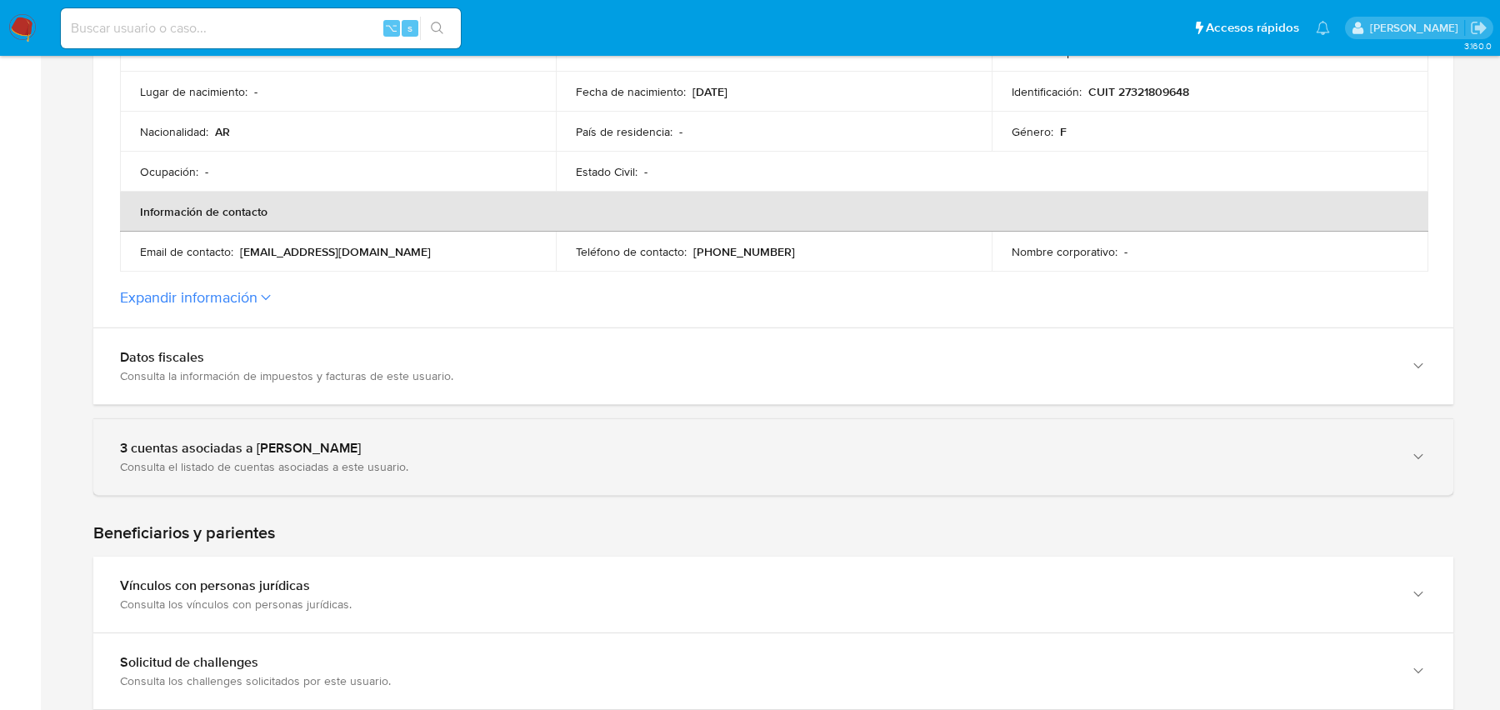
scroll to position [486, 0]
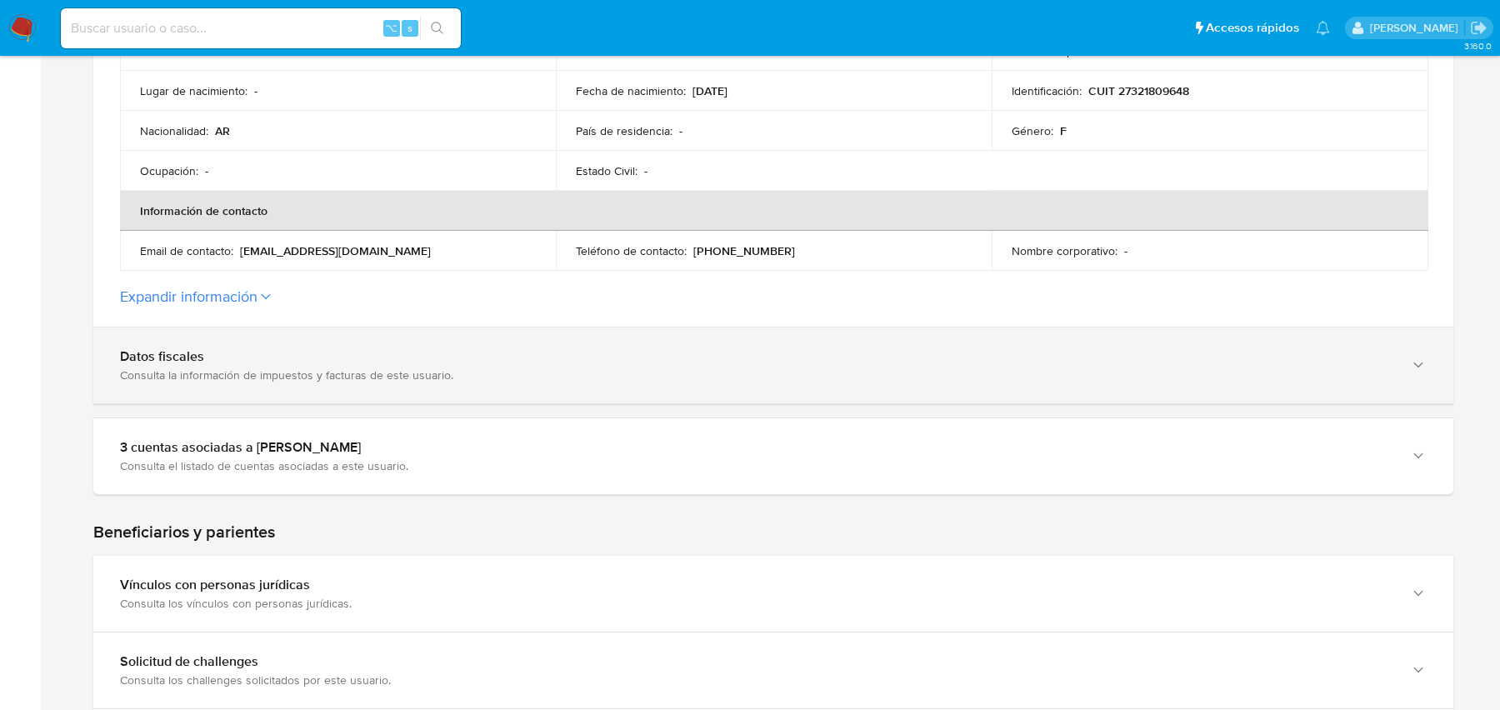
click at [524, 341] on div "Datos fiscales Consulta la información de impuestos y facturas de este usuario." at bounding box center [773, 366] width 1360 height 76
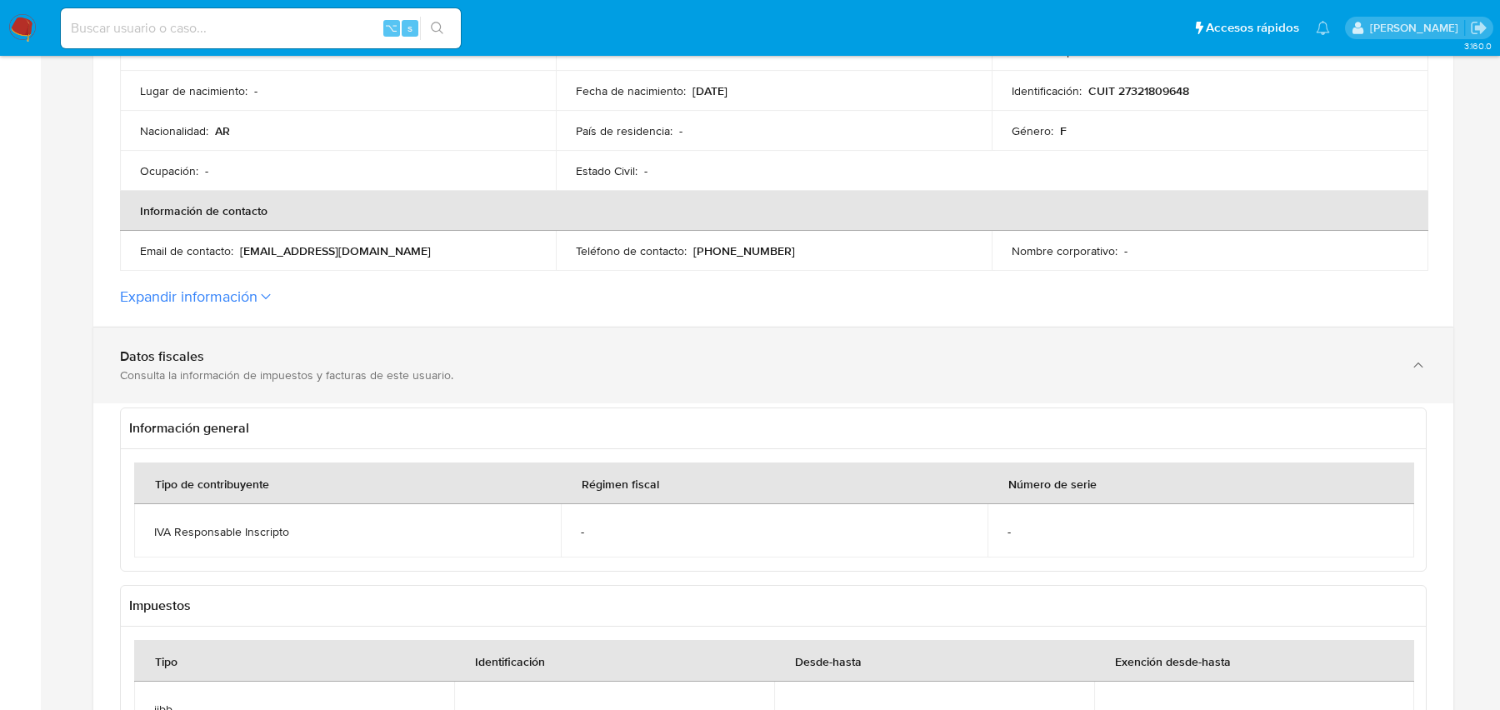
click at [524, 341] on div "Datos fiscales Consulta la información de impuestos y facturas de este usuario." at bounding box center [773, 366] width 1360 height 76
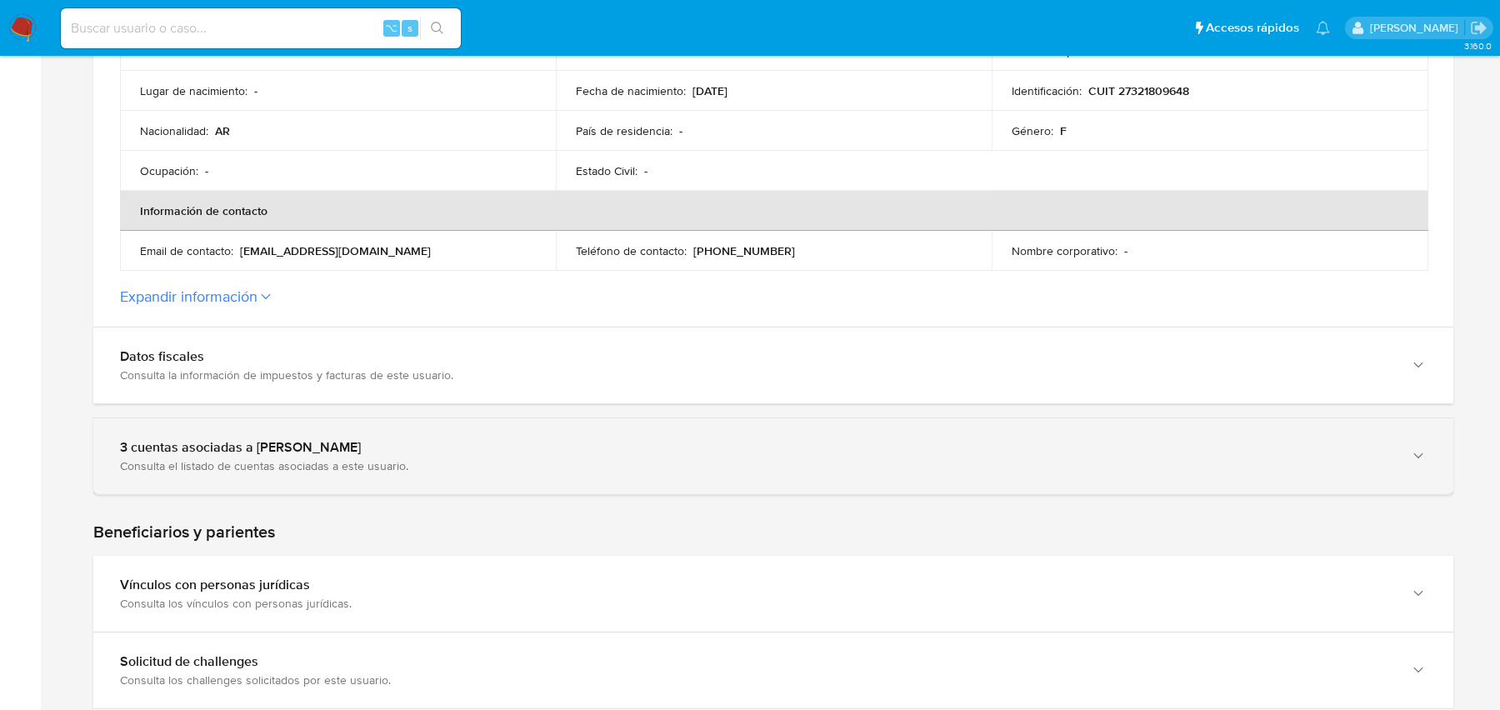
click at [523, 428] on div "3 cuentas asociadas a [PERSON_NAME] Consulta el listado de cuentas asociadas a …" at bounding box center [773, 456] width 1360 height 76
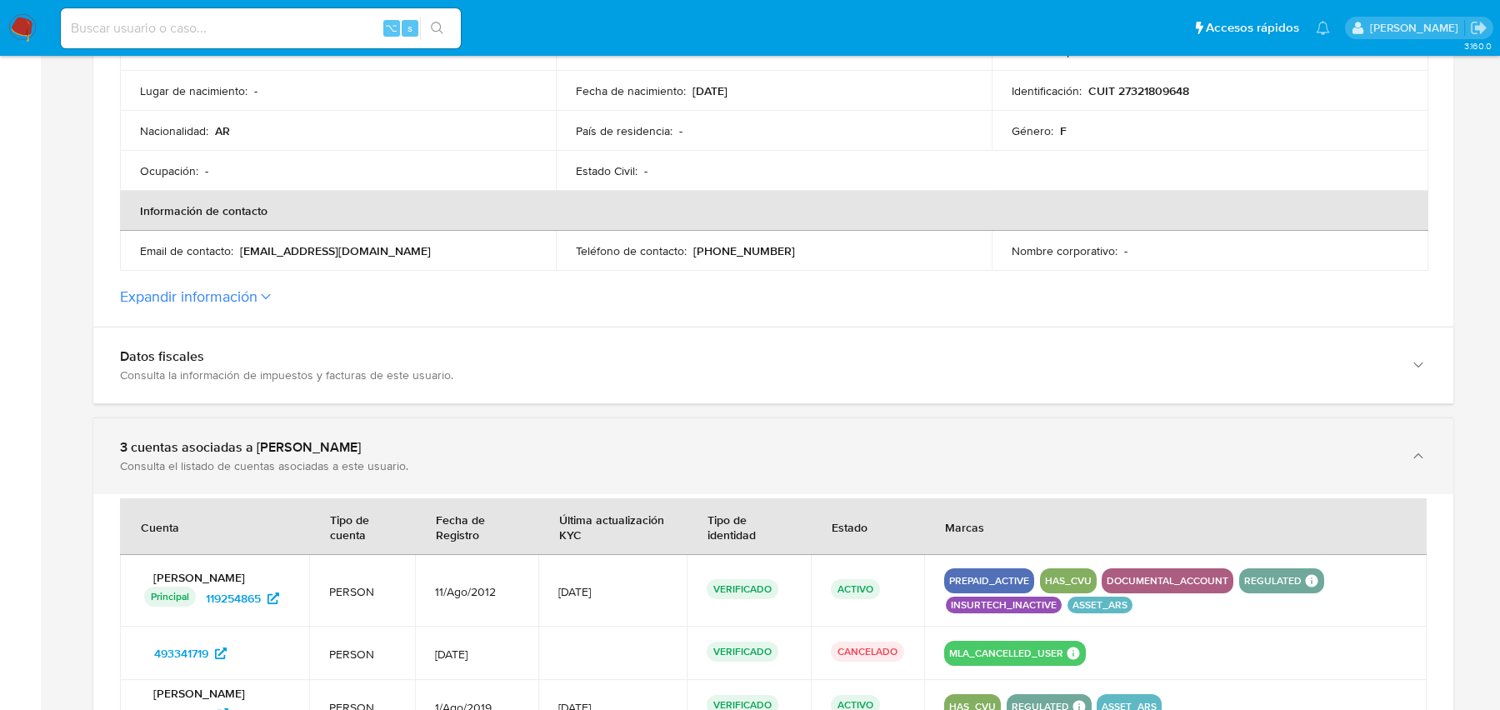
click at [523, 428] on div "3 cuentas asociadas a [PERSON_NAME] Consulta el listado de cuentas asociadas a …" at bounding box center [773, 456] width 1360 height 76
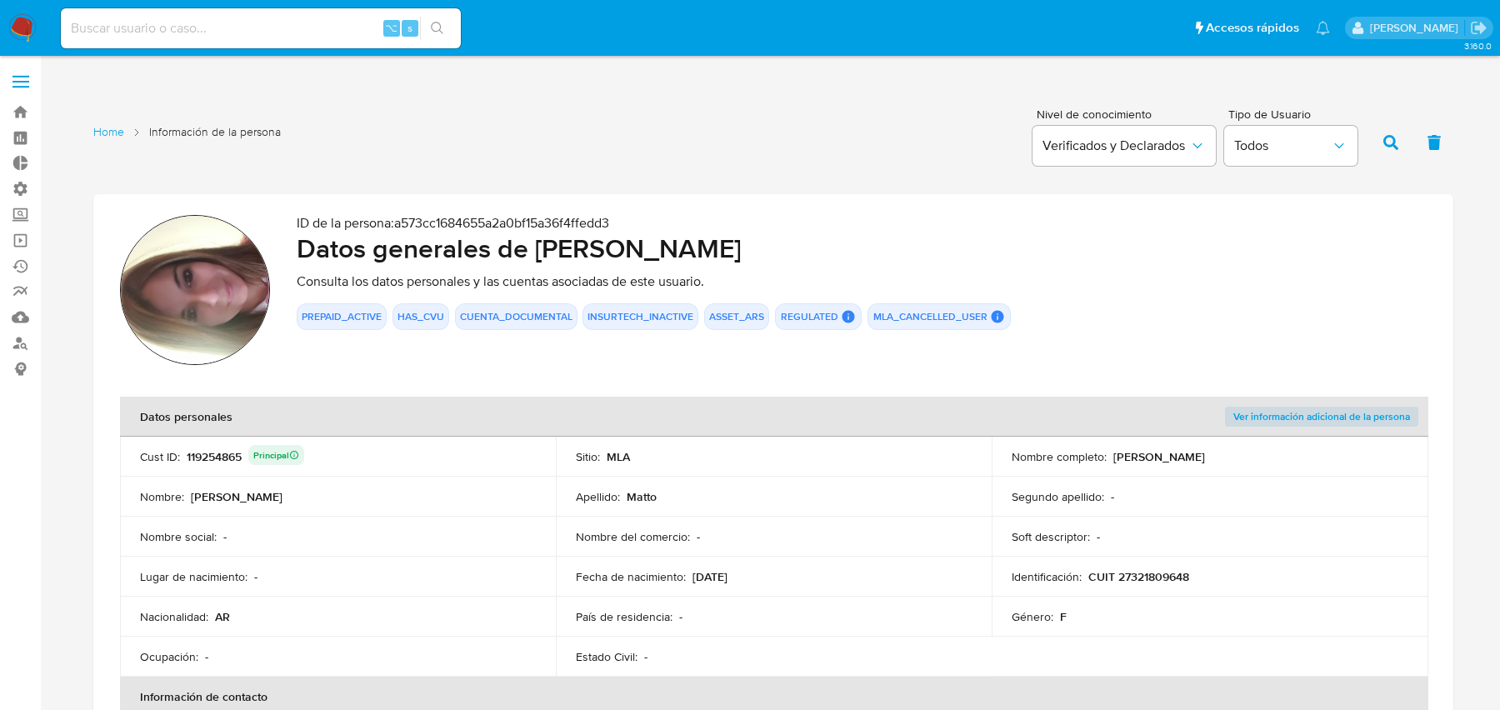
scroll to position [1607, 0]
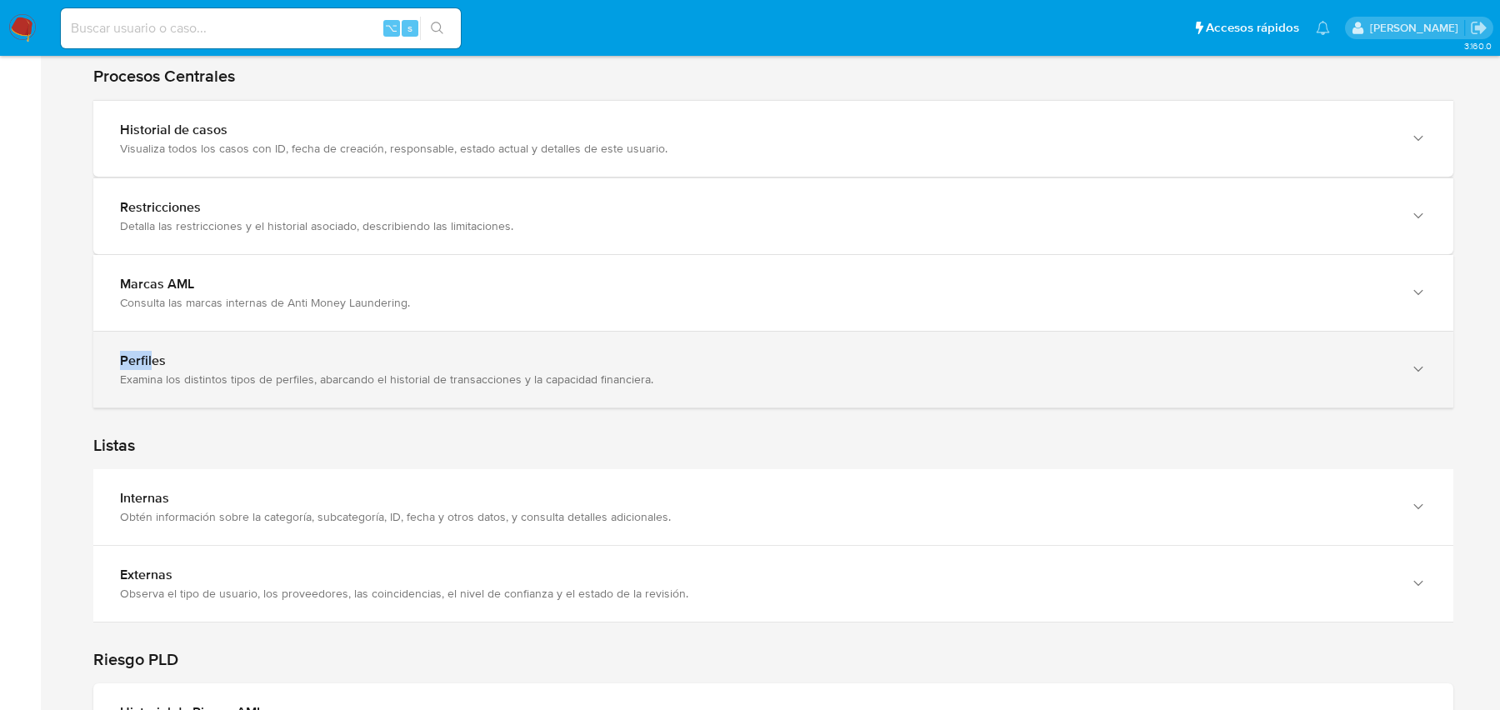
click at [637, 372] on div "Examina los distintos tipos de perfiles, abarcando el historial de transaccione…" at bounding box center [756, 379] width 1273 height 15
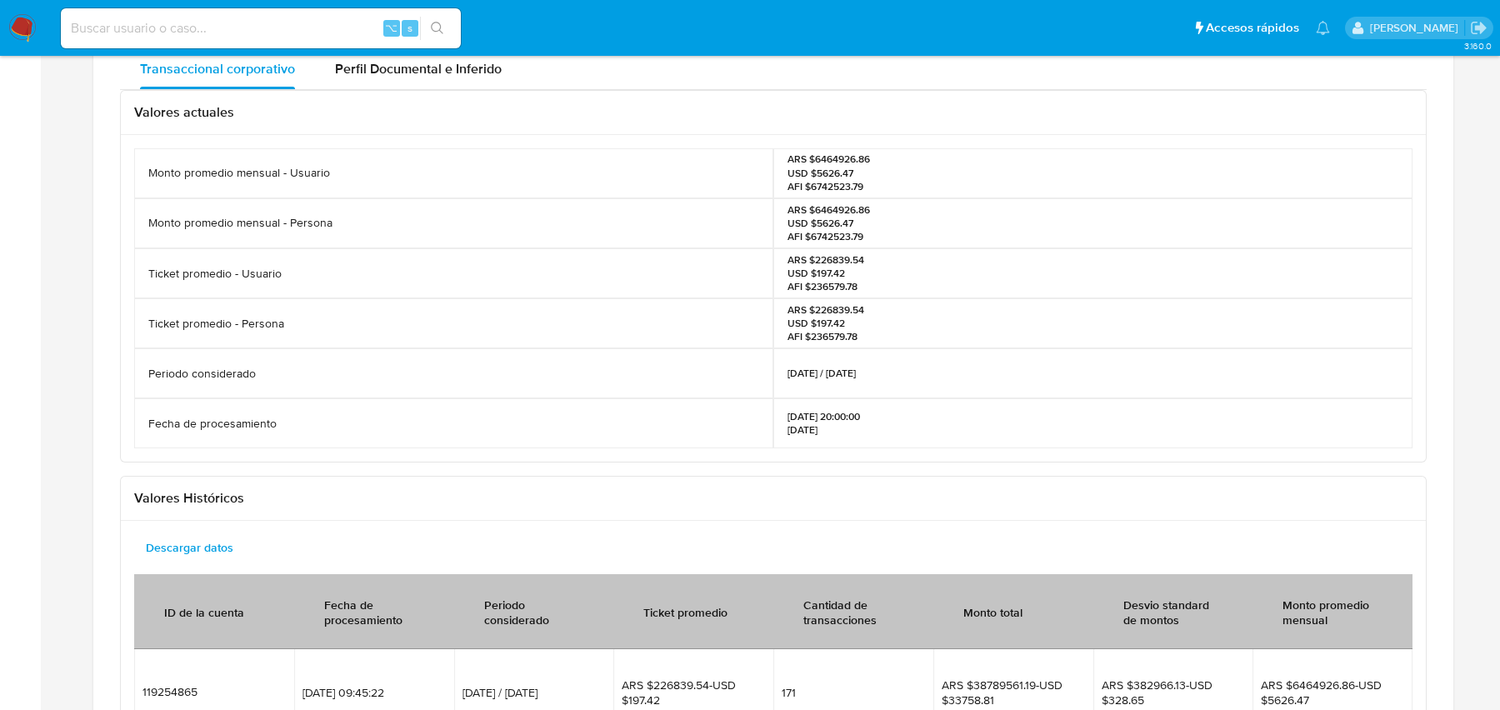
scroll to position [1965, 0]
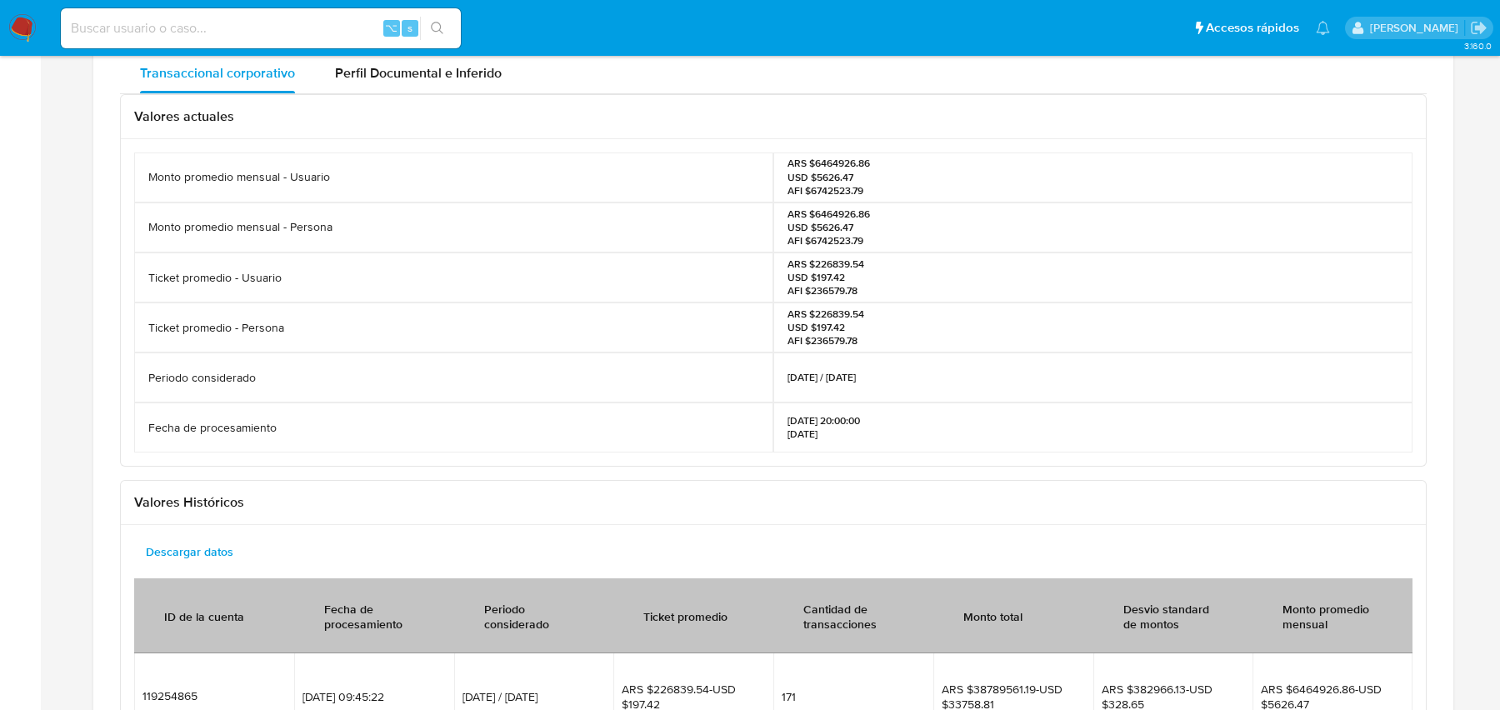
click at [314, 342] on div "Ticket promedio - Persona" at bounding box center [453, 328] width 639 height 50
click at [577, 337] on div "Ticket promedio - Persona" at bounding box center [453, 328] width 639 height 50
click at [836, 283] on p "ARS $226839.54 USD $197.42 AFI $236579.78" at bounding box center [826, 278] width 77 height 41
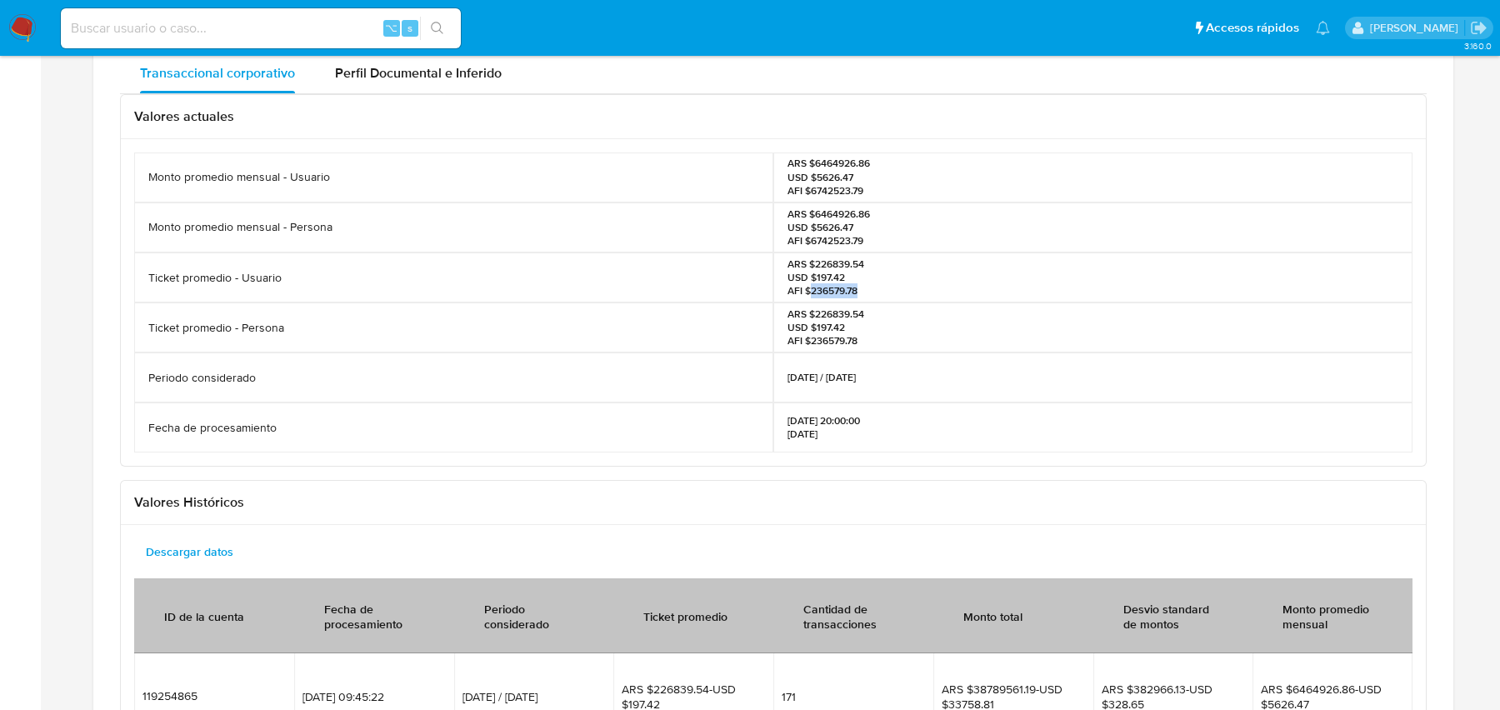
click at [836, 283] on p "ARS $226839.54 USD $197.42 AFI $236579.78" at bounding box center [826, 278] width 77 height 41
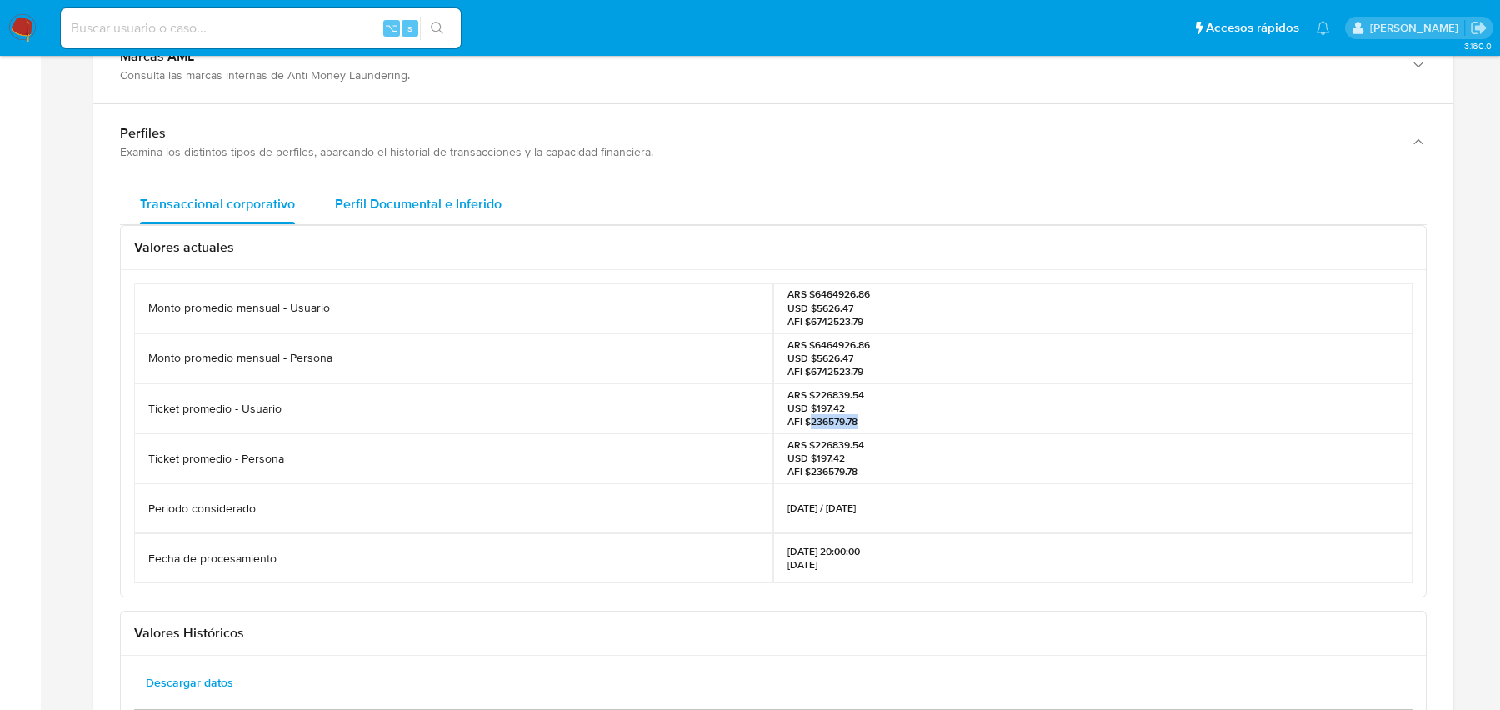
click at [402, 184] on div "Perfil Documental e Inferido" at bounding box center [418, 204] width 167 height 40
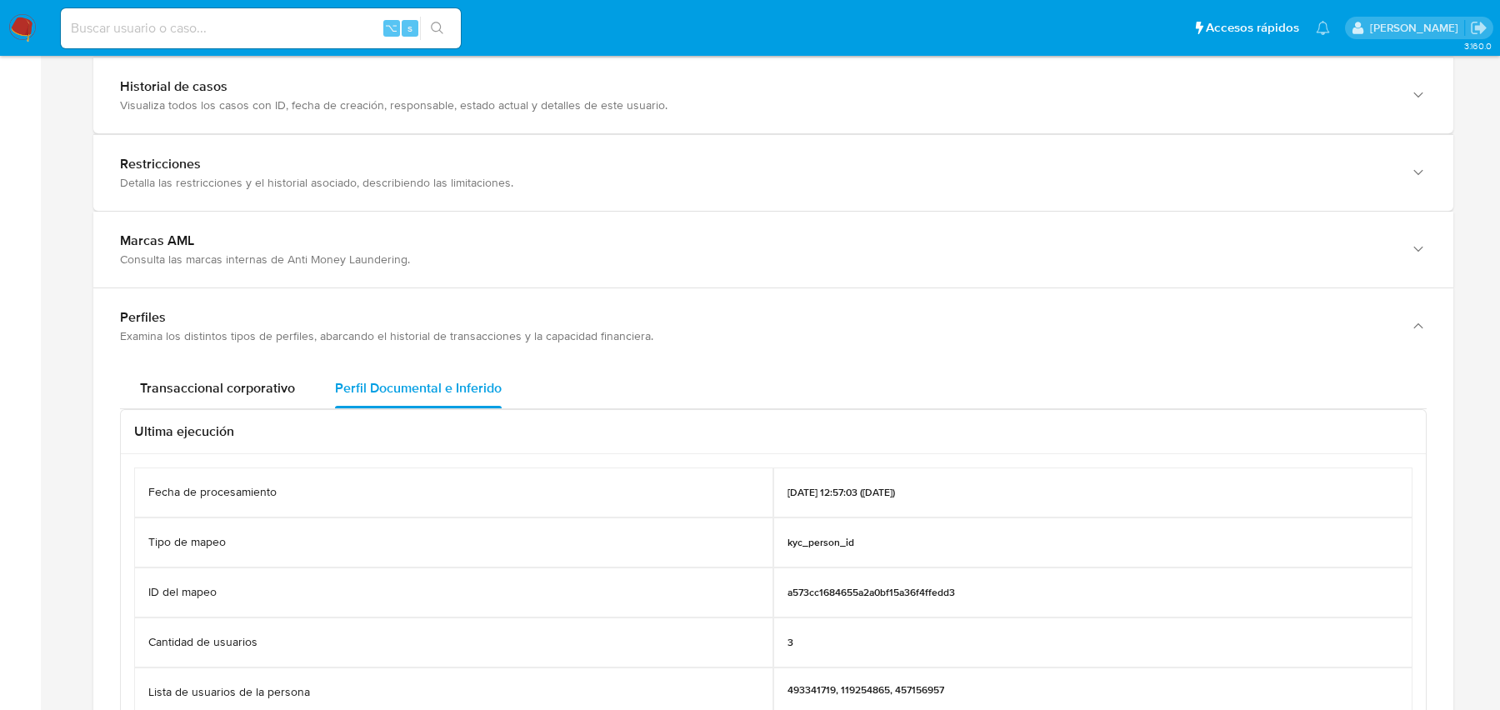
scroll to position [1603, 0]
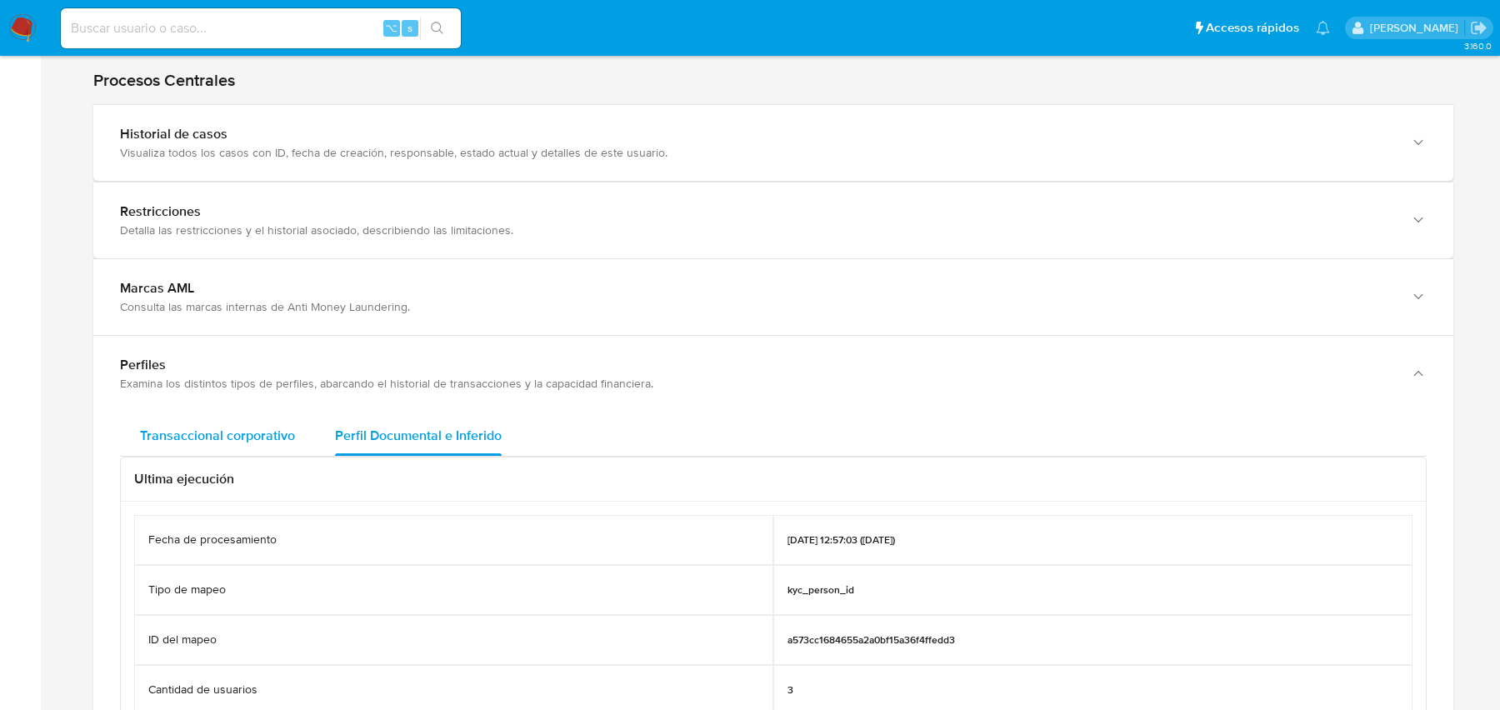
click at [238, 416] on div "Transaccional corporativo" at bounding box center [217, 436] width 155 height 40
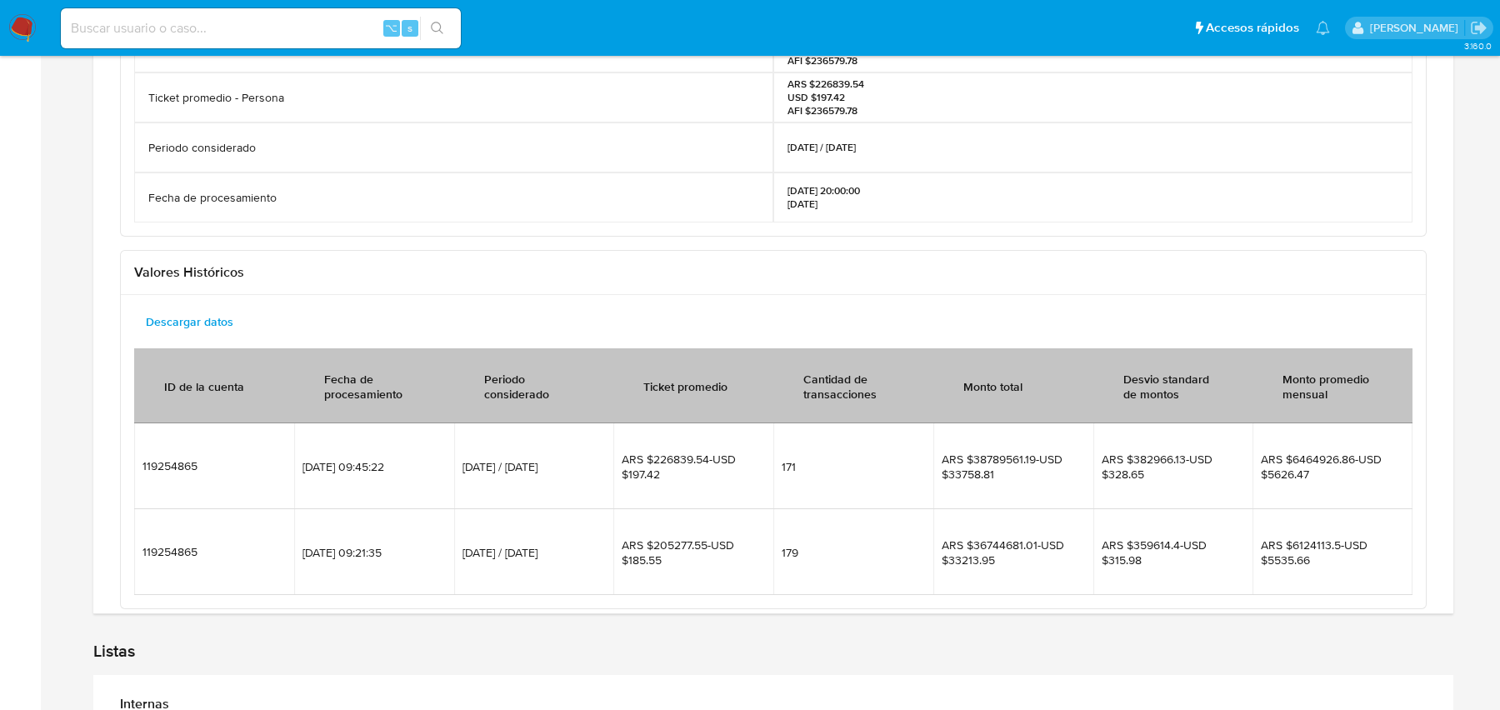
scroll to position [2197, 0]
